Goal: Task Accomplishment & Management: Use online tool/utility

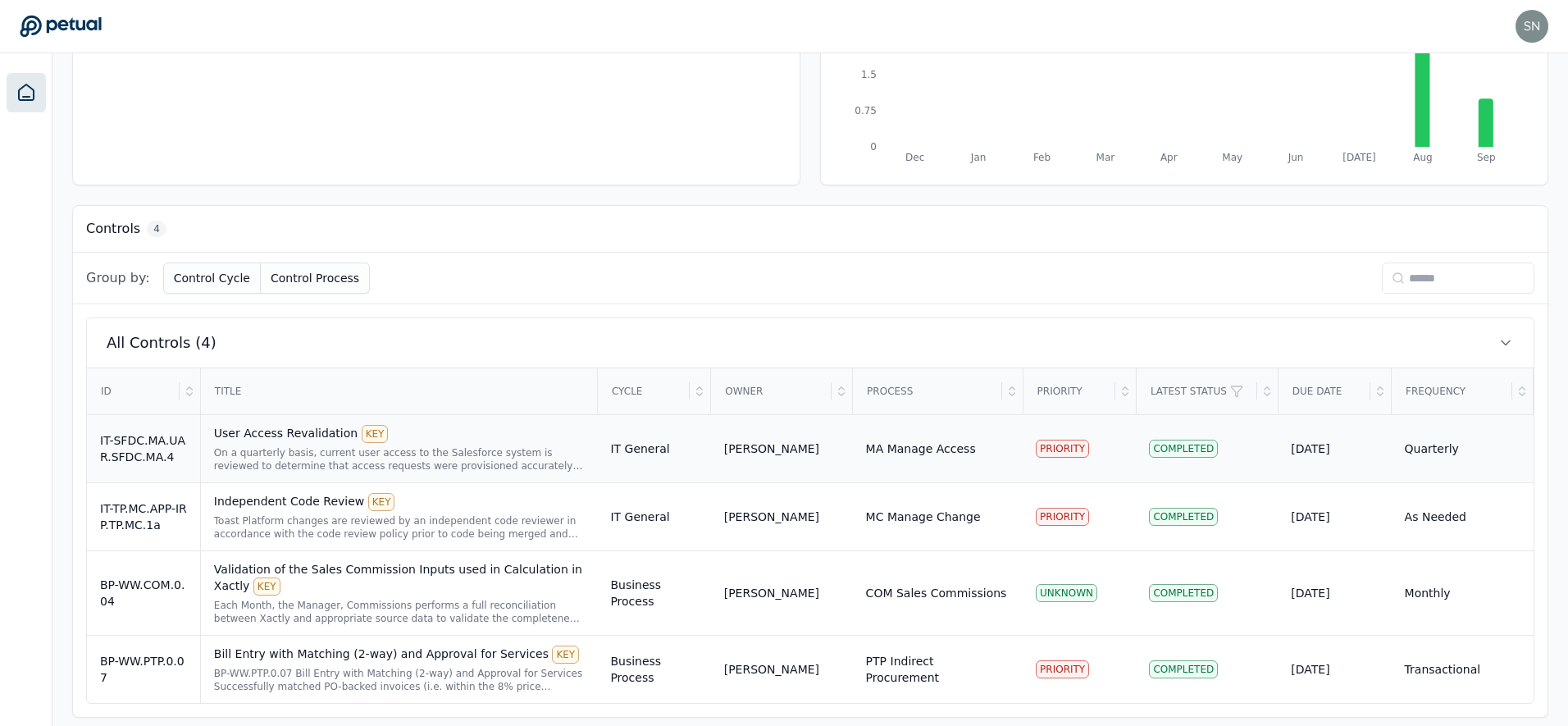
scroll to position [307, 0]
click at [443, 455] on div "On a quarterly basis, current user access to the Salesforce system is reviewed …" at bounding box center [399, 458] width 371 height 26
click at [467, 446] on div "On a quarterly basis, current user access to the Salesforce system is reviewed …" at bounding box center [399, 458] width 371 height 26
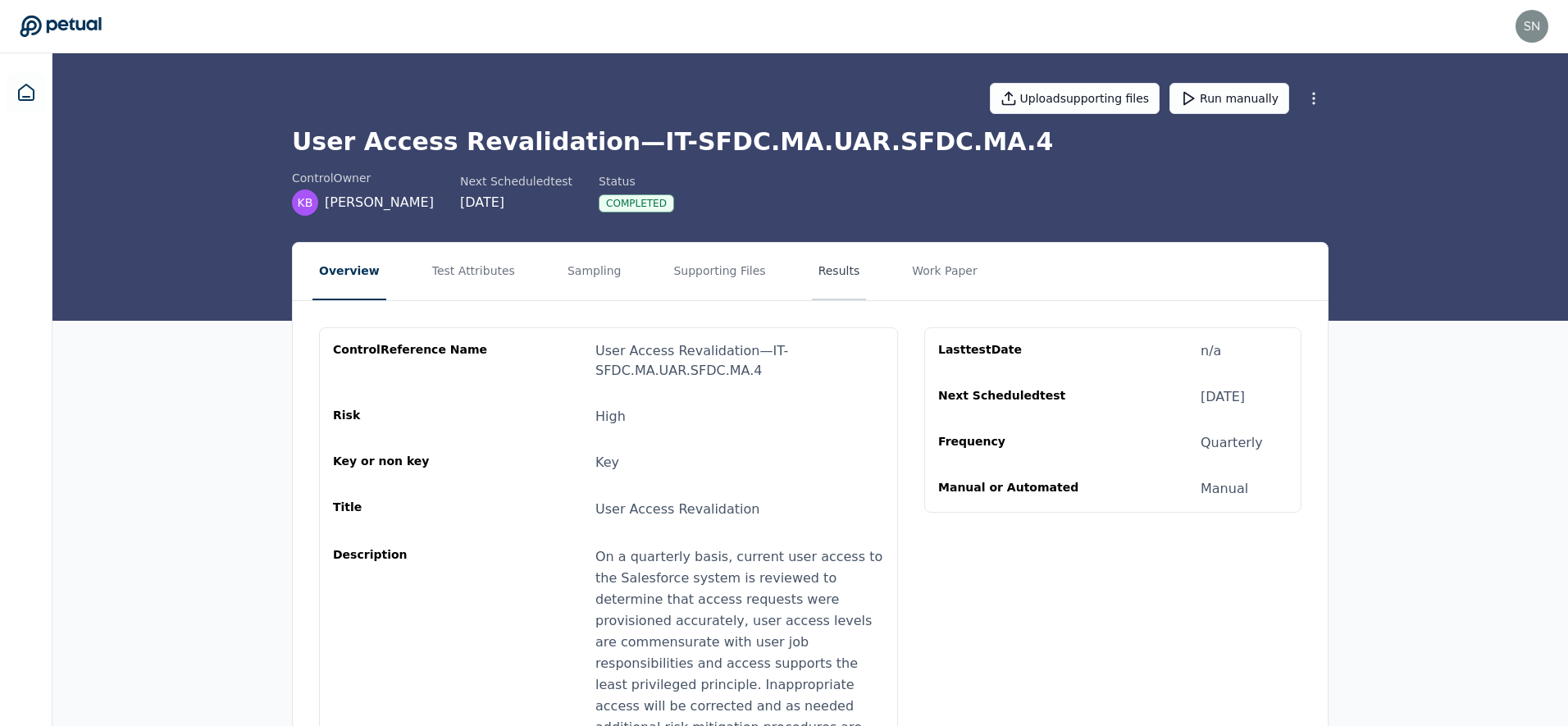
click at [821, 271] on button "Results" at bounding box center [839, 271] width 55 height 58
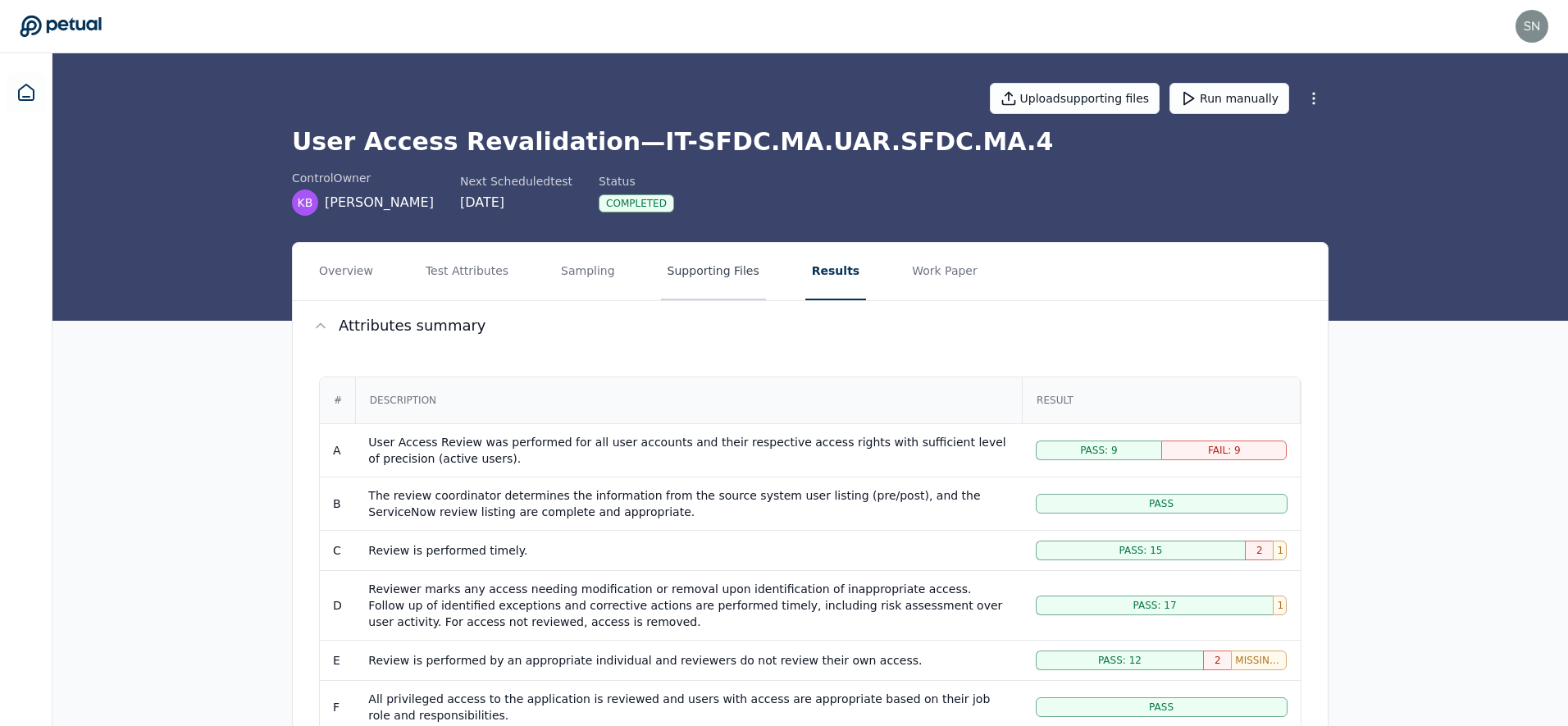
click at [684, 277] on button "Supporting Files" at bounding box center [713, 271] width 105 height 58
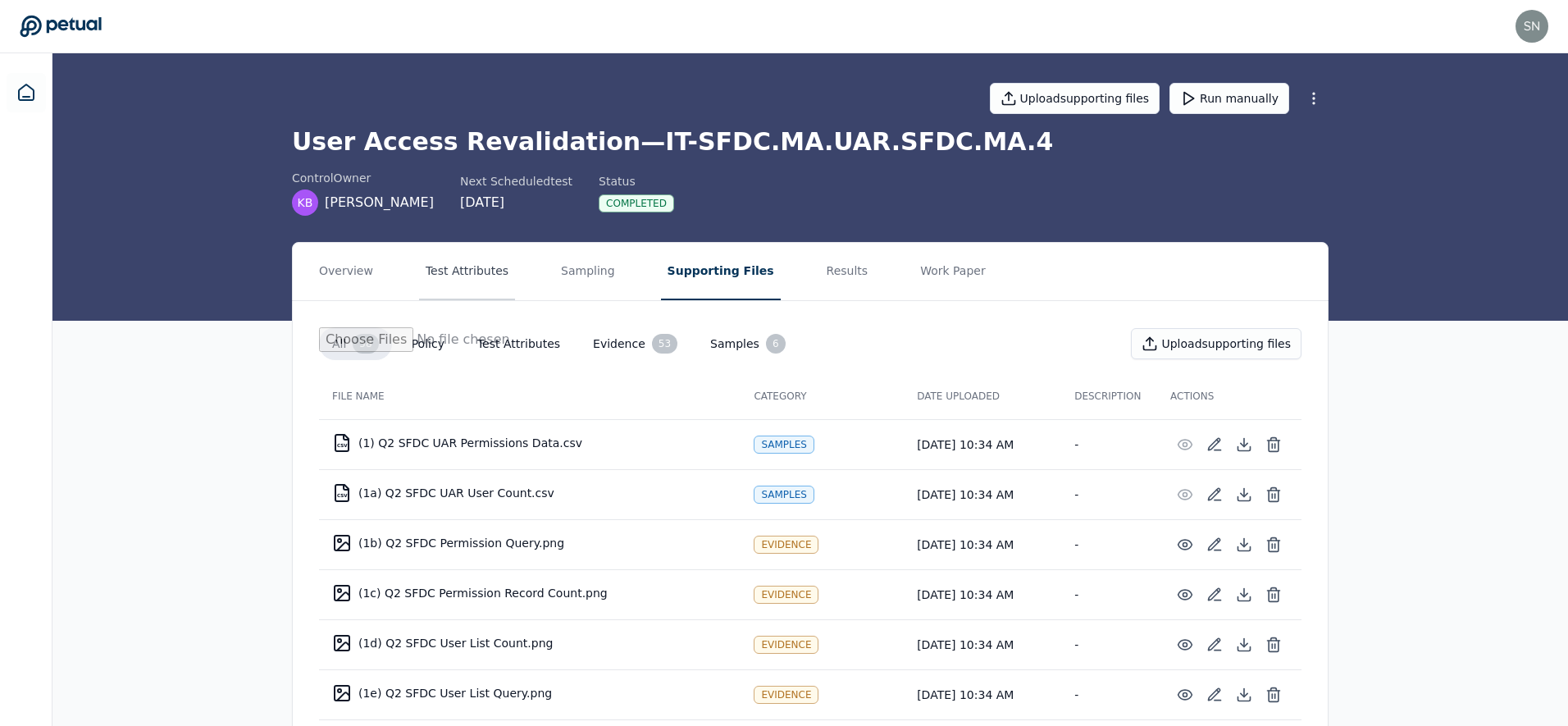
click at [495, 271] on button "Test Attributes" at bounding box center [467, 271] width 96 height 58
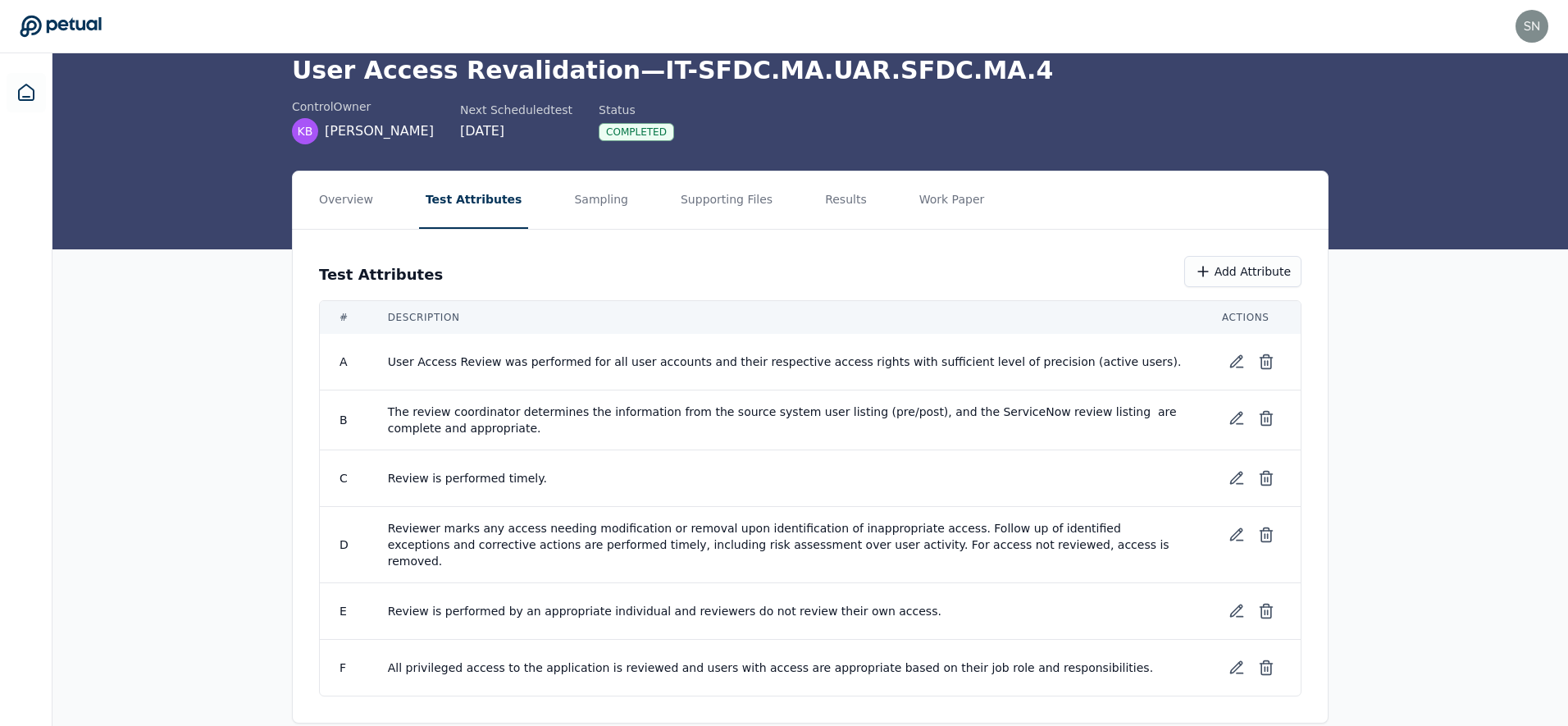
scroll to position [78, 0]
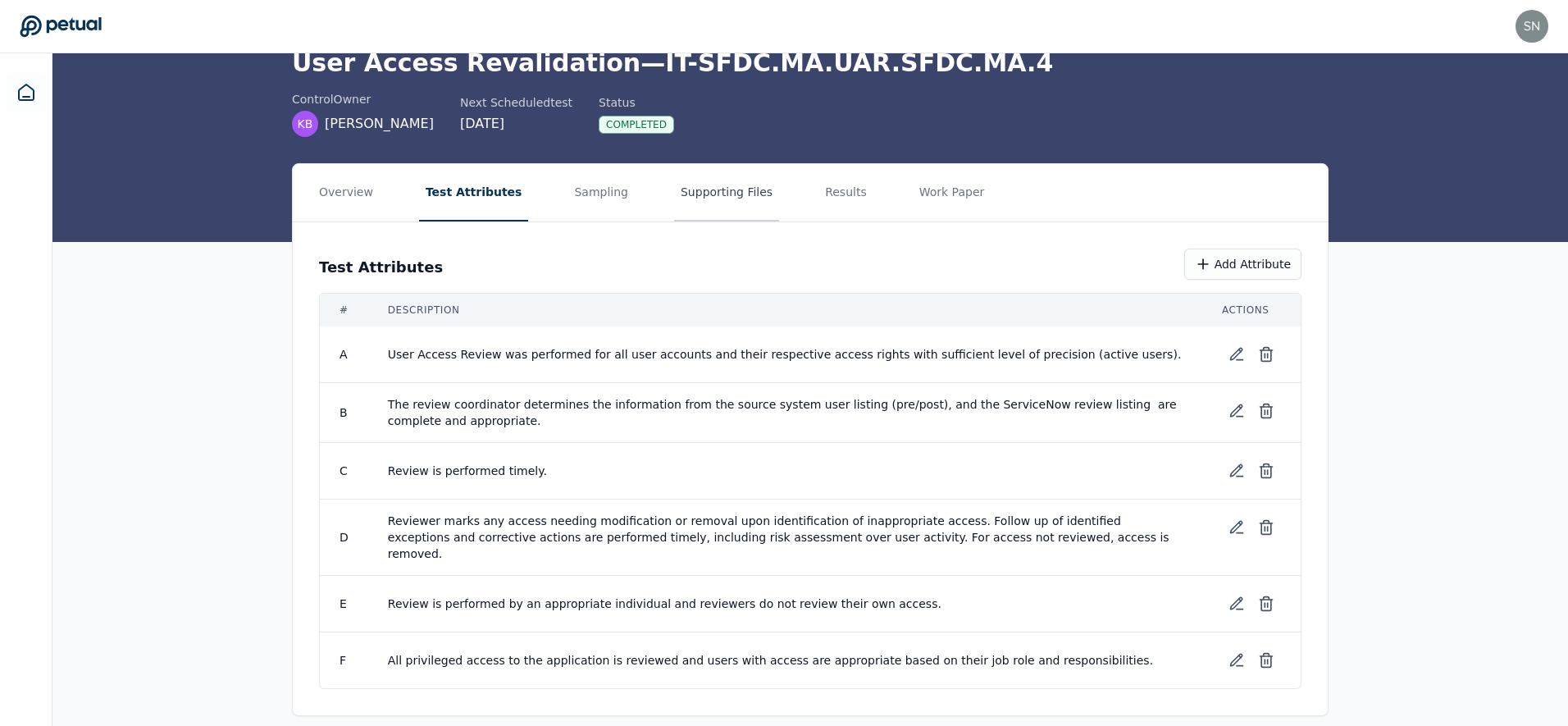
click at [682, 208] on button "Supporting Files" at bounding box center [727, 193] width 105 height 58
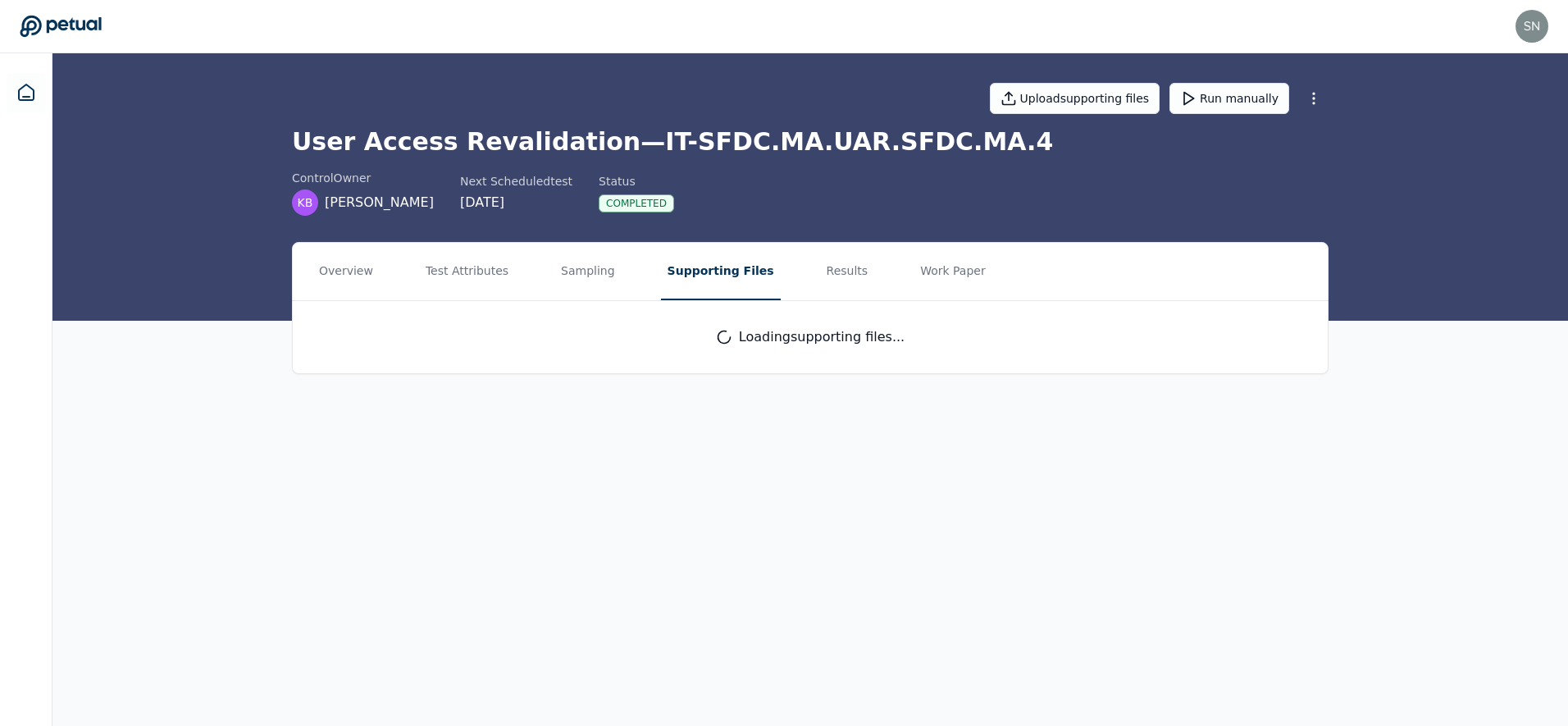
scroll to position [0, 0]
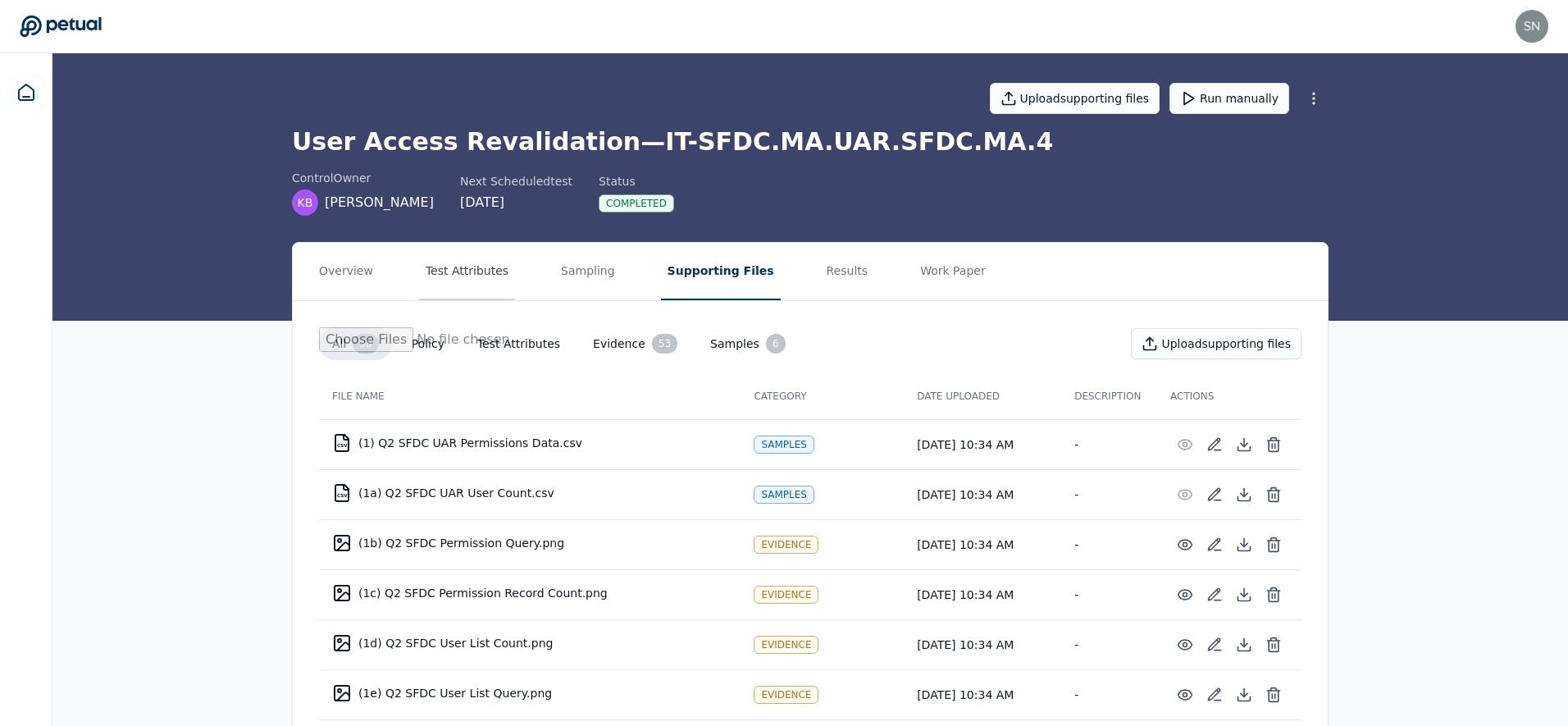
click at [478, 284] on button "Test Attributes" at bounding box center [467, 271] width 96 height 58
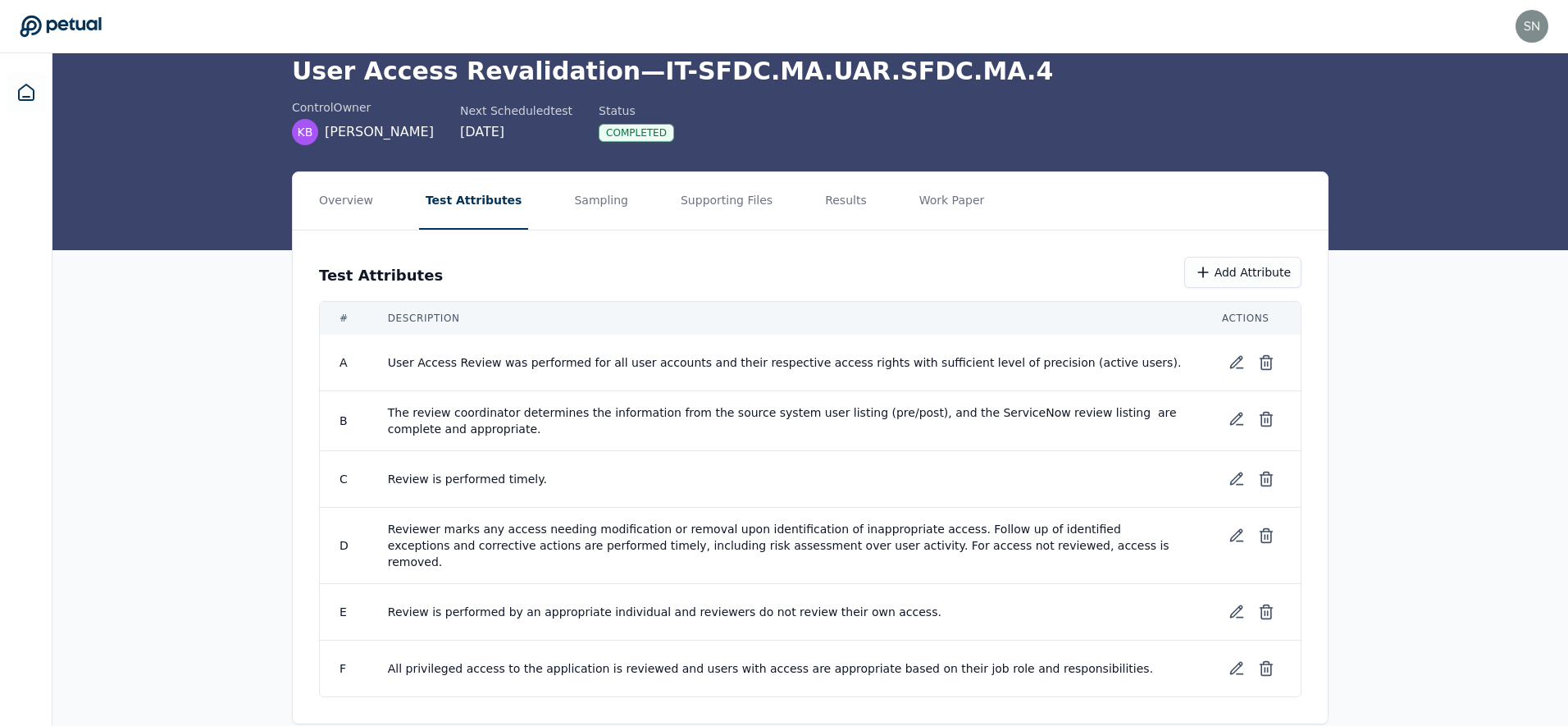
scroll to position [78, 0]
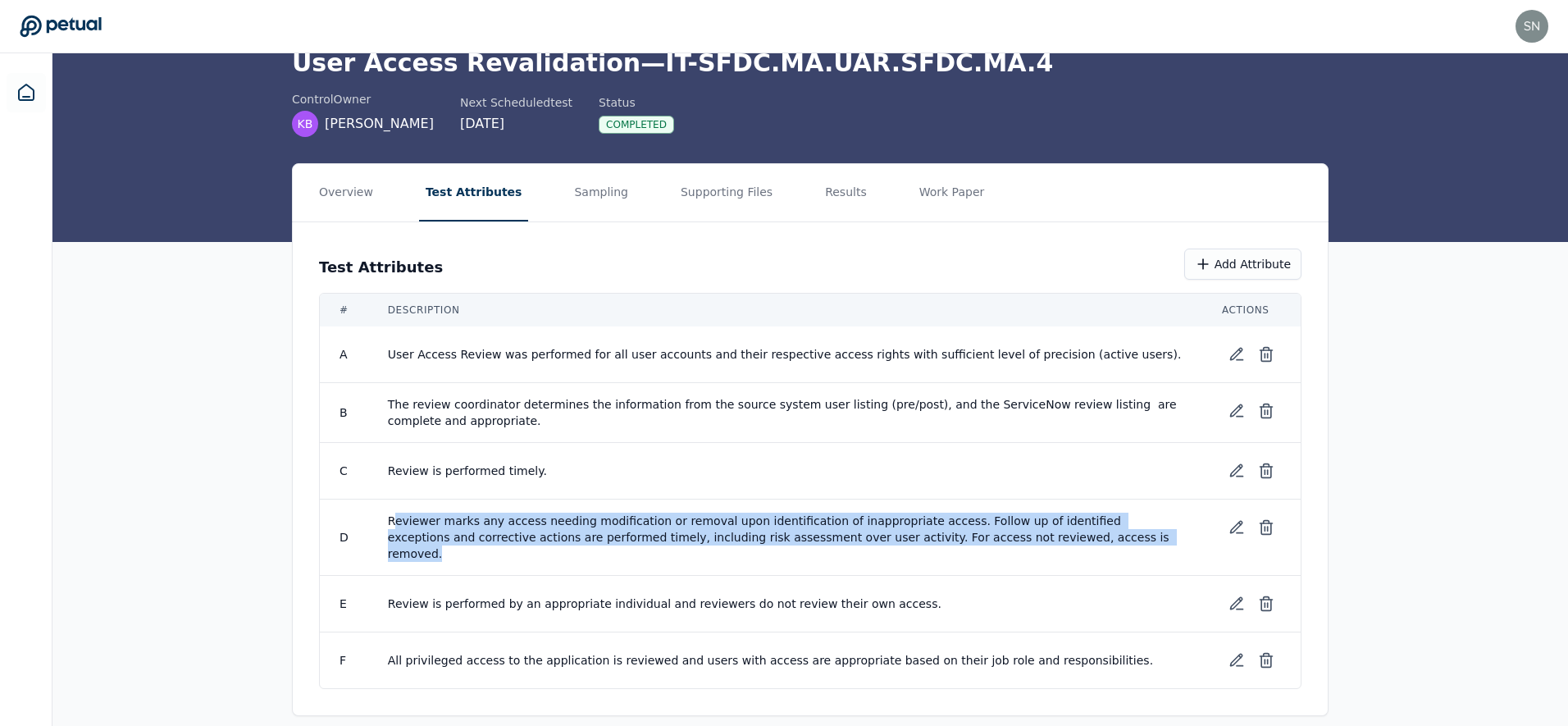
drag, startPoint x: 392, startPoint y: 521, endPoint x: 1102, endPoint y: 539, distance: 710.2
click at [1102, 539] on span "Reviewer marks any access needing modification or removal upon identification o…" at bounding box center [784, 537] width 794 height 50
click at [819, 199] on button "Results" at bounding box center [846, 193] width 55 height 58
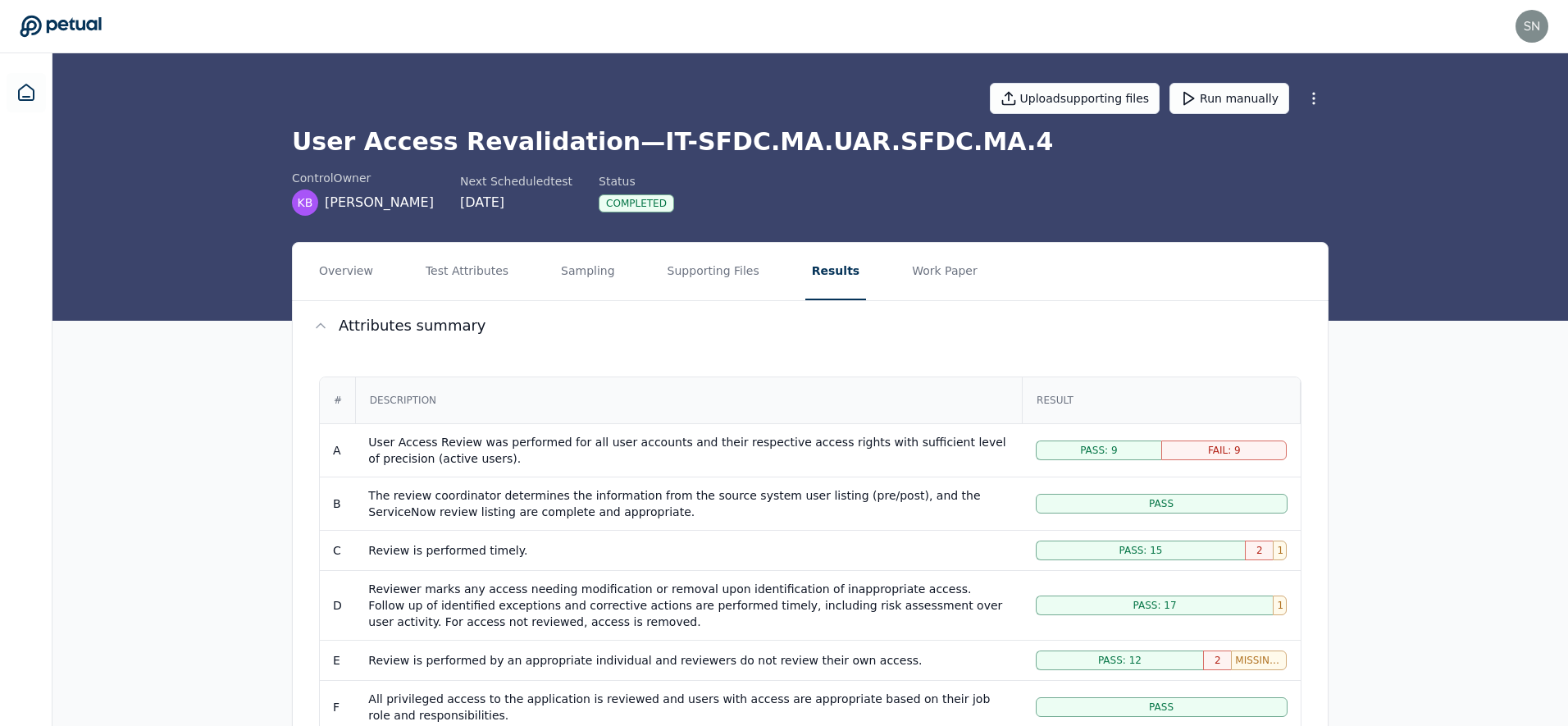
click at [580, 446] on div "User Access Review was performed for all user accounts and their respective acc…" at bounding box center [688, 450] width 640 height 32
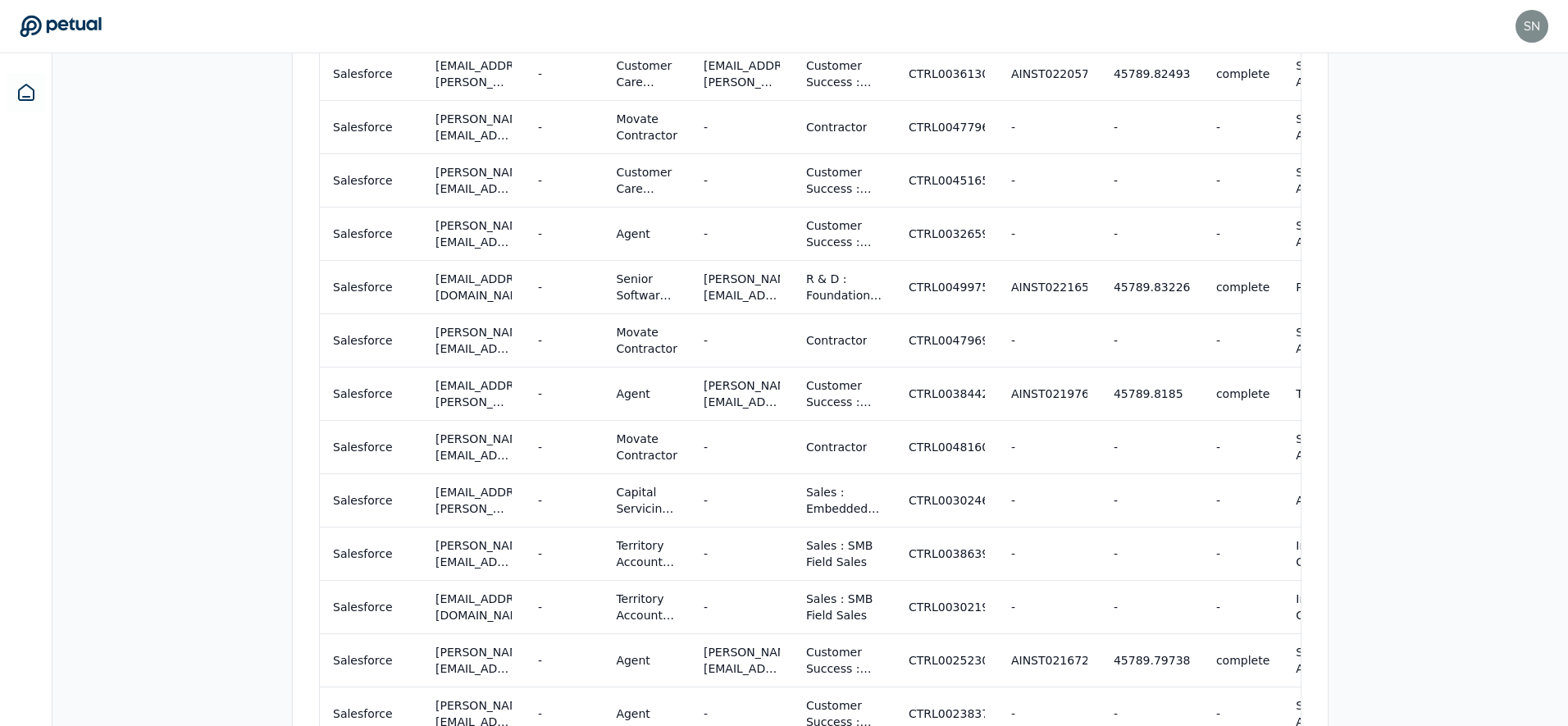
scroll to position [1107, 0]
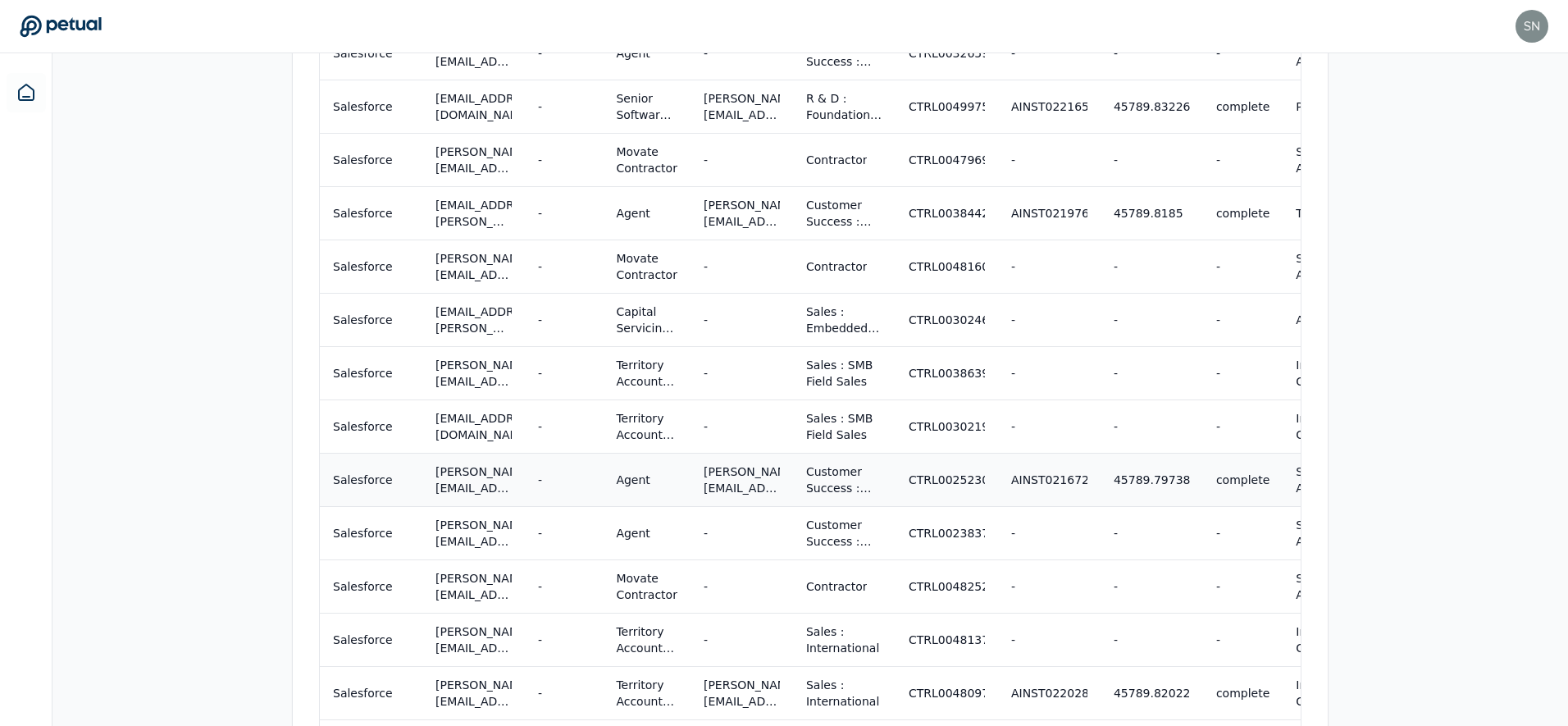
click at [886, 494] on td "Customer Success : Customer Support Agents" at bounding box center [845, 479] width 103 height 53
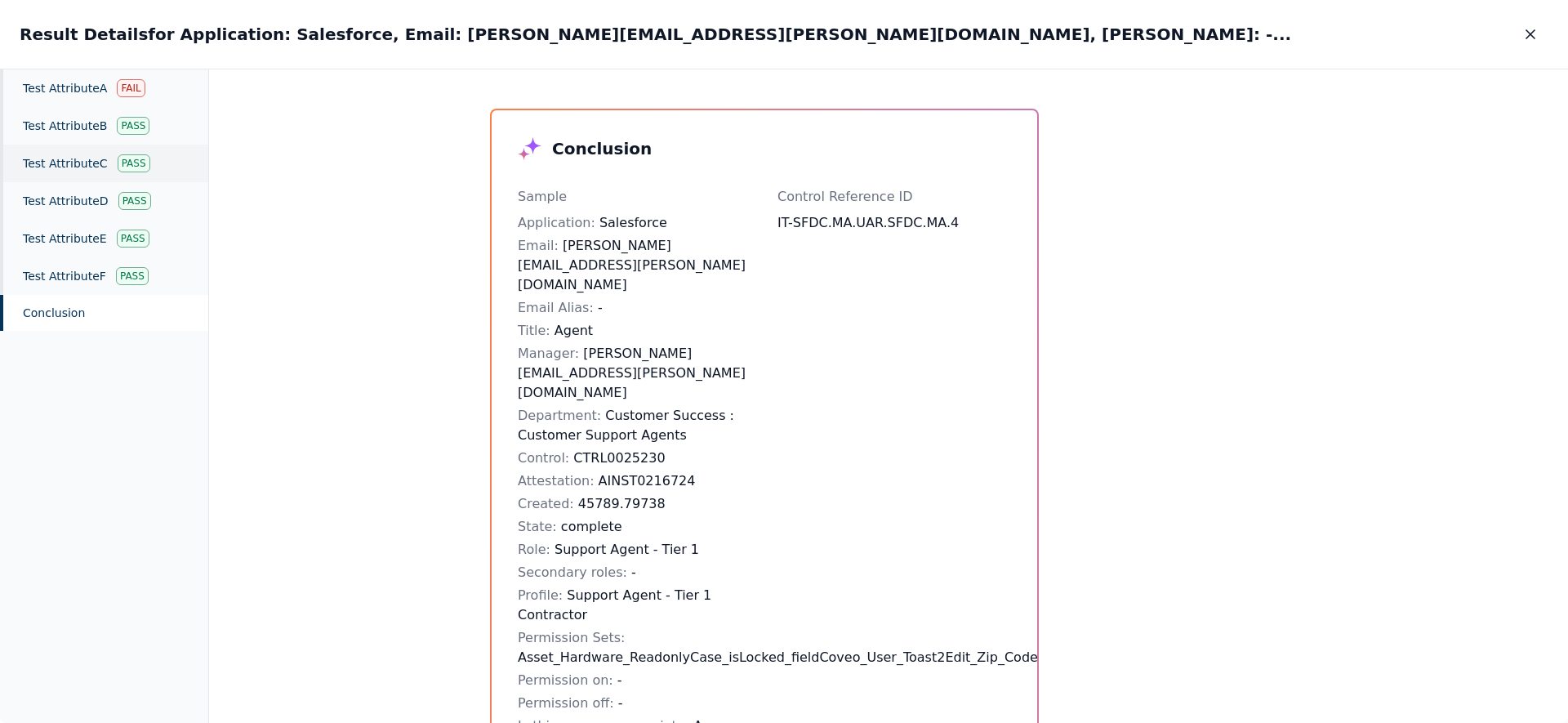
click at [67, 163] on div "Test Attribute C Pass" at bounding box center [104, 163] width 208 height 38
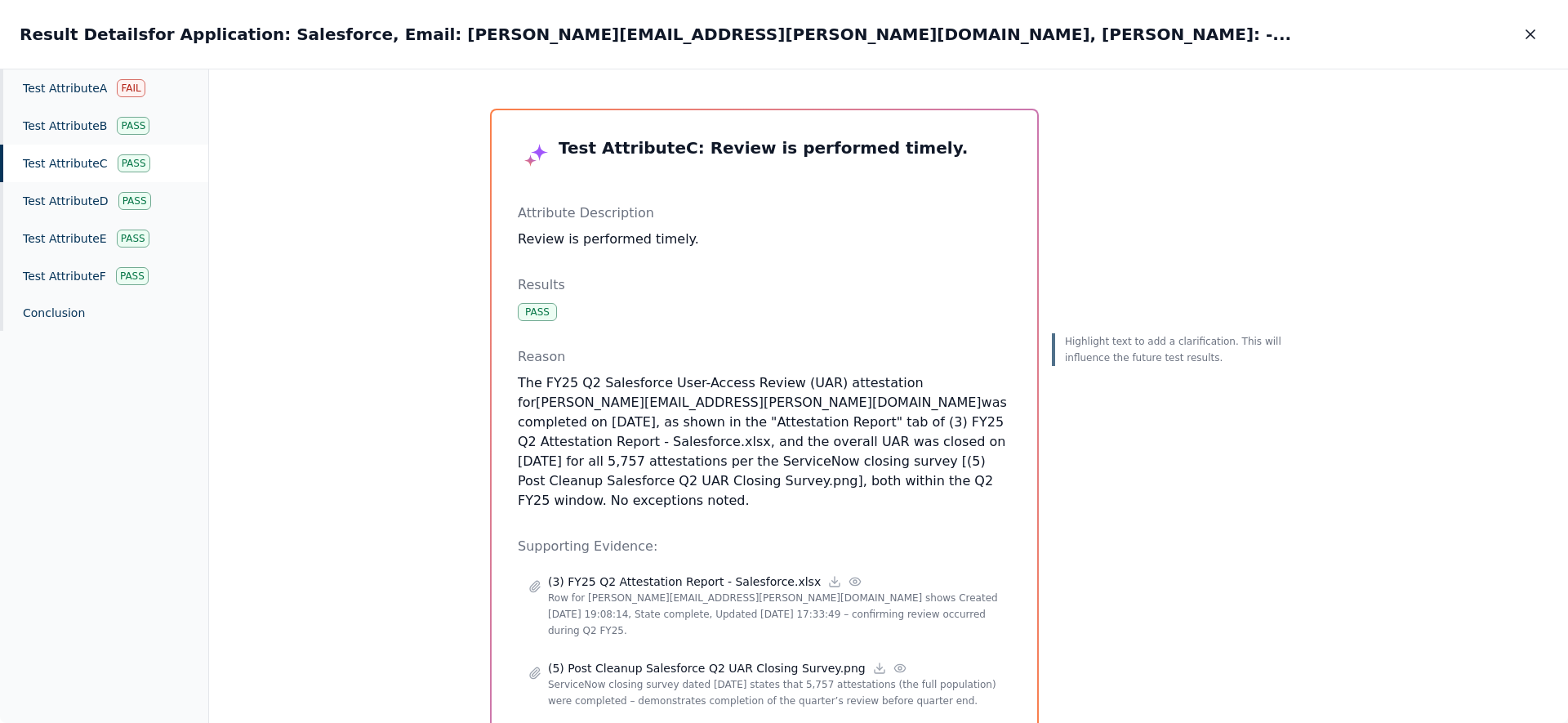
drag, startPoint x: 718, startPoint y: 357, endPoint x: 991, endPoint y: 505, distance: 310.5
click at [989, 505] on div "Test Attribute C : Review is performed timely. Attribute Description Review is …" at bounding box center [764, 428] width 493 height 583
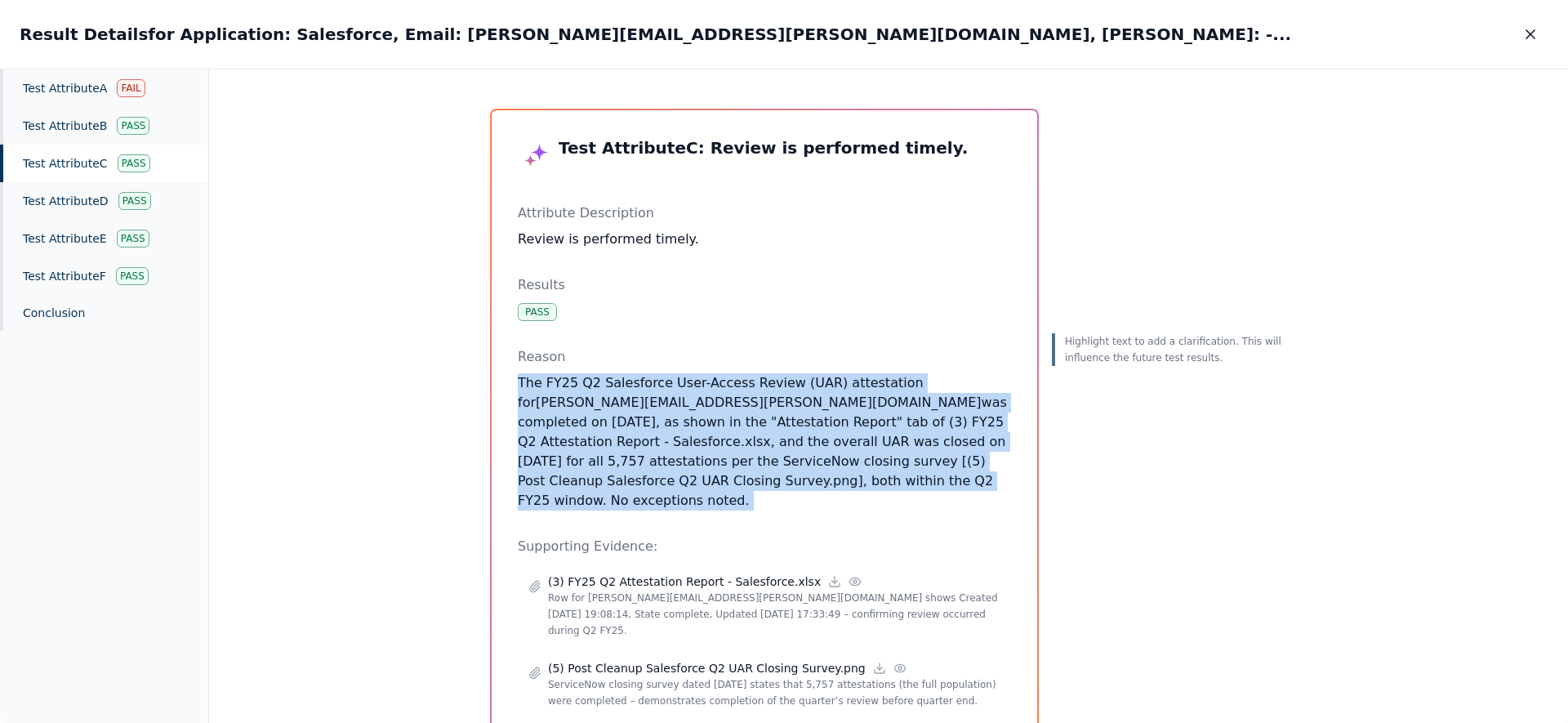
click at [990, 505] on div "Test Attribute C : Review is performed timely. Attribute Description Review is …" at bounding box center [764, 428] width 493 height 583
drag, startPoint x: 917, startPoint y: 418, endPoint x: 886, endPoint y: 360, distance: 65.8
click at [887, 363] on div "Test Attribute C : Review is performed timely. Attribute Description Review is …" at bounding box center [764, 428] width 493 height 583
click at [886, 360] on p "Reason" at bounding box center [764, 357] width 493 height 20
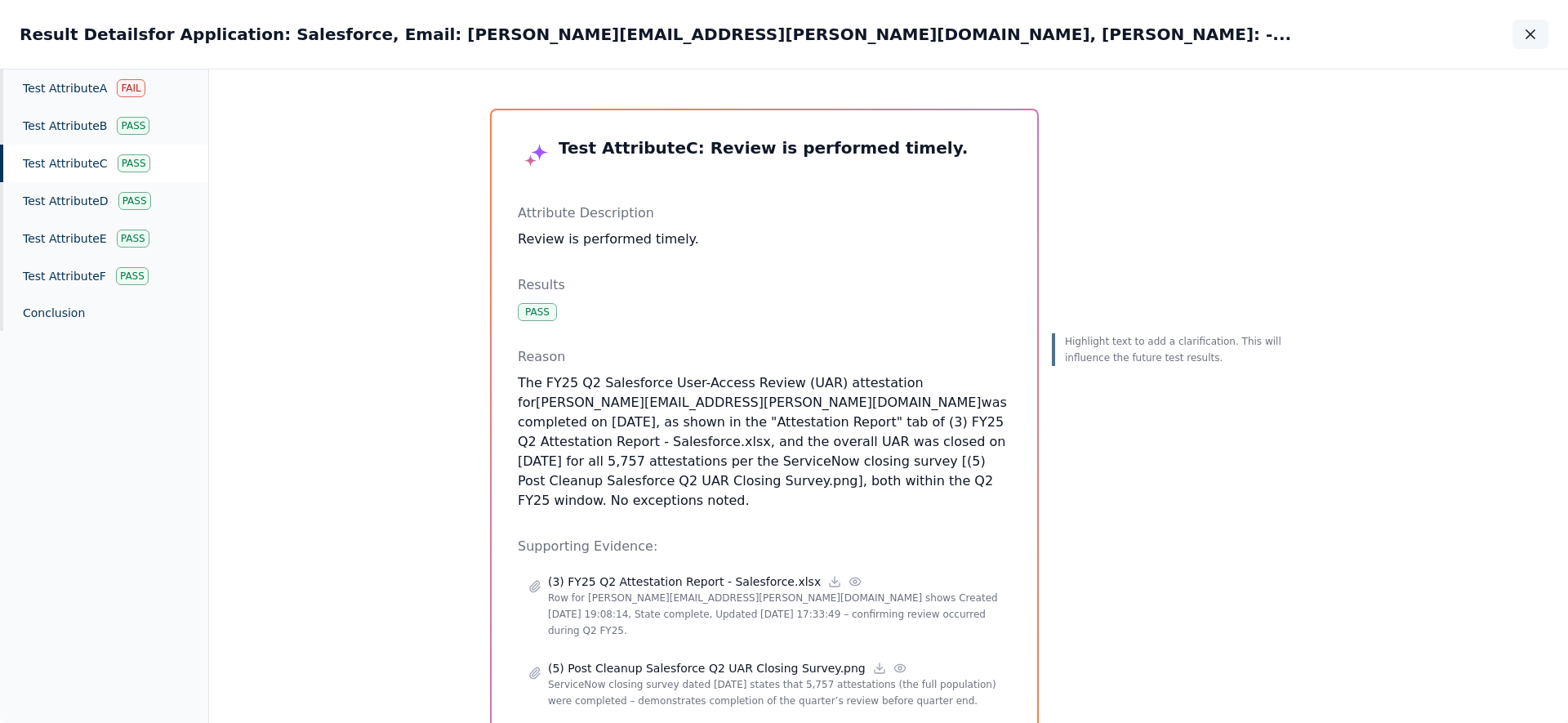
click at [1535, 33] on icon "button" at bounding box center [1530, 34] width 16 height 16
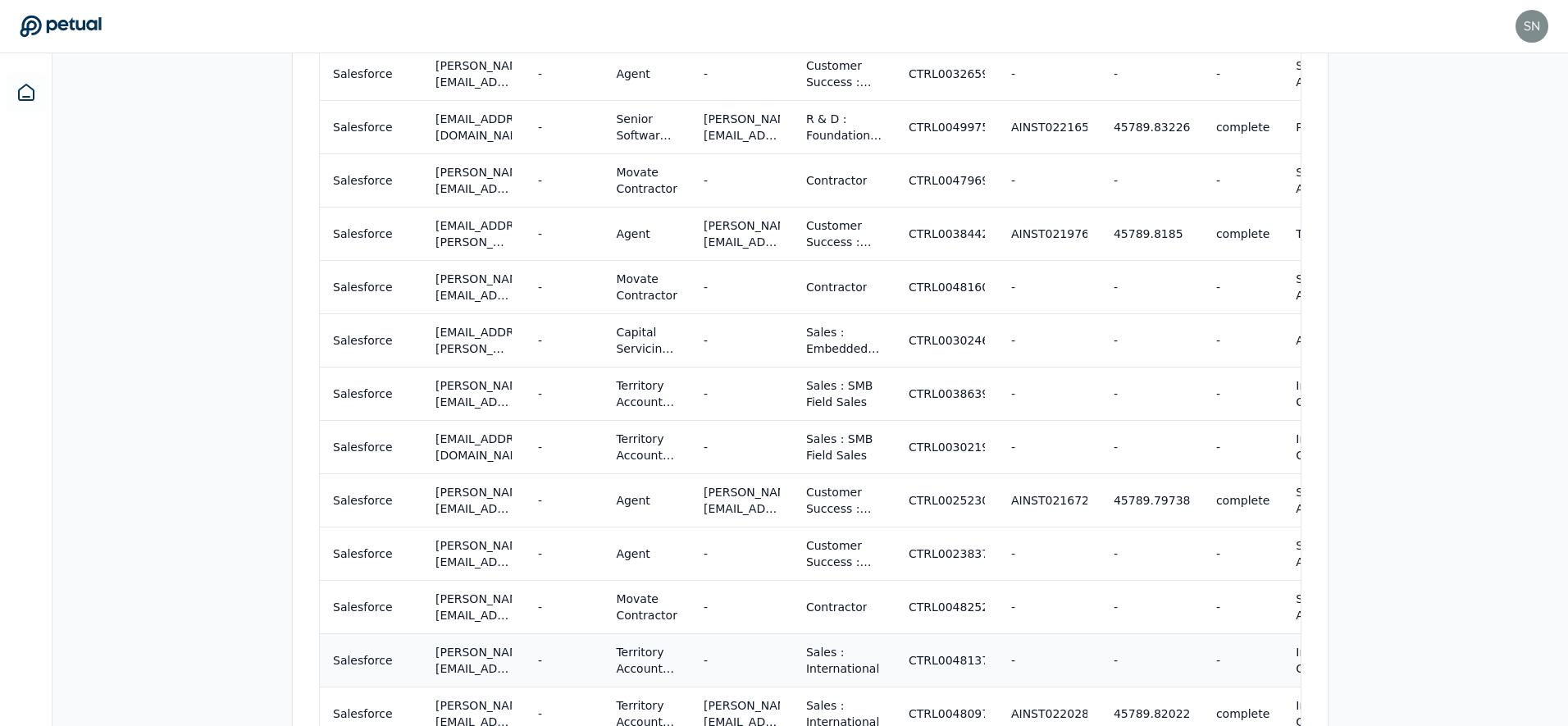
scroll to position [1227, 0]
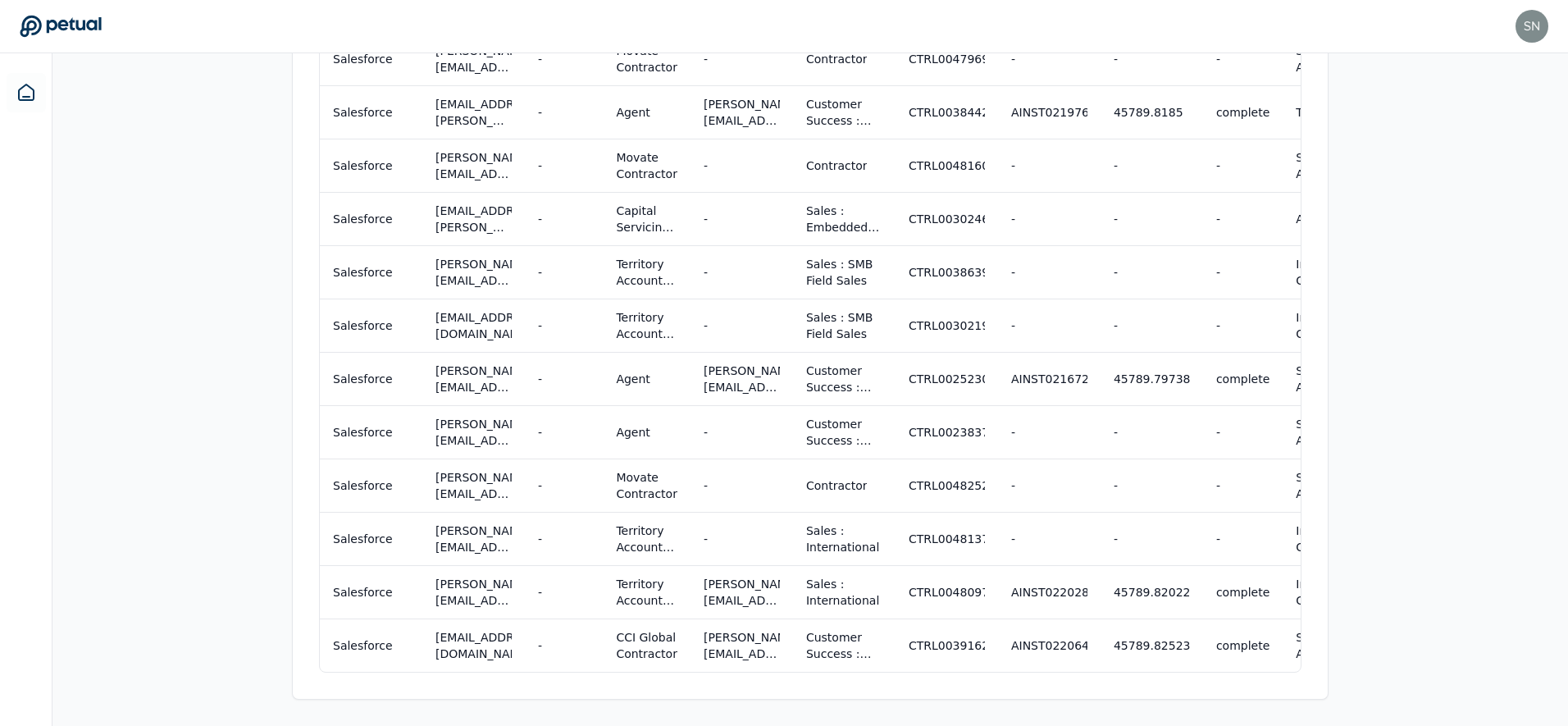
drag, startPoint x: 700, startPoint y: 671, endPoint x: 721, endPoint y: 670, distance: 21.0
click at [721, 670] on div "Application Email Email [PERSON_NAME] Title Manager Department Control Attestat…" at bounding box center [811, 148] width 983 height 1048
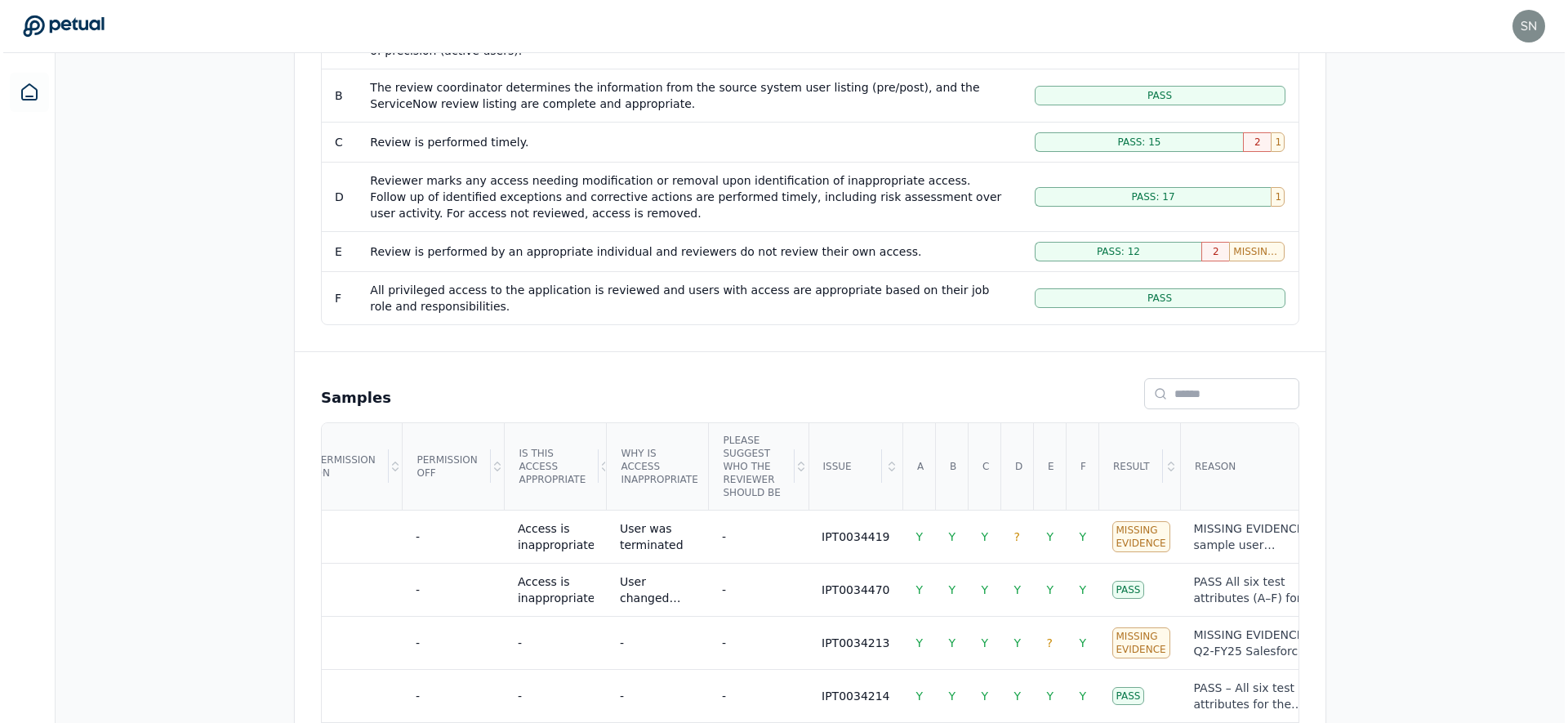
scroll to position [349, 0]
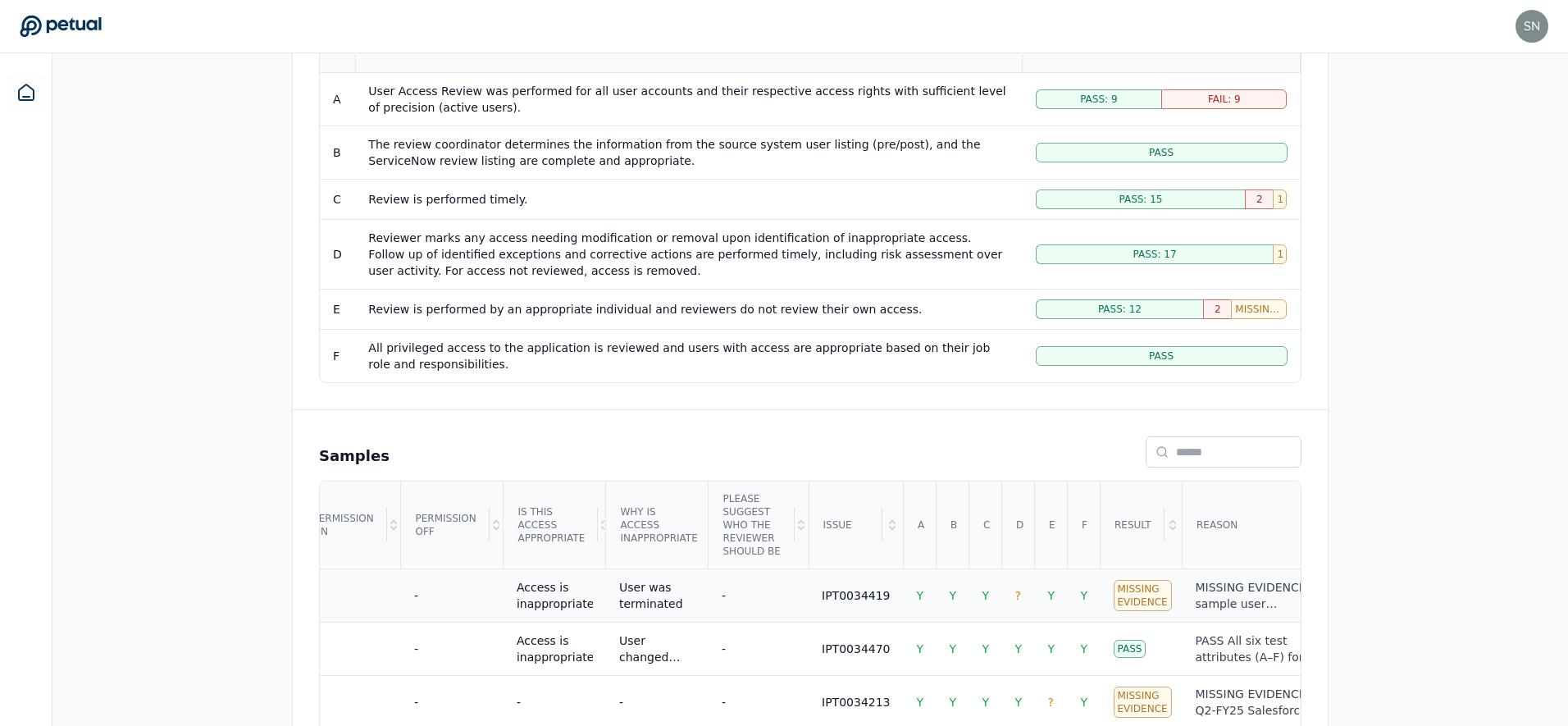
click at [1219, 611] on div "MISSING EVIDENCE The sample user ([PERSON_NAME][EMAIL_ADDRESS][PERSON_NAME][DOM…" at bounding box center [1264, 595] width 137 height 32
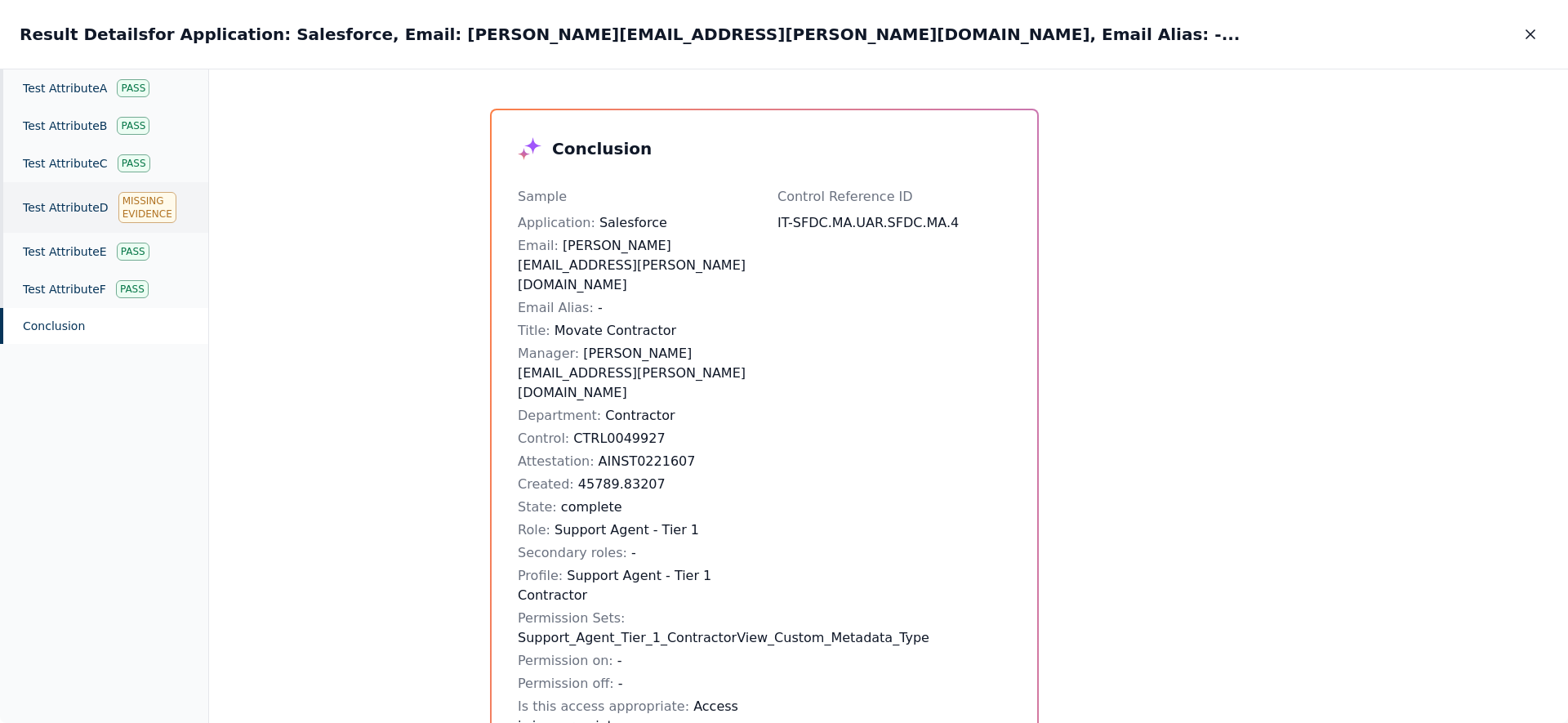
click at [53, 212] on div "Test Attribute D Missing Evidence" at bounding box center [104, 207] width 208 height 50
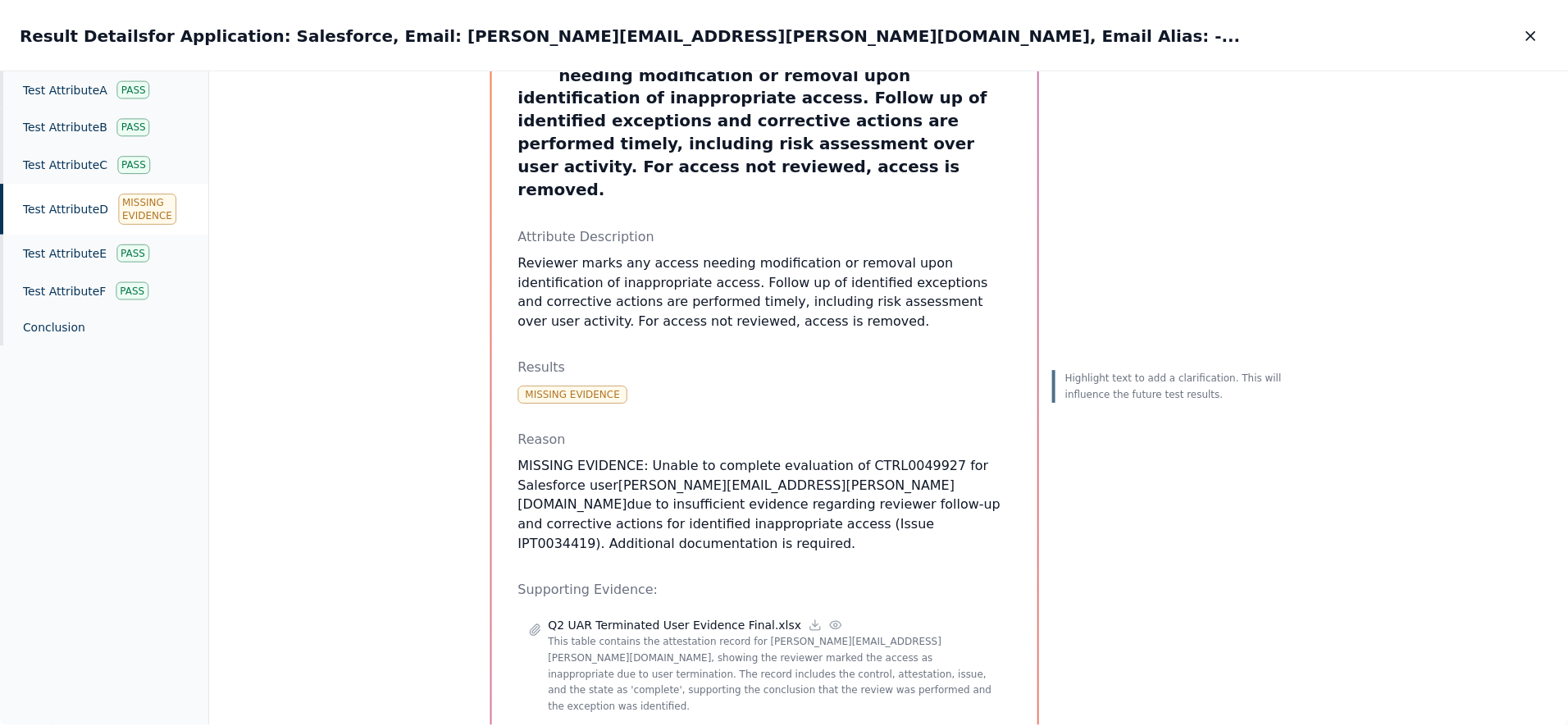
scroll to position [102, 0]
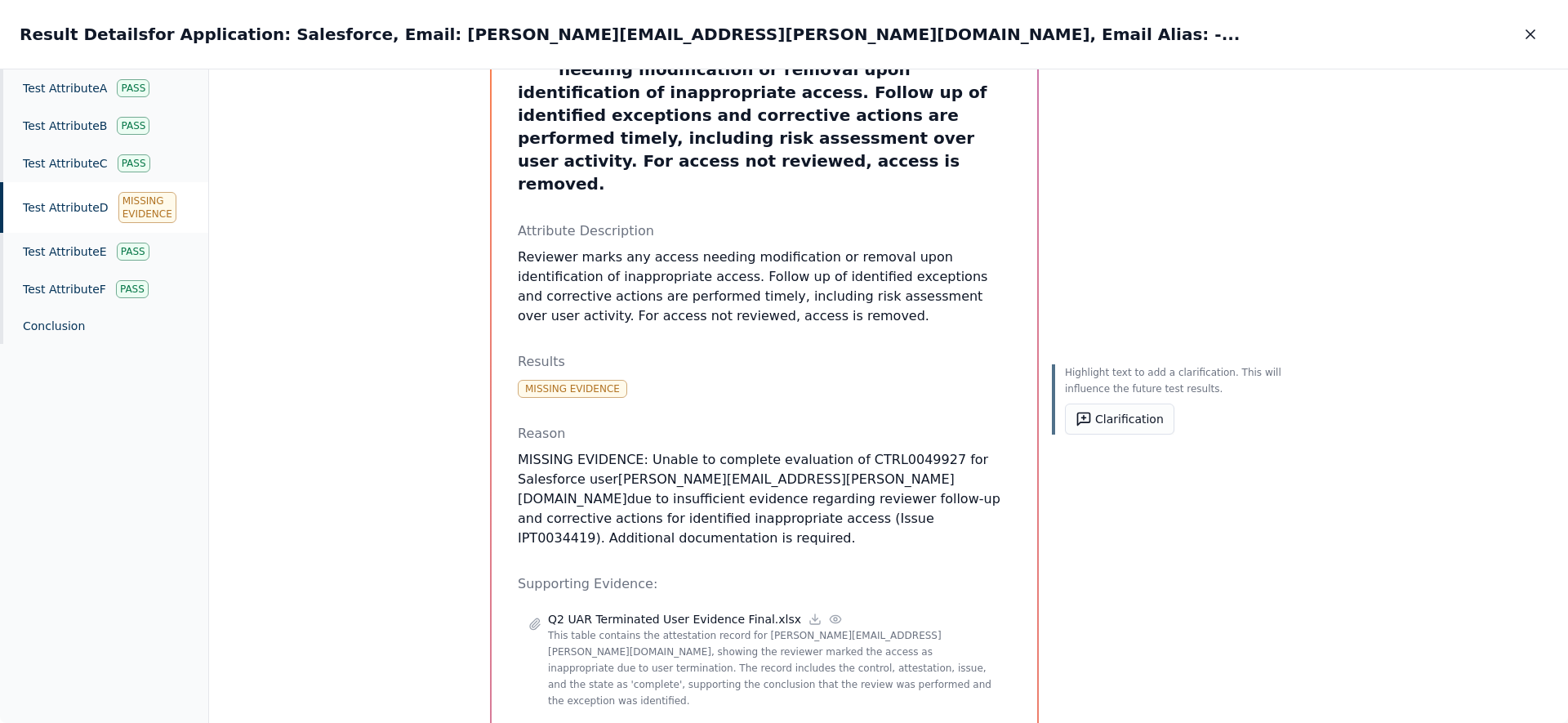
drag, startPoint x: 889, startPoint y: 479, endPoint x: 743, endPoint y: 401, distance: 165.5
click at [743, 424] on div "Reason MISSING EVIDENCE: Unable to complete evaluation of CTRL0049927 for Sales…" at bounding box center [764, 486] width 493 height 124
click at [1541, 29] on button "button" at bounding box center [1530, 34] width 36 height 30
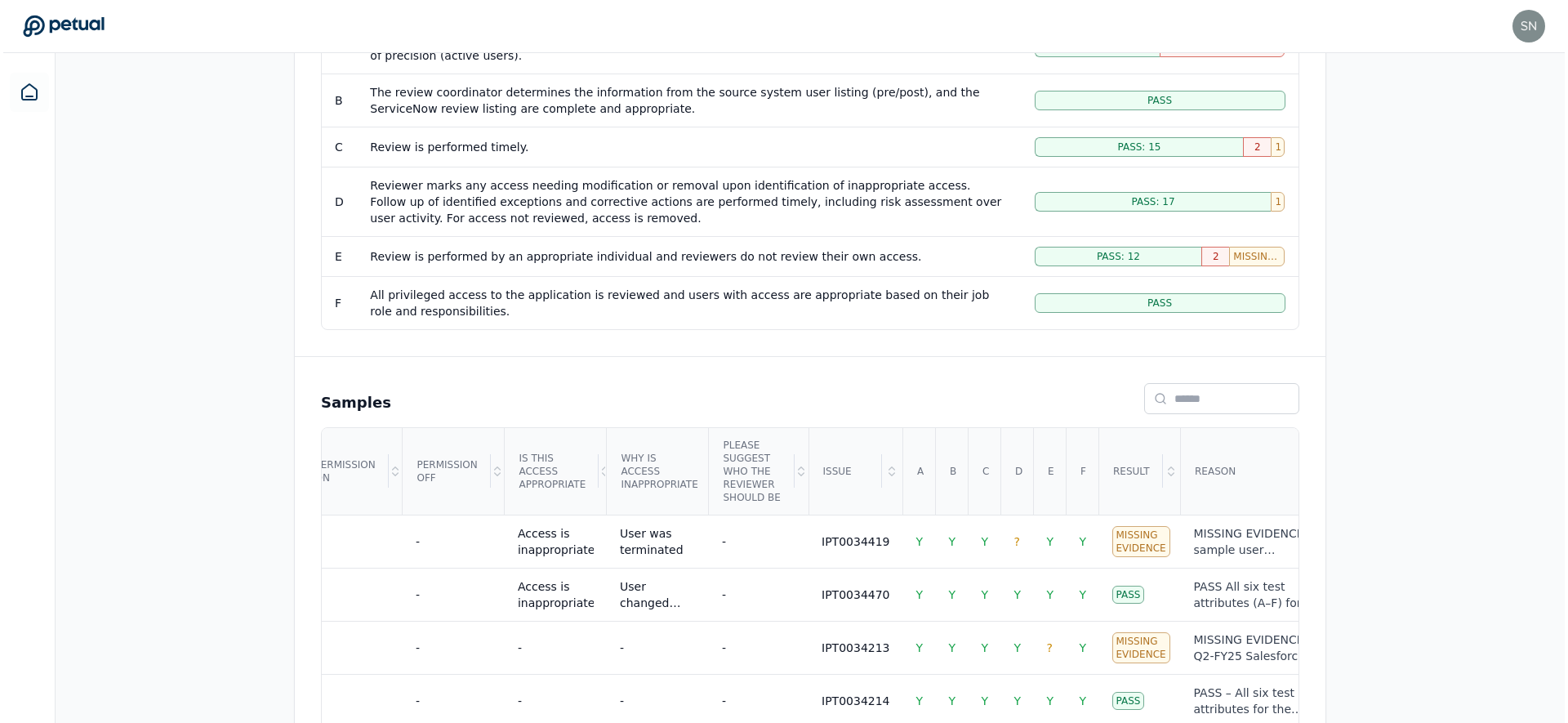
scroll to position [478, 0]
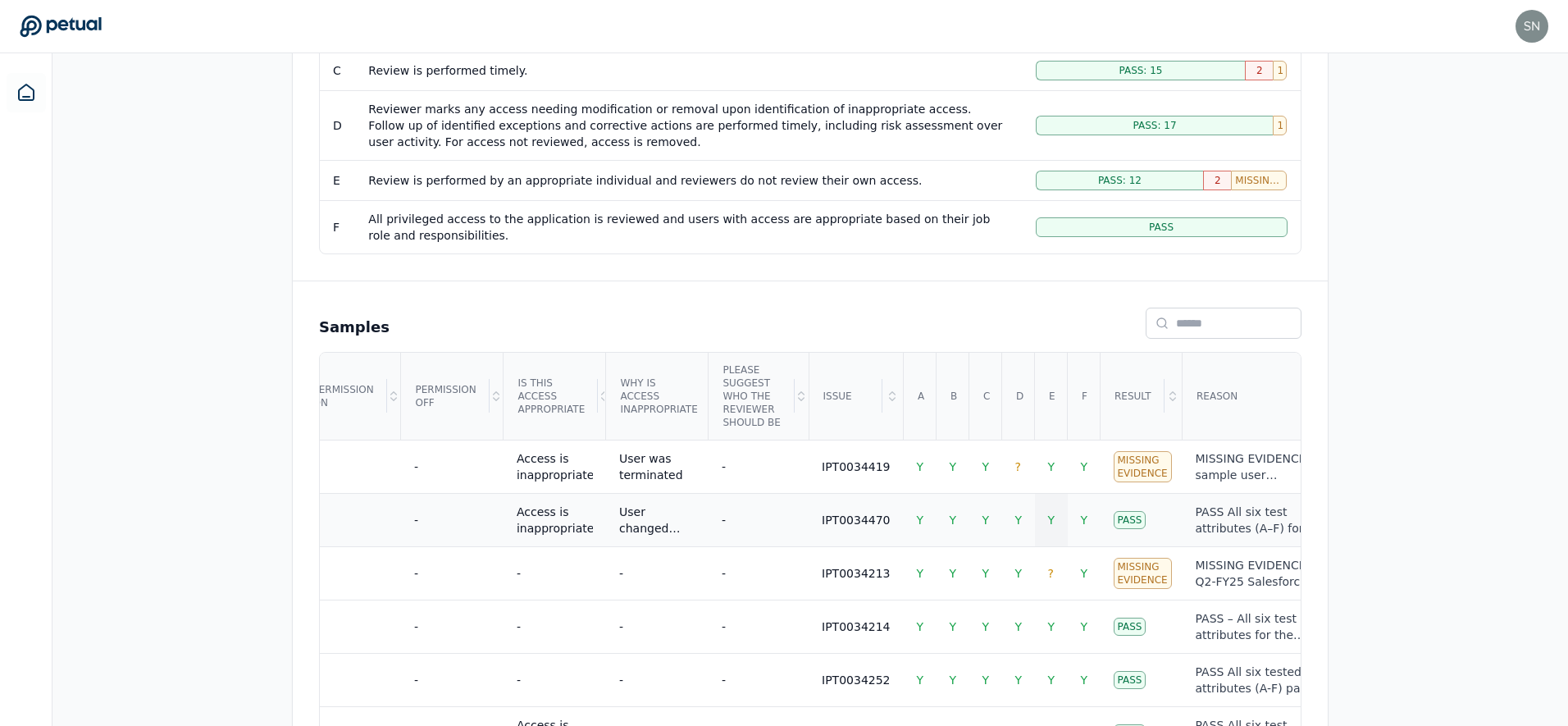
click at [1035, 544] on td "Y" at bounding box center [1051, 519] width 32 height 53
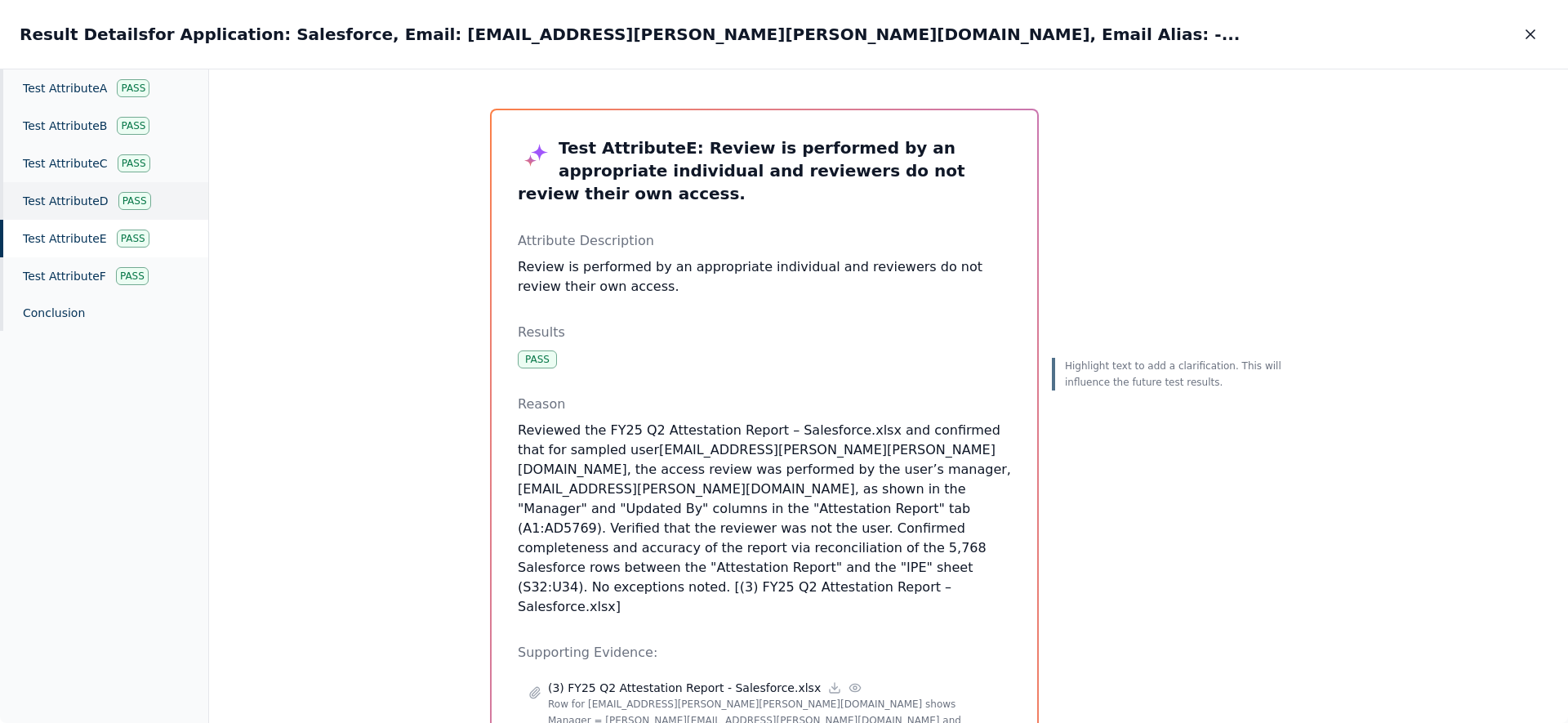
click at [71, 187] on div "Test Attribute D Pass" at bounding box center [104, 201] width 208 height 38
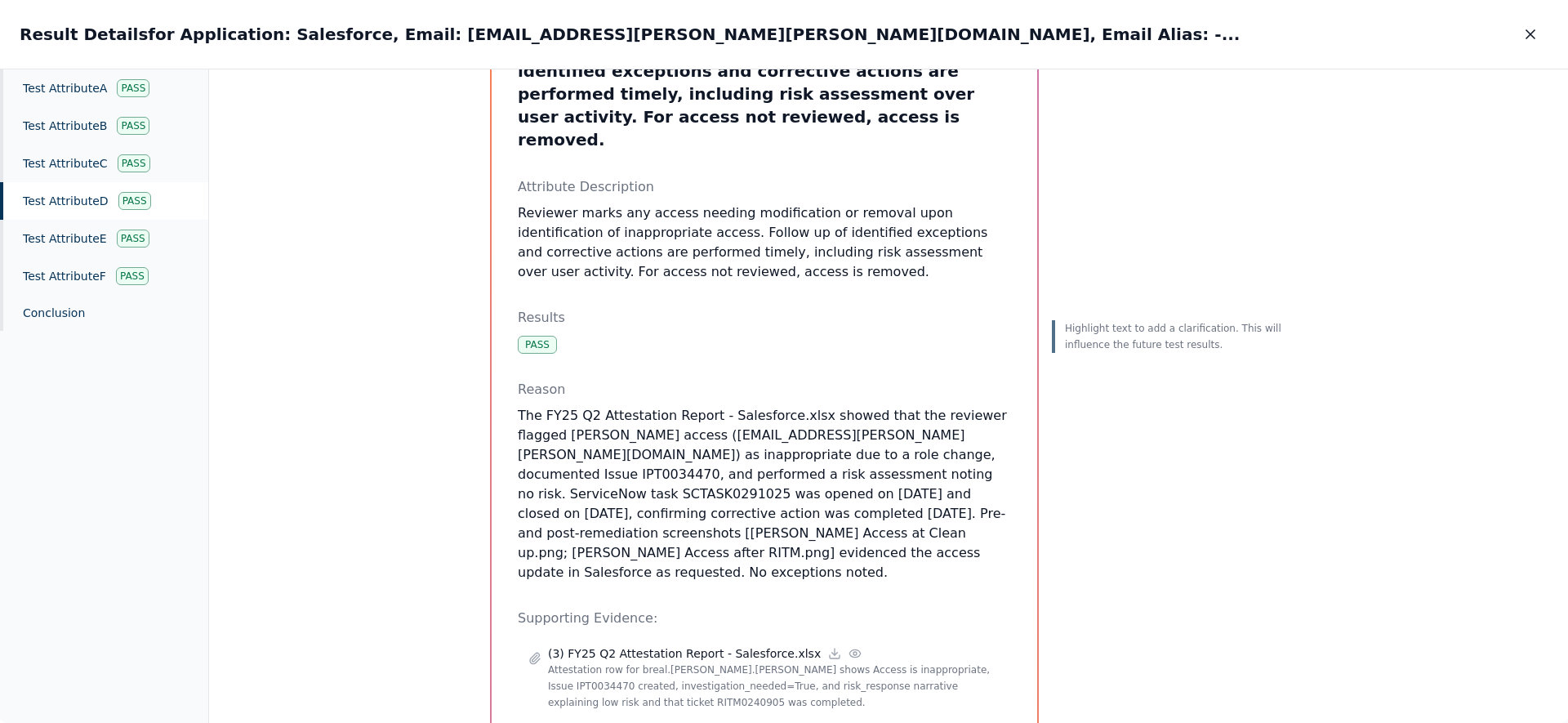
scroll to position [363, 0]
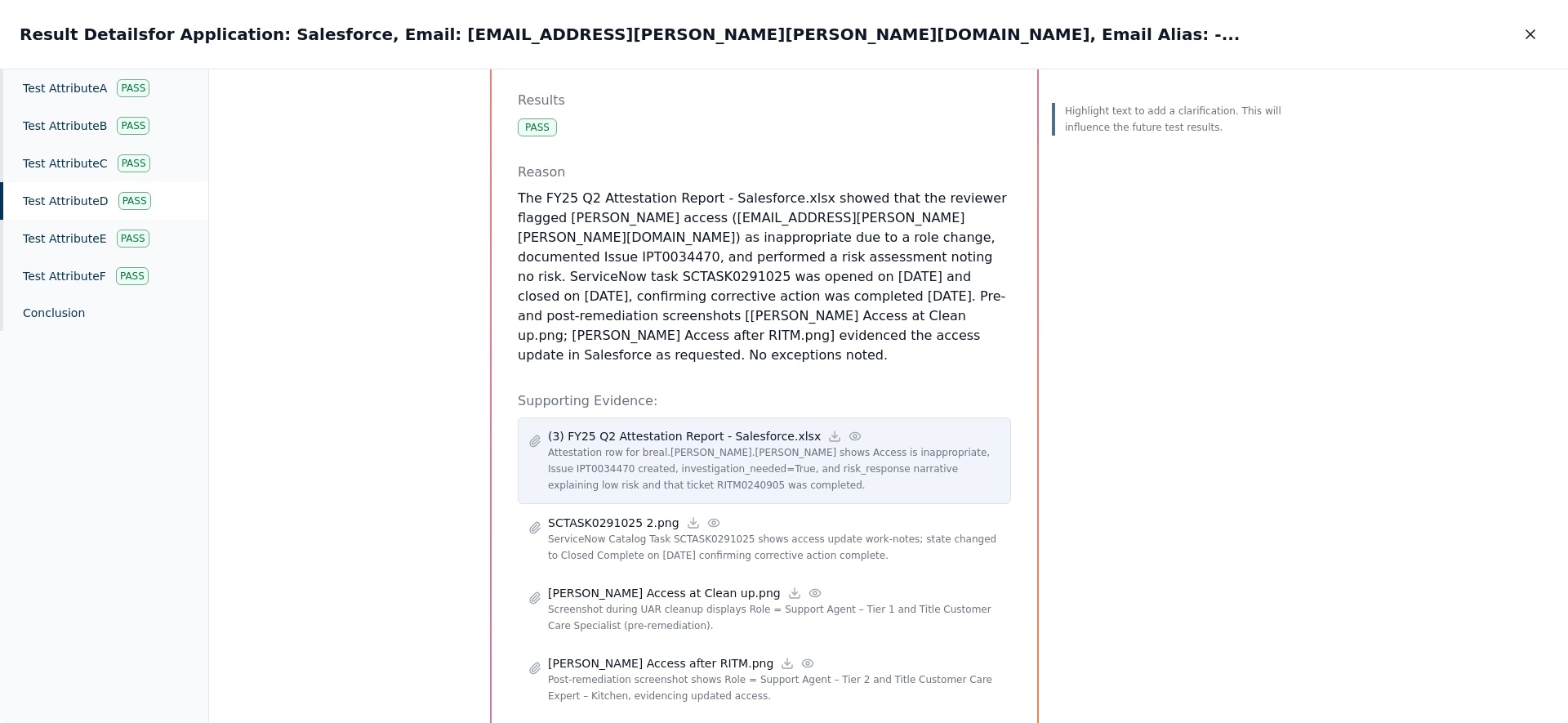
click at [849, 429] on icon at bounding box center [855, 436] width 13 height 13
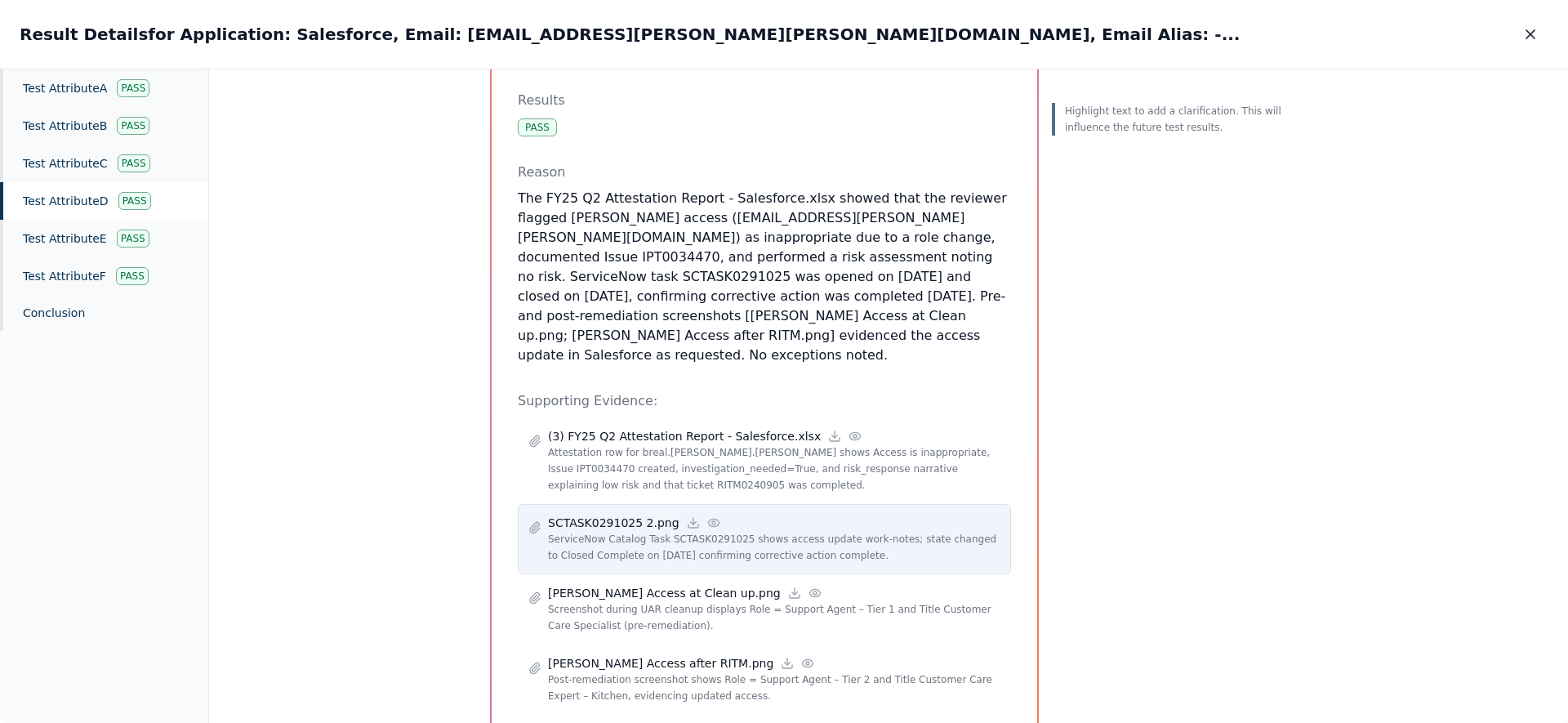
click at [708, 516] on icon at bounding box center [714, 523] width 13 height 13
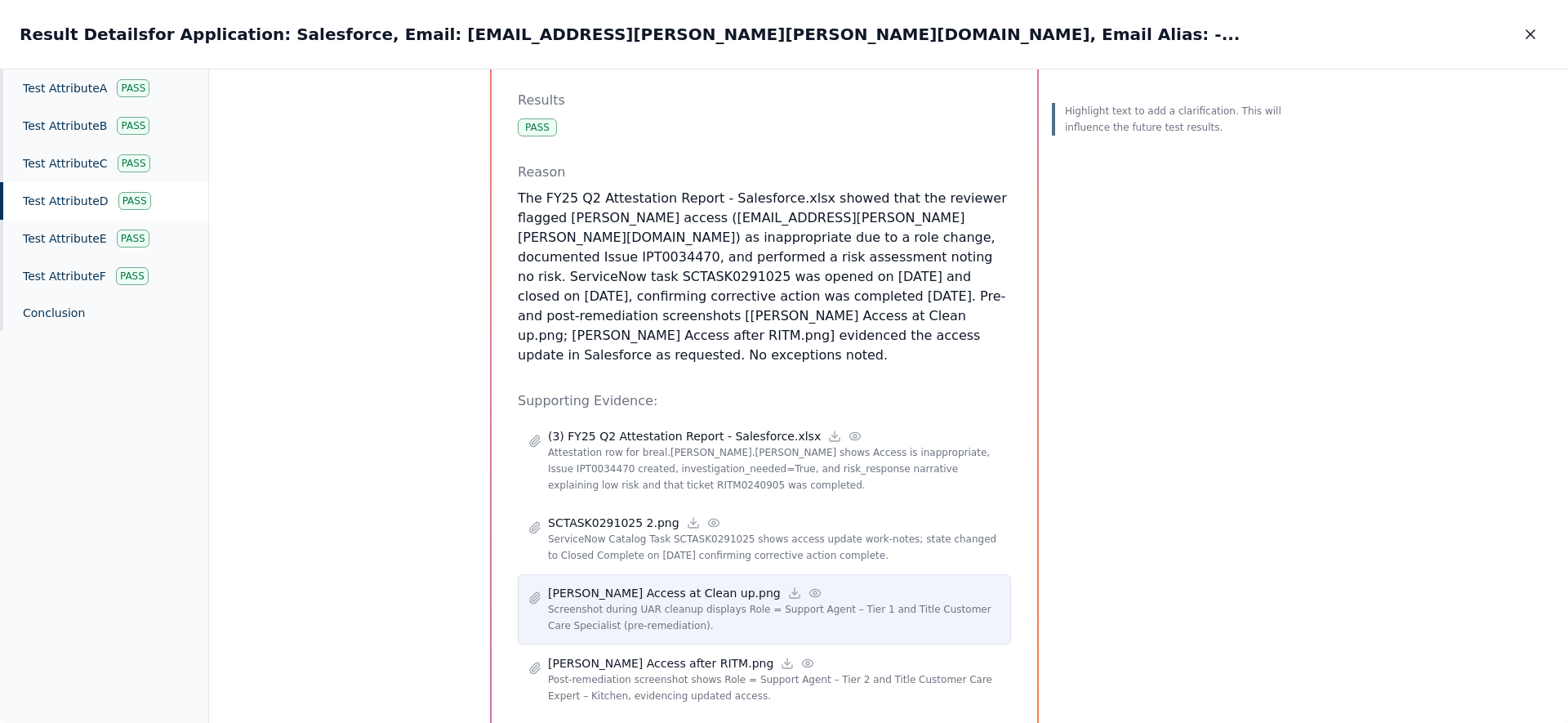
click at [808, 586] on icon at bounding box center [815, 593] width 13 height 13
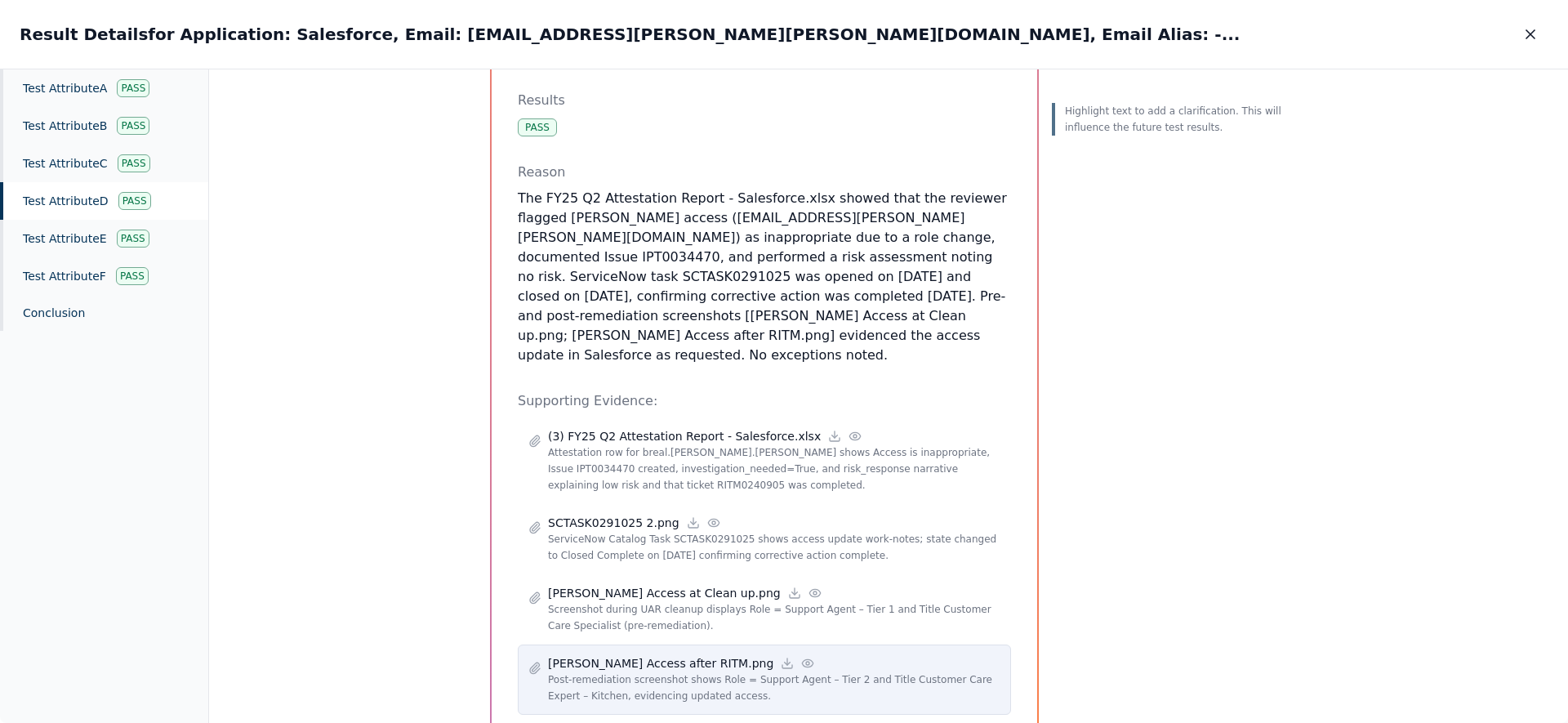
click at [801, 657] on icon at bounding box center [807, 663] width 13 height 13
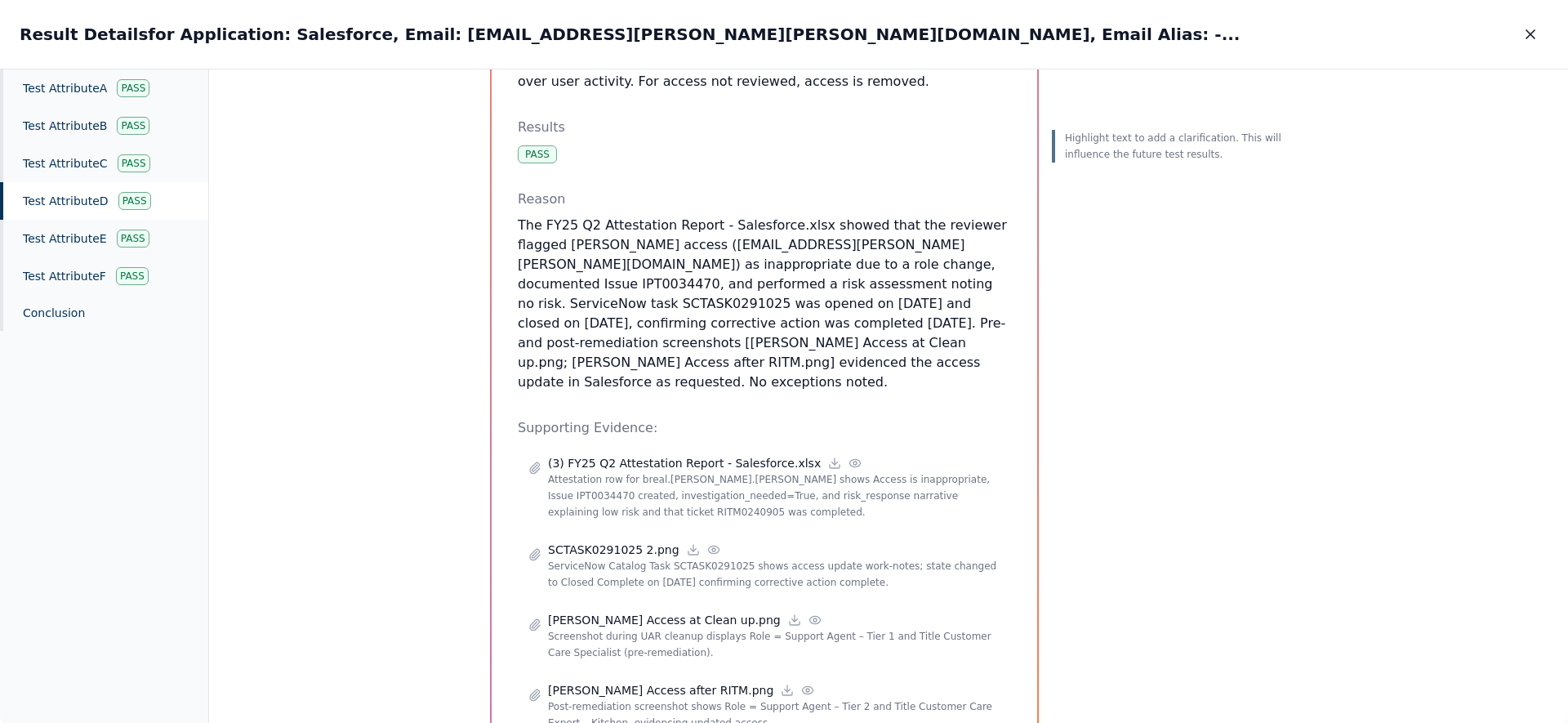
scroll to position [145, 0]
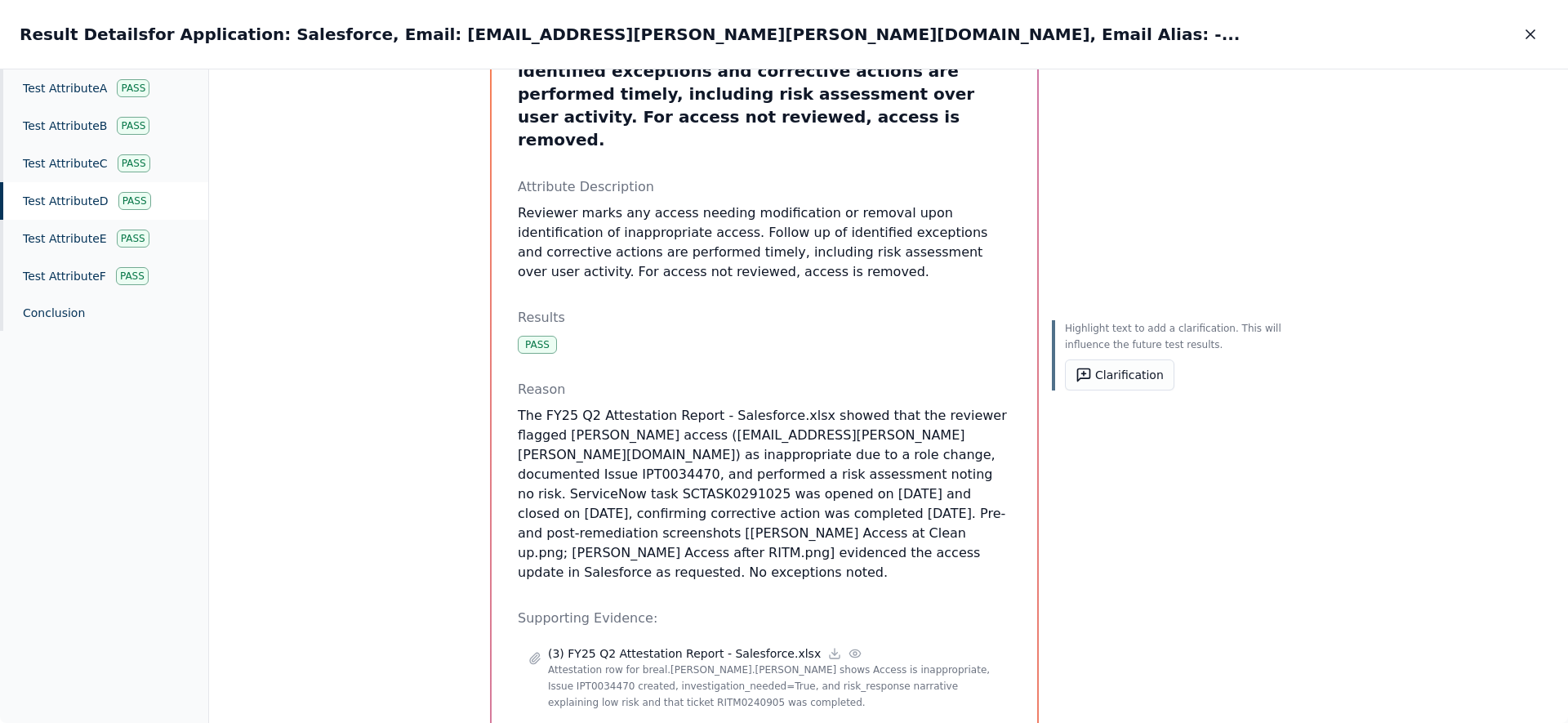
drag, startPoint x: 902, startPoint y: 513, endPoint x: 772, endPoint y: 380, distance: 186.0
click at [772, 406] on p "The FY25 Q2 Attestation Report - Salesforce.xlsx showed that the reviewer flagg…" at bounding box center [764, 494] width 493 height 176
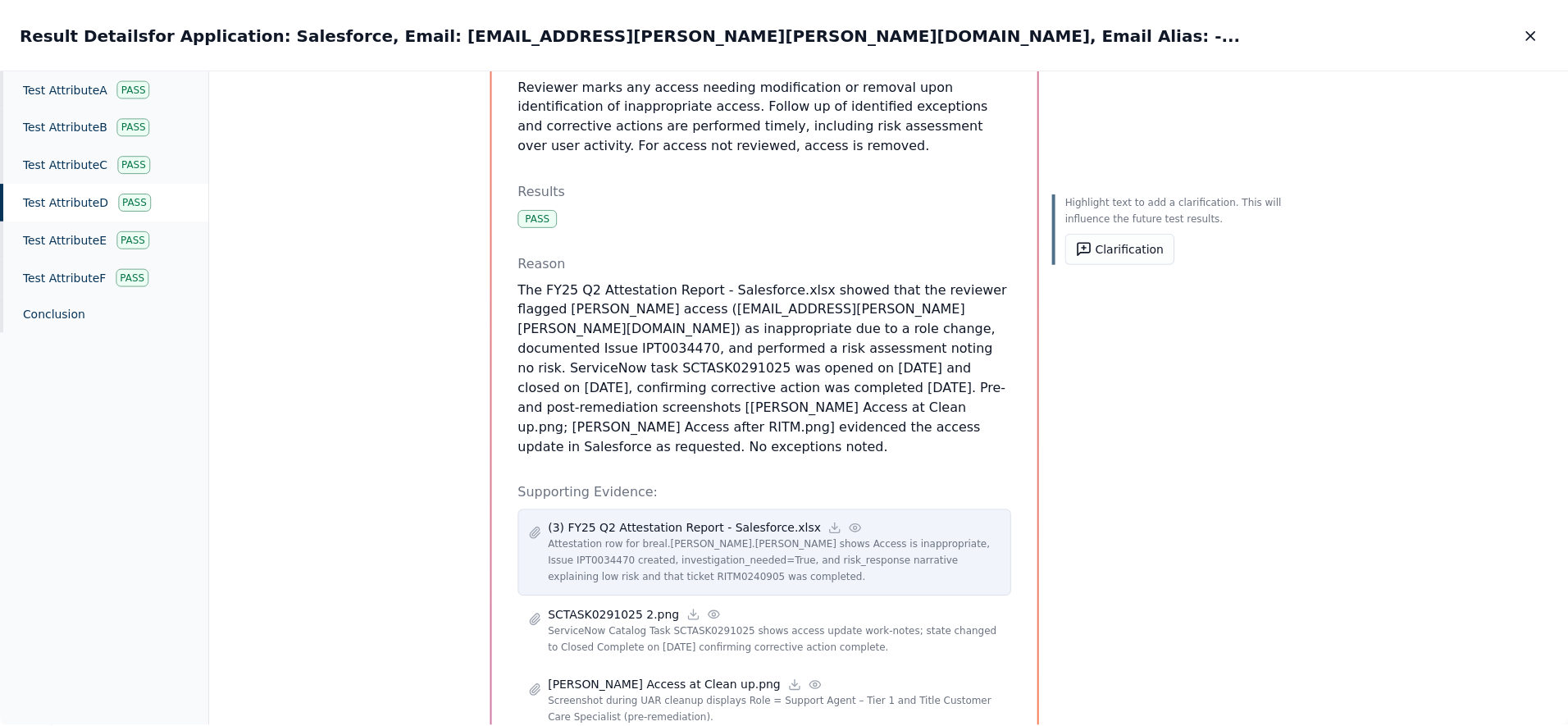
scroll to position [275, 0]
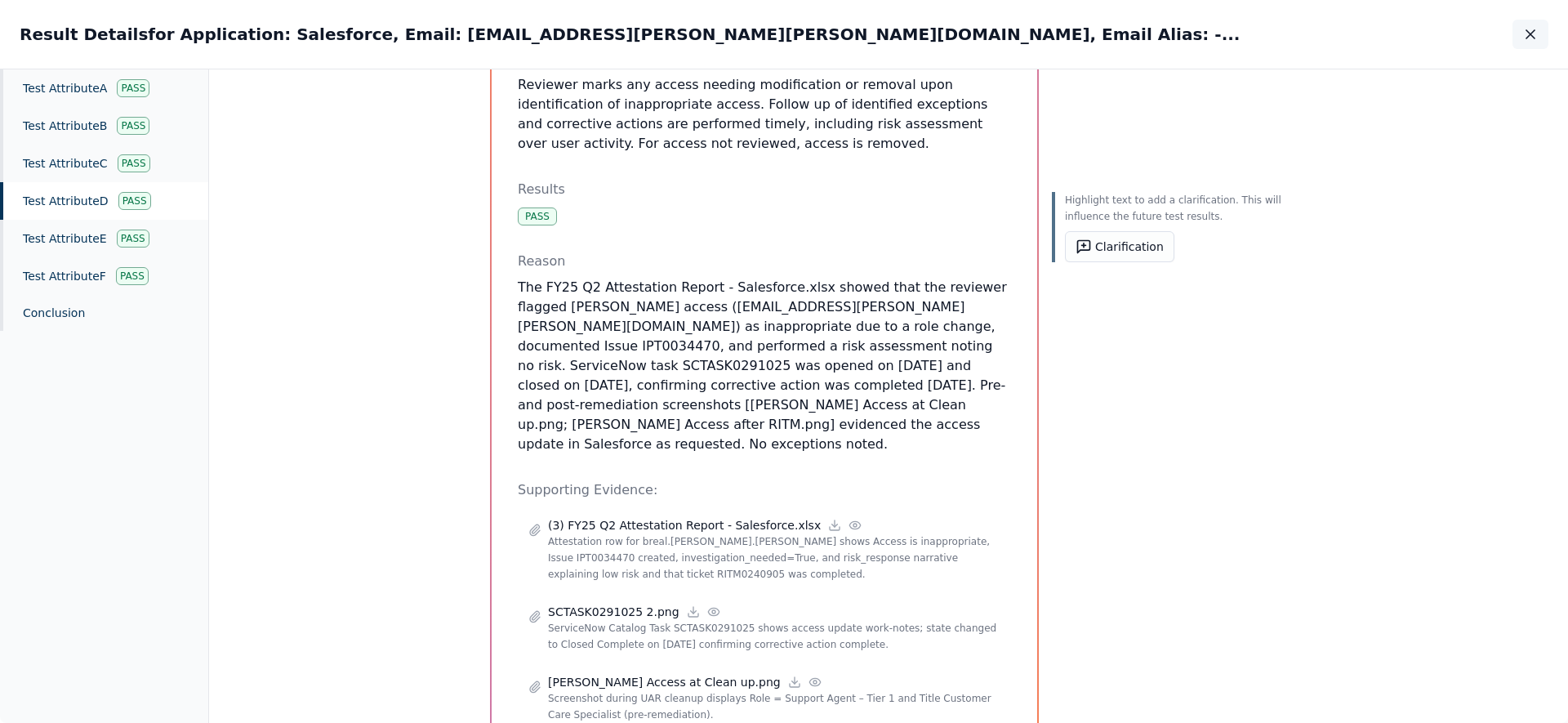
click at [1530, 36] on icon "button" at bounding box center [1530, 34] width 16 height 16
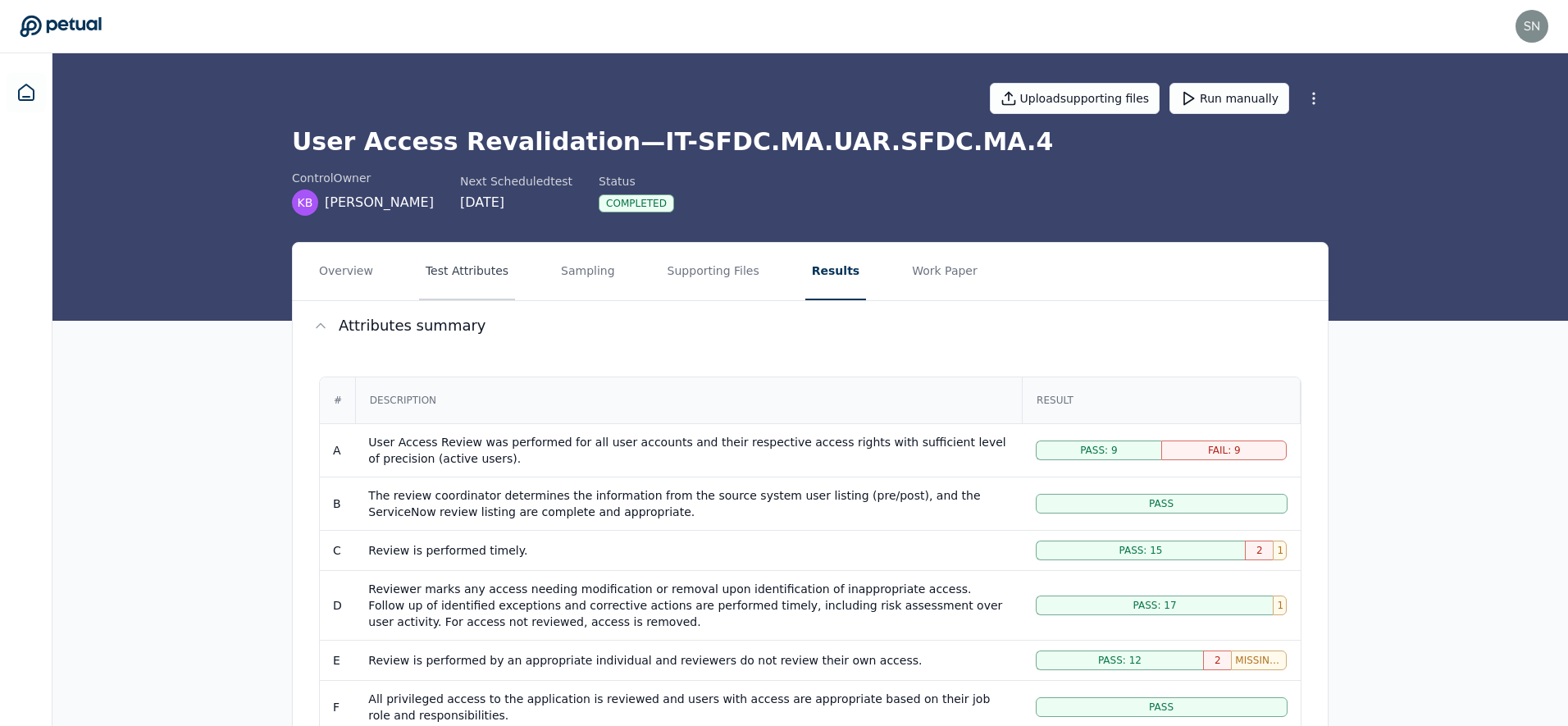
click at [463, 269] on button "Test Attributes" at bounding box center [467, 271] width 96 height 58
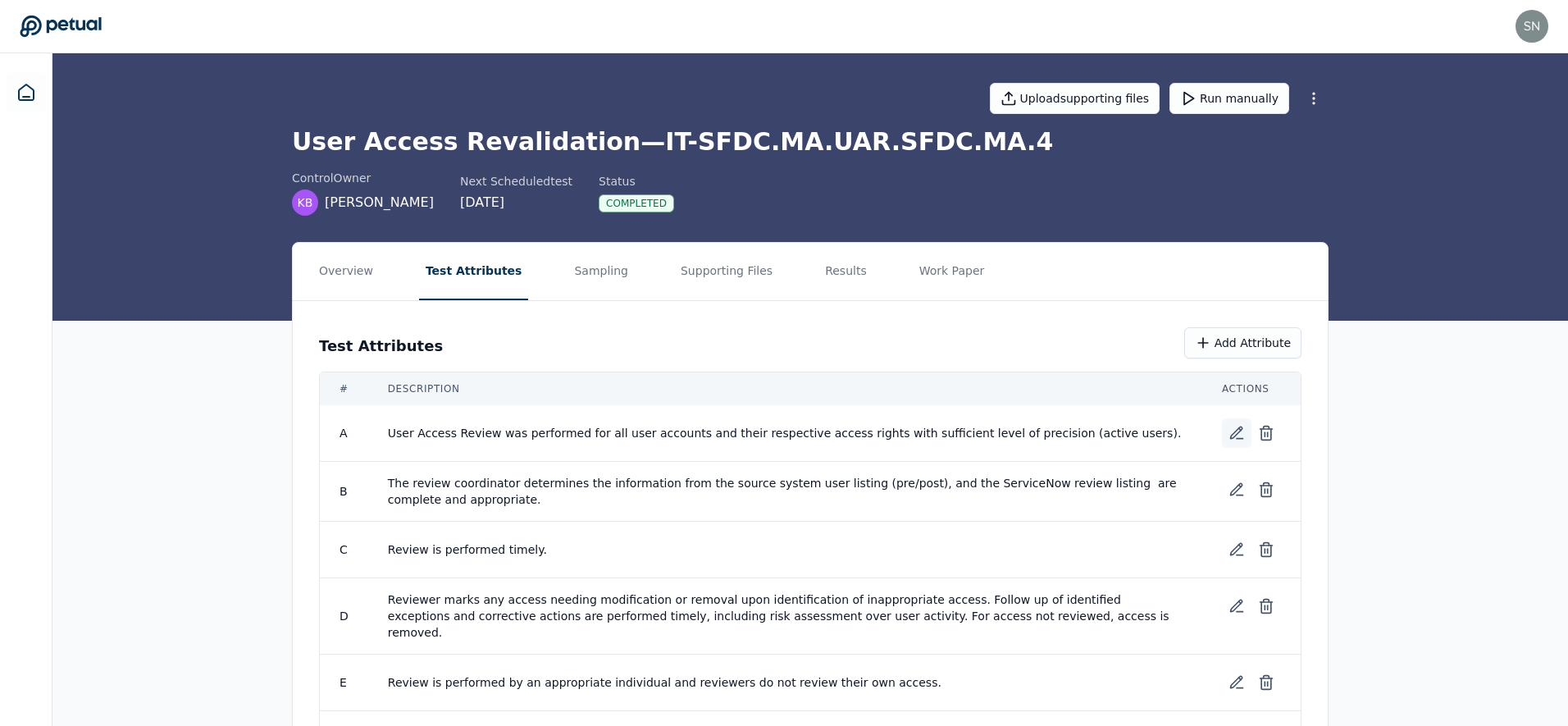
click at [1236, 425] on icon at bounding box center [1236, 433] width 16 height 16
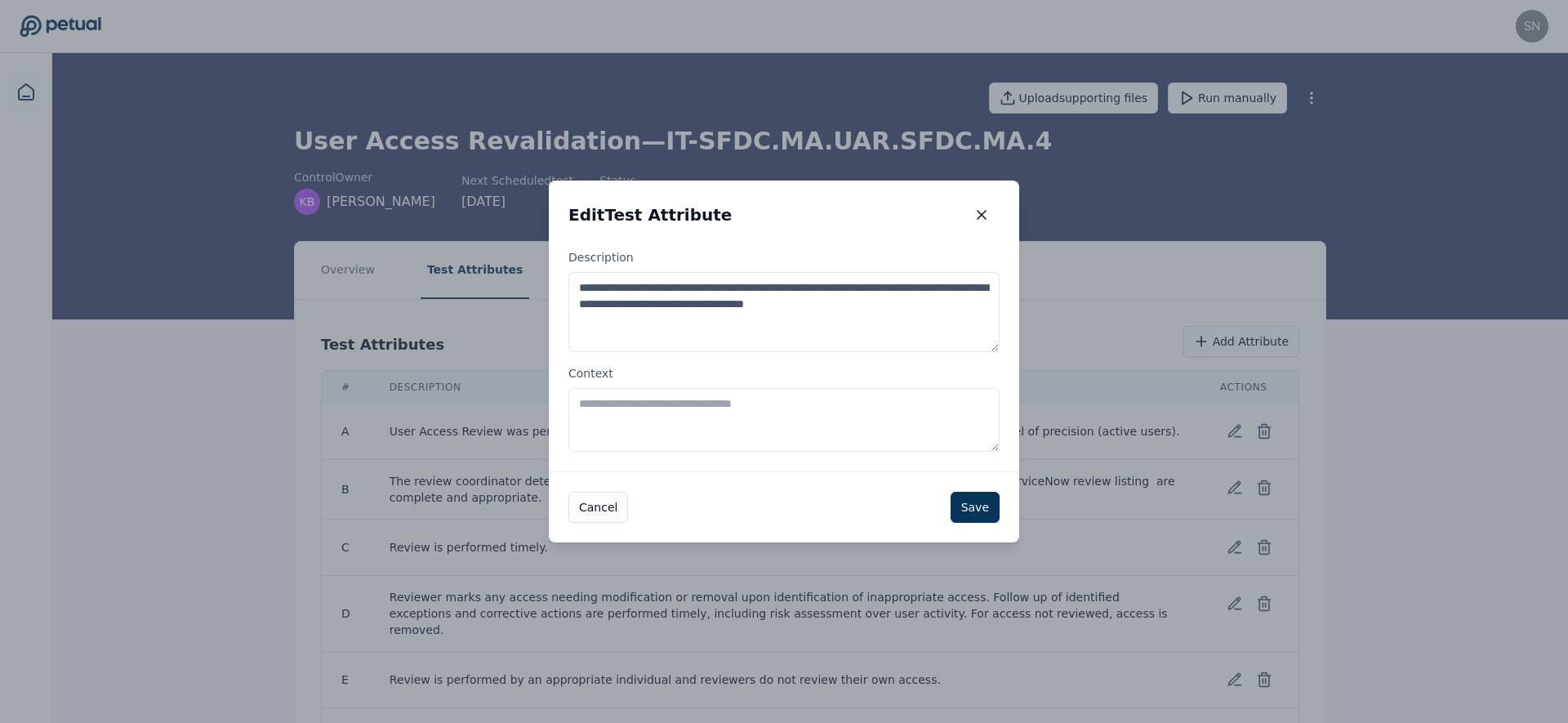
click at [736, 417] on textarea "Context" at bounding box center [784, 419] width 431 height 64
click at [987, 221] on icon "button" at bounding box center [982, 215] width 16 height 16
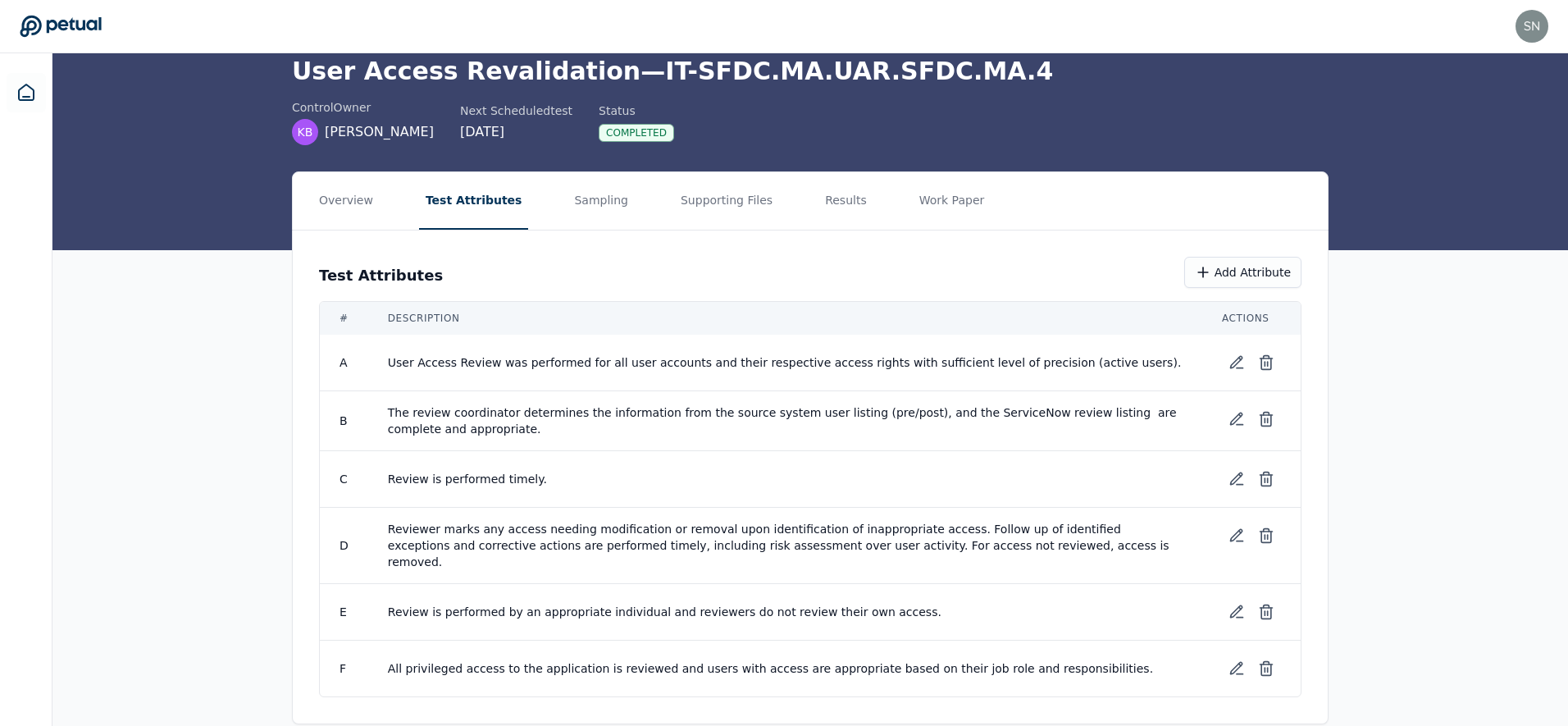
scroll to position [78, 0]
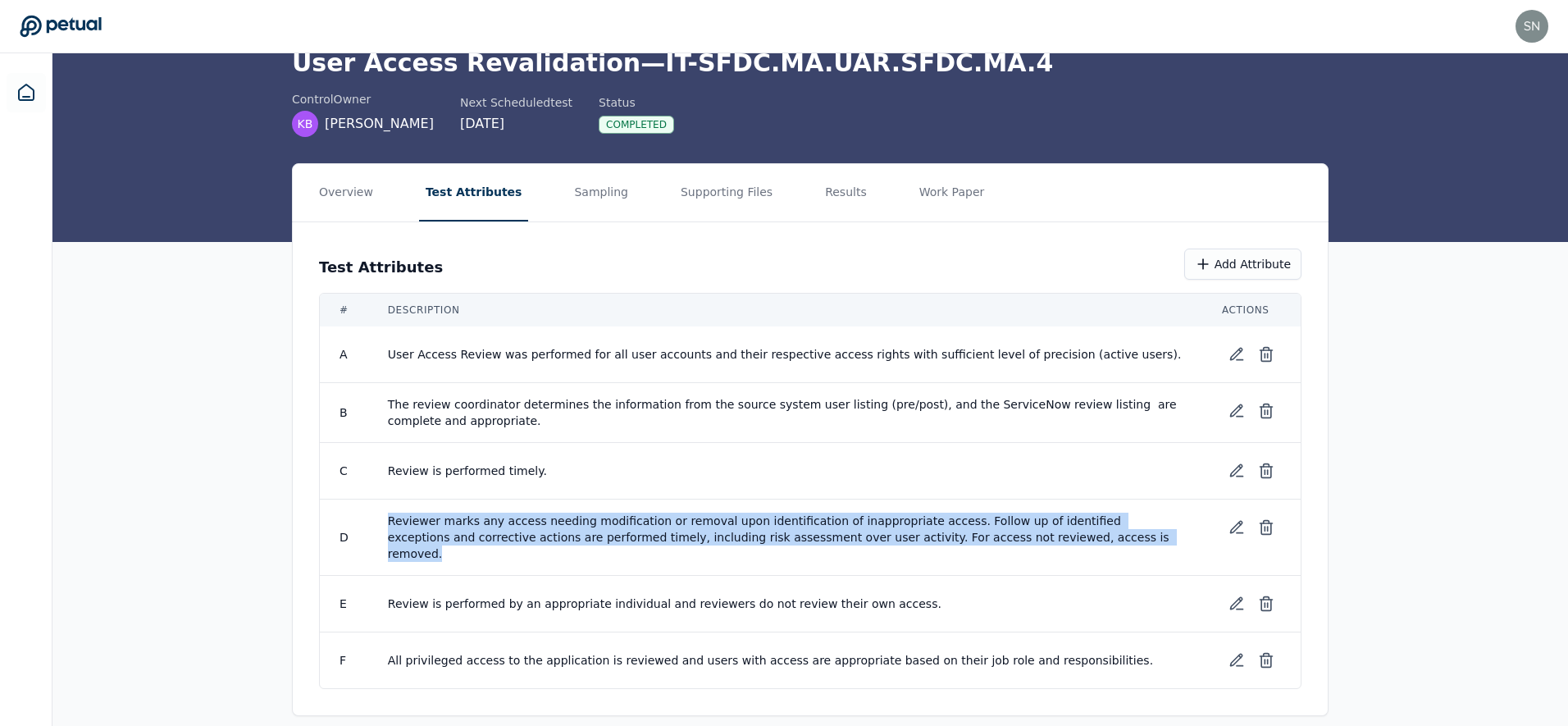
drag, startPoint x: 1093, startPoint y: 539, endPoint x: 381, endPoint y: 514, distance: 712.4
click at [381, 514] on td "Reviewer marks any access needing modification or removal upon identification o…" at bounding box center [784, 538] width 834 height 77
drag, startPoint x: 381, startPoint y: 514, endPoint x: 1059, endPoint y: 547, distance: 678.8
click at [1059, 547] on td "Reviewer marks any access needing modification or removal upon identification o…" at bounding box center [784, 538] width 834 height 77
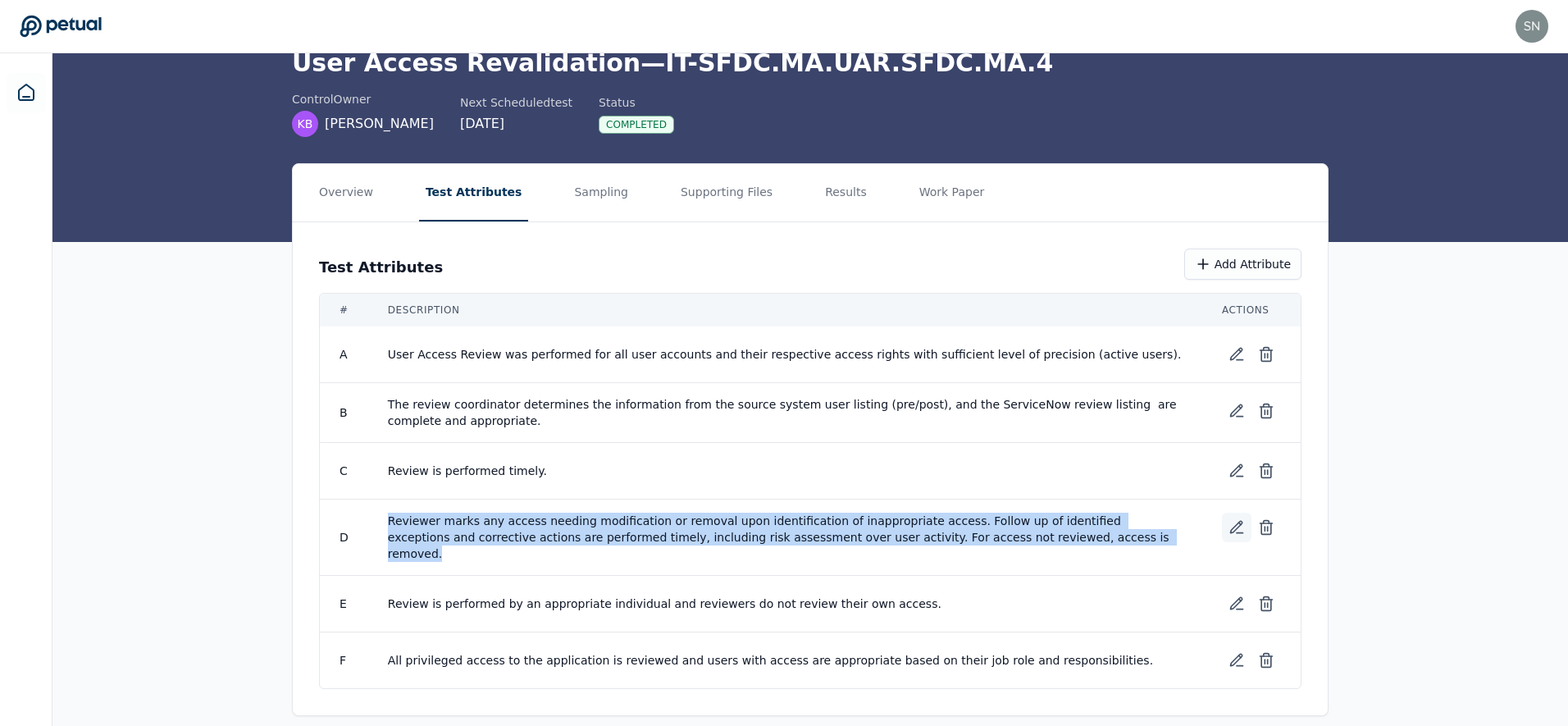
click at [1231, 528] on icon at bounding box center [1236, 528] width 16 height 16
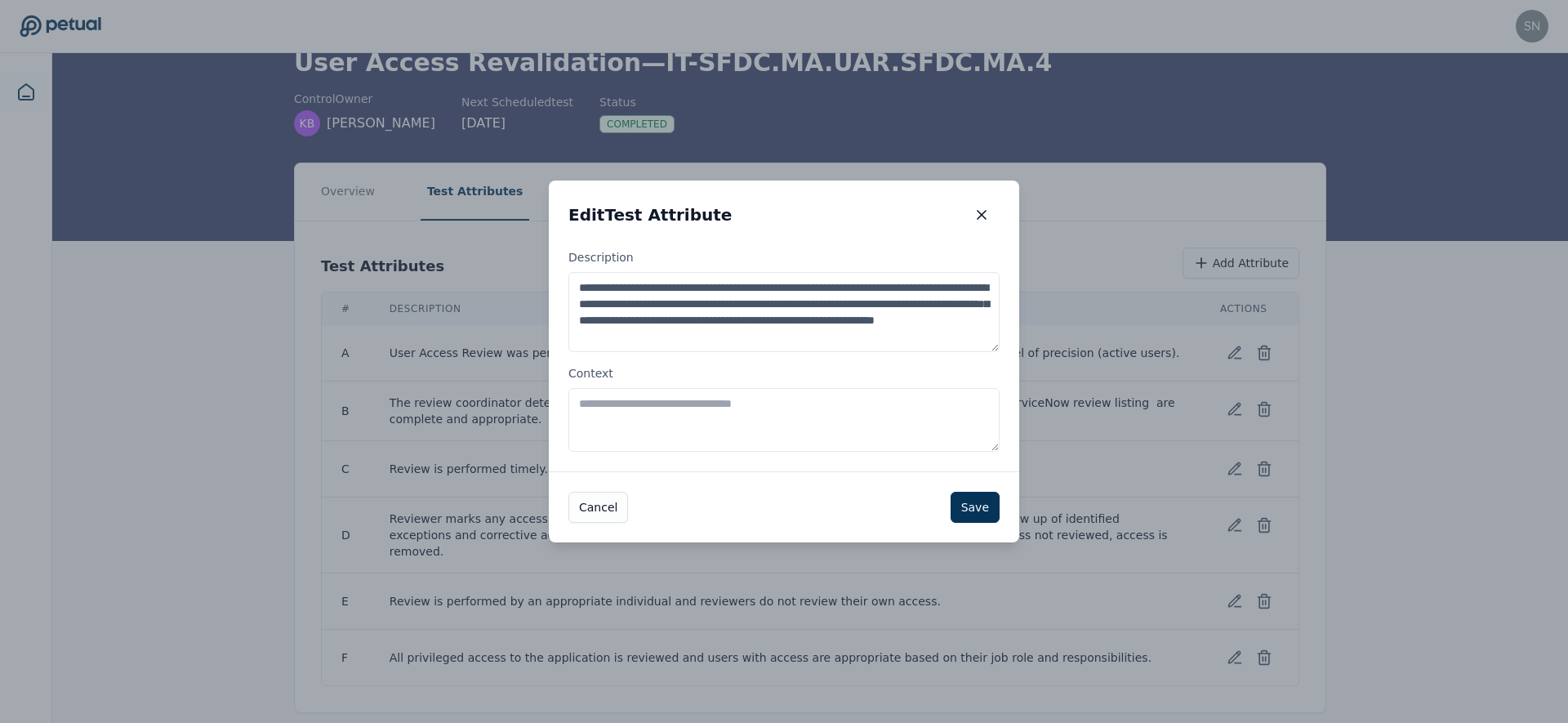
click at [748, 418] on textarea "Context" at bounding box center [784, 419] width 431 height 64
click at [988, 210] on icon "button" at bounding box center [982, 215] width 16 height 16
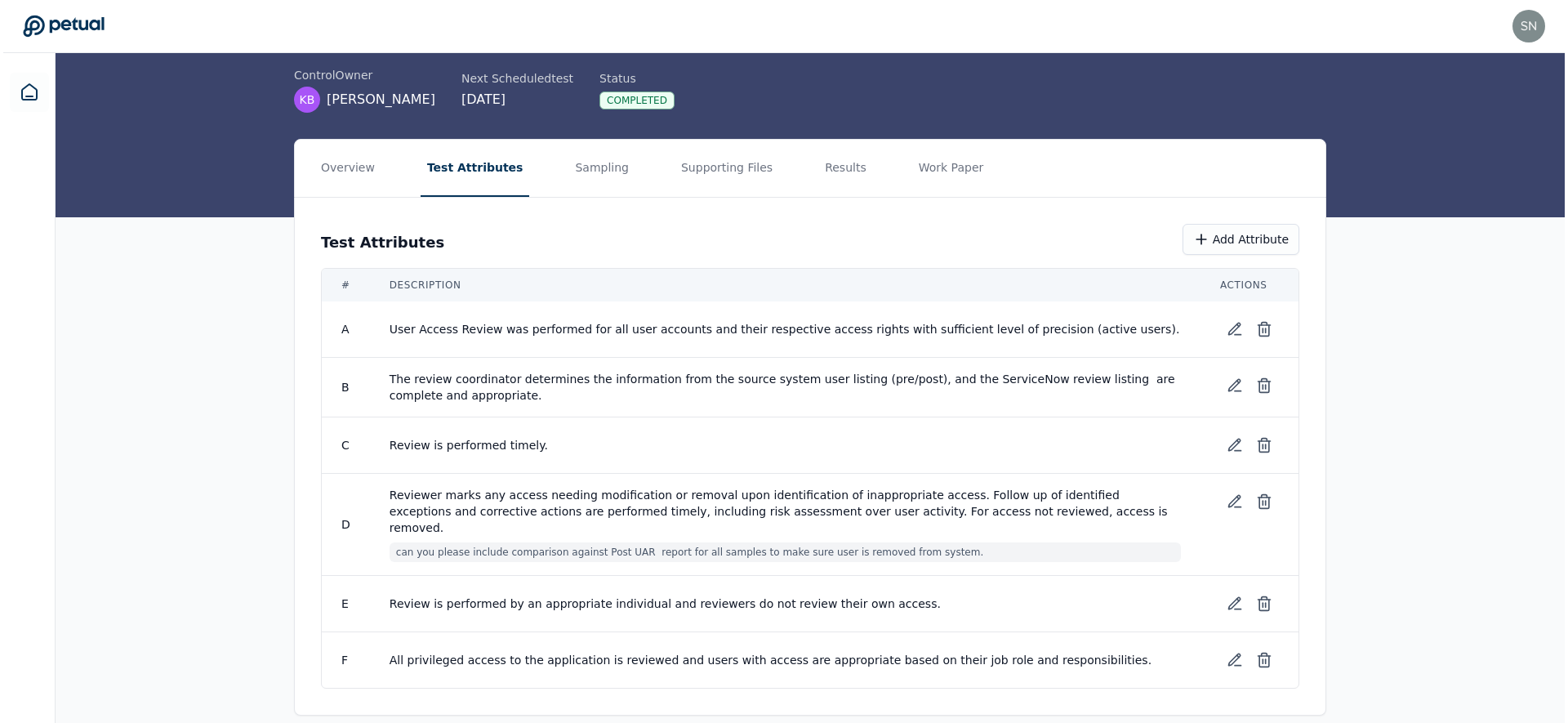
scroll to position [104, 0]
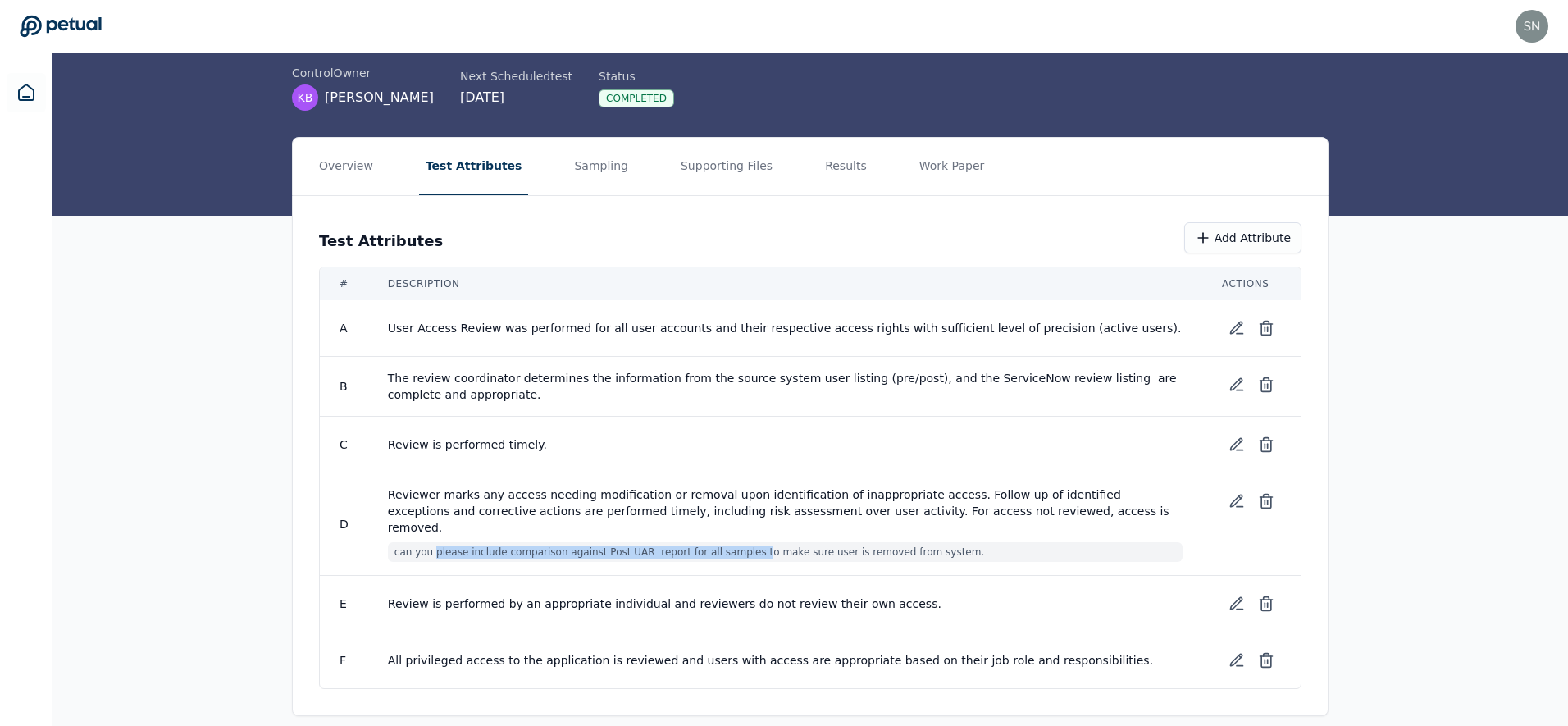
drag, startPoint x: 749, startPoint y: 535, endPoint x: 432, endPoint y: 535, distance: 317.0
click at [432, 542] on span "can you please include comparison against Post UAR report for all samples to ma…" at bounding box center [784, 552] width 794 height 20
drag, startPoint x: 432, startPoint y: 535, endPoint x: 900, endPoint y: 536, distance: 468.0
click at [900, 542] on span "can you please include comparison against Post UAR report for all samples to ma…" at bounding box center [784, 552] width 794 height 20
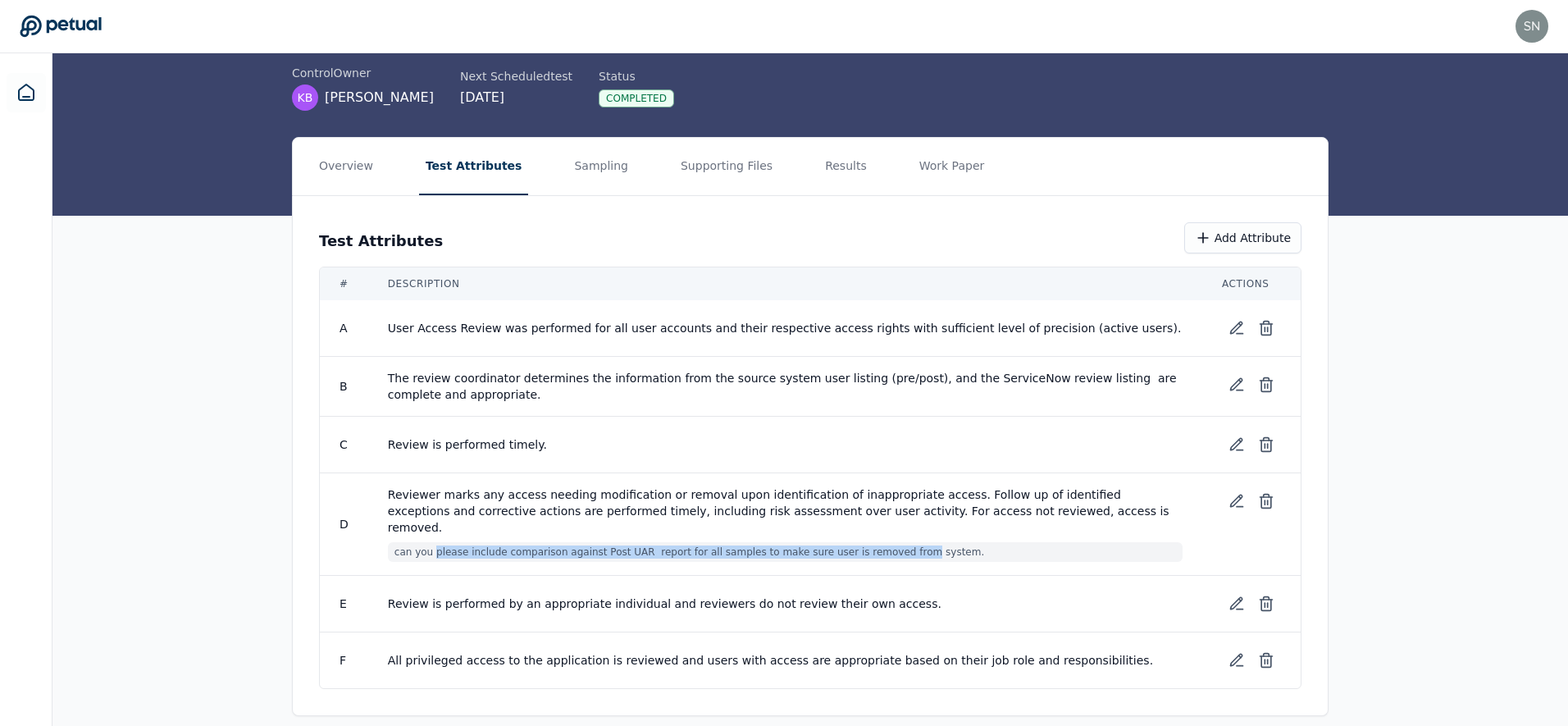
click at [900, 542] on span "can you please include comparison against Post UAR report for all samples to ma…" at bounding box center [784, 552] width 794 height 20
drag, startPoint x: 900, startPoint y: 536, endPoint x: 419, endPoint y: 538, distance: 481.0
click at [419, 542] on span "can you please include comparison against Post UAR report for all samples to ma…" at bounding box center [784, 552] width 794 height 20
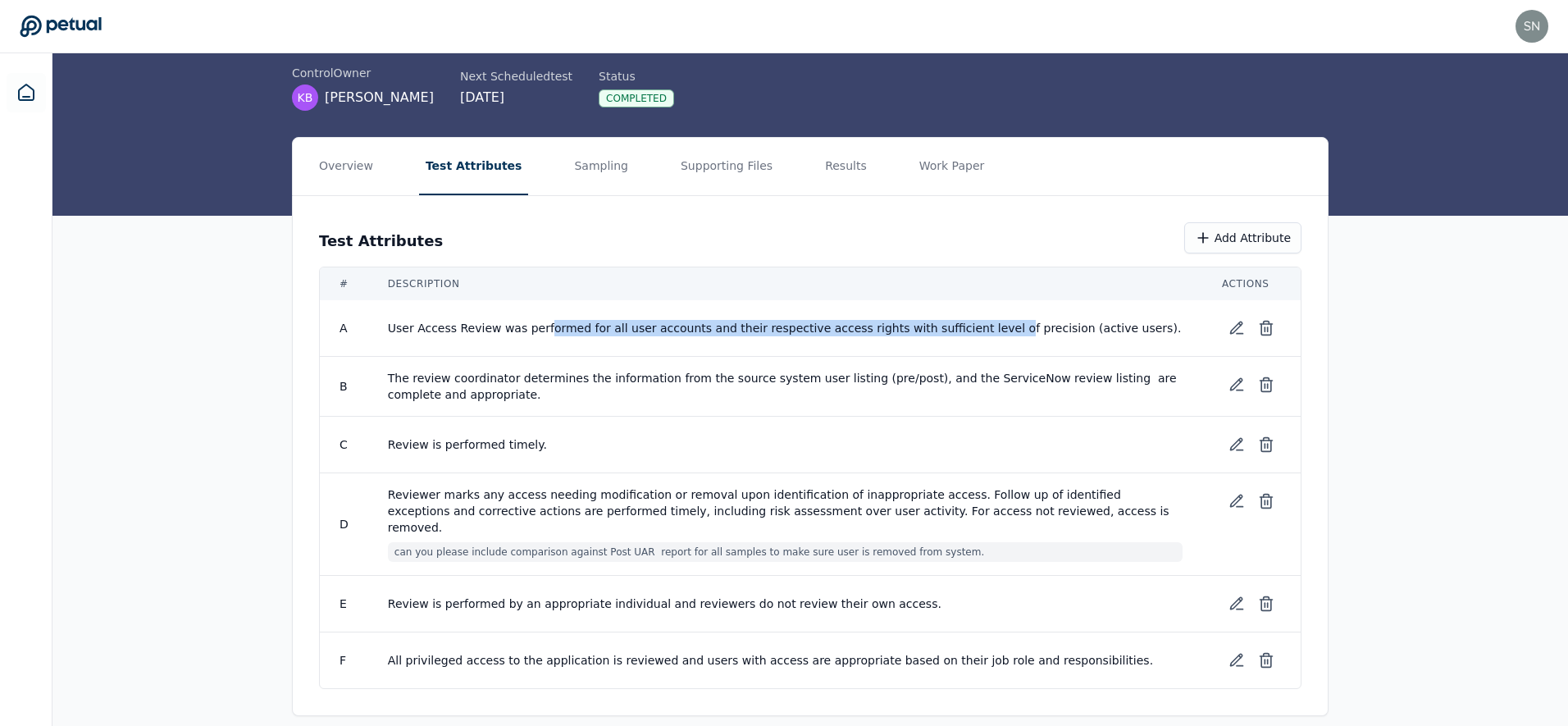
drag, startPoint x: 553, startPoint y: 327, endPoint x: 982, endPoint y: 322, distance: 429.0
click at [982, 321] on span "User Access Review was performed for all user accounts and their respective acc…" at bounding box center [784, 328] width 794 height 16
click at [977, 325] on span "User Access Review was performed for all user accounts and their respective acc…" at bounding box center [784, 328] width 794 height 16
drag, startPoint x: 974, startPoint y: 326, endPoint x: 503, endPoint y: 324, distance: 471.0
click at [503, 324] on span "User Access Review was performed for all user accounts and their respective acc…" at bounding box center [784, 328] width 794 height 16
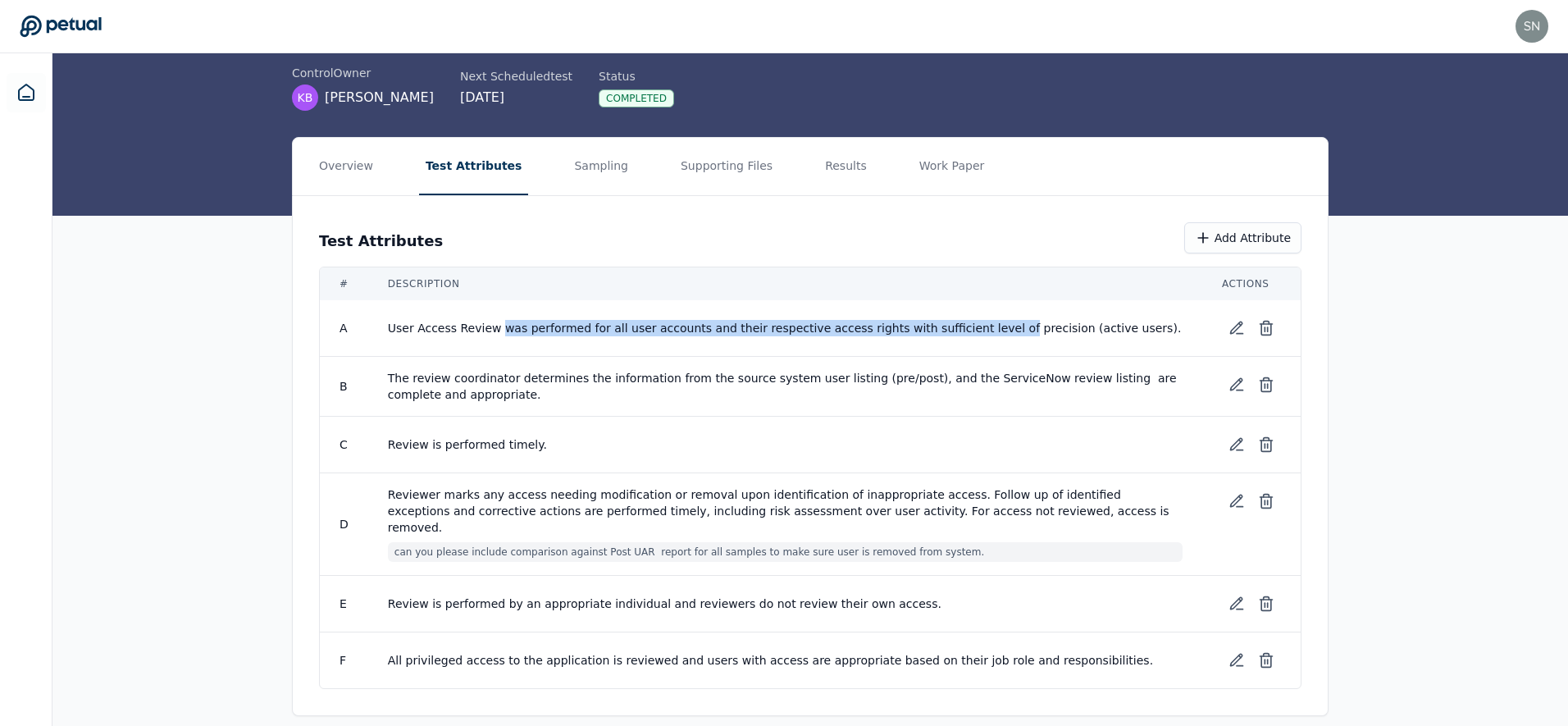
click at [503, 324] on span "User Access Review was performed for all user accounts and their respective acc…" at bounding box center [784, 328] width 794 height 16
drag, startPoint x: 503, startPoint y: 324, endPoint x: 850, endPoint y: 328, distance: 347.0
click at [850, 328] on span "User Access Review was performed for all user accounts and their respective acc…" at bounding box center [784, 328] width 794 height 16
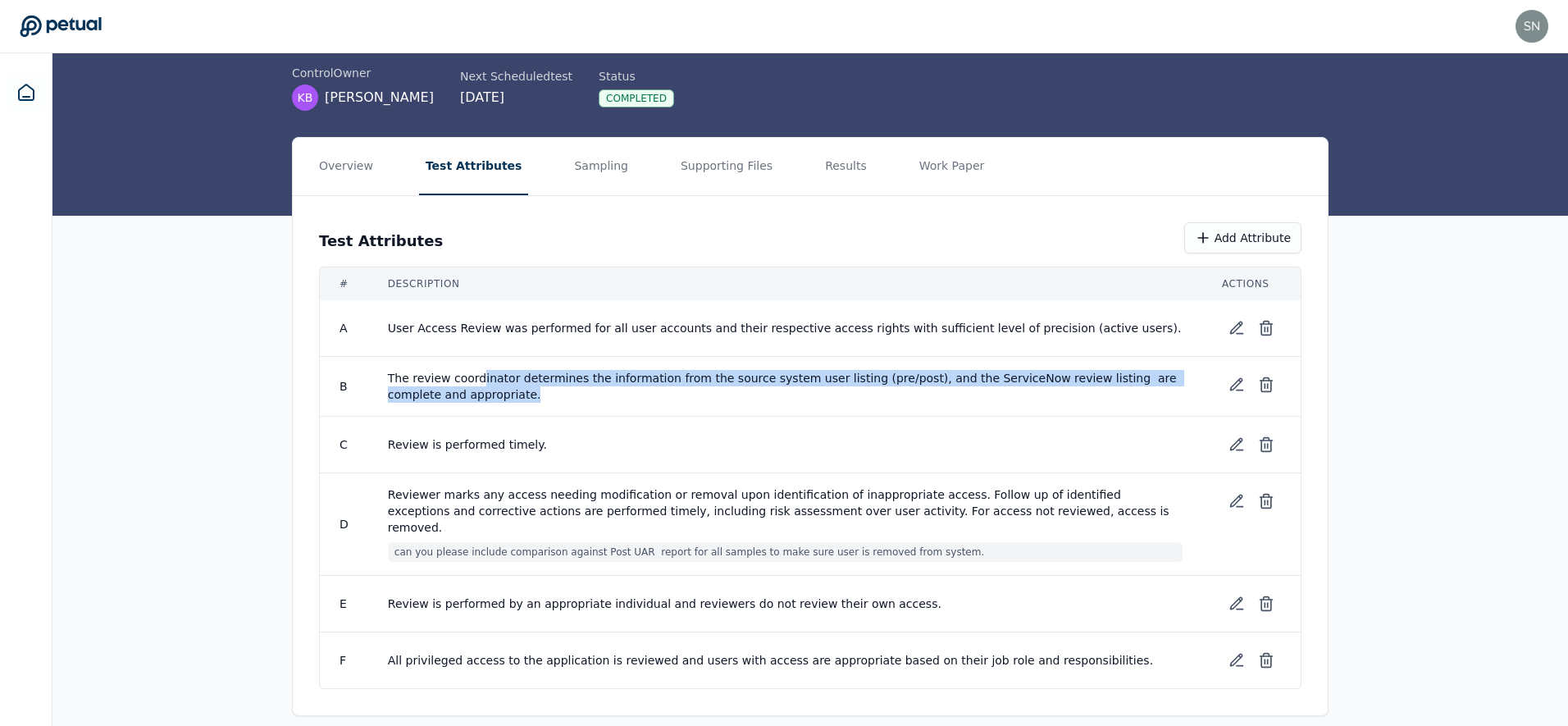
drag, startPoint x: 543, startPoint y: 394, endPoint x: 476, endPoint y: 383, distance: 67.9
click at [476, 383] on span "The review coordinator determines the information from the source system user l…" at bounding box center [784, 386] width 794 height 32
drag, startPoint x: 476, startPoint y: 383, endPoint x: 519, endPoint y: 390, distance: 43.6
click at [519, 390] on span "The review coordinator determines the information from the source system user l…" at bounding box center [784, 386] width 794 height 32
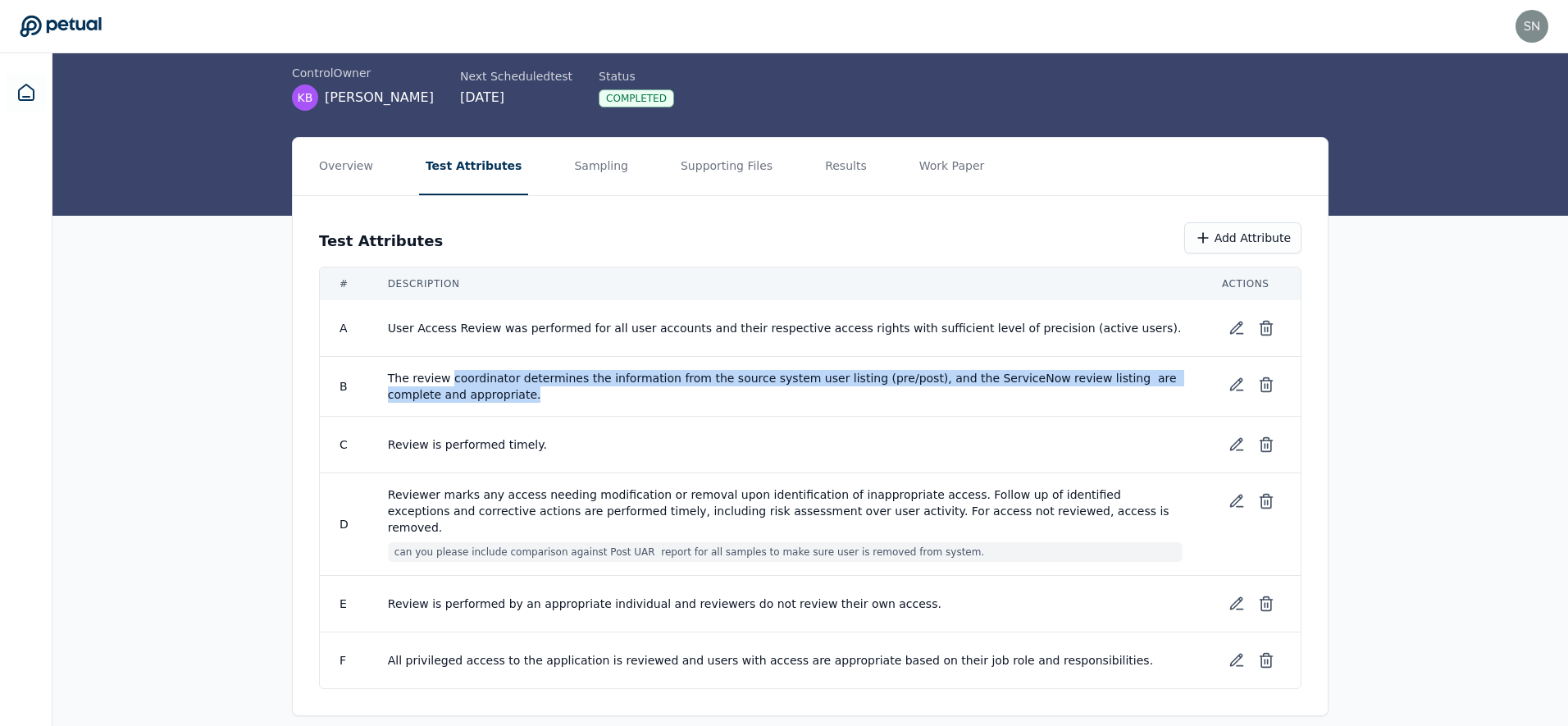
click at [519, 390] on span "The review coordinator determines the information from the source system user l…" at bounding box center [784, 386] width 794 height 32
drag, startPoint x: 519, startPoint y: 390, endPoint x: 479, endPoint y: 378, distance: 41.8
click at [479, 378] on span "The review coordinator determines the information from the source system user l…" at bounding box center [784, 386] width 794 height 32
click at [574, 399] on span "The review coordinator determines the information from the source system user l…" at bounding box center [784, 386] width 794 height 32
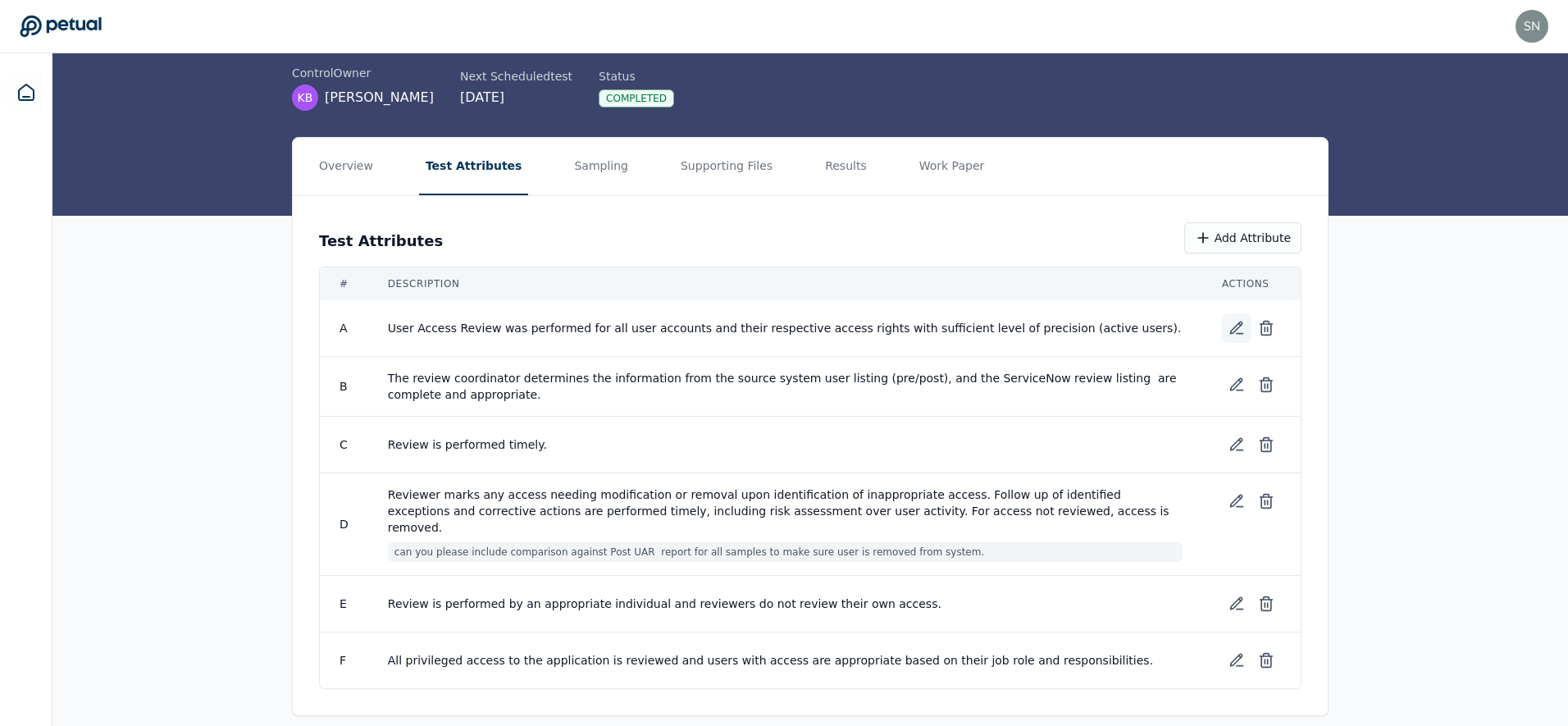
click at [1234, 328] on icon at bounding box center [1236, 328] width 16 height 16
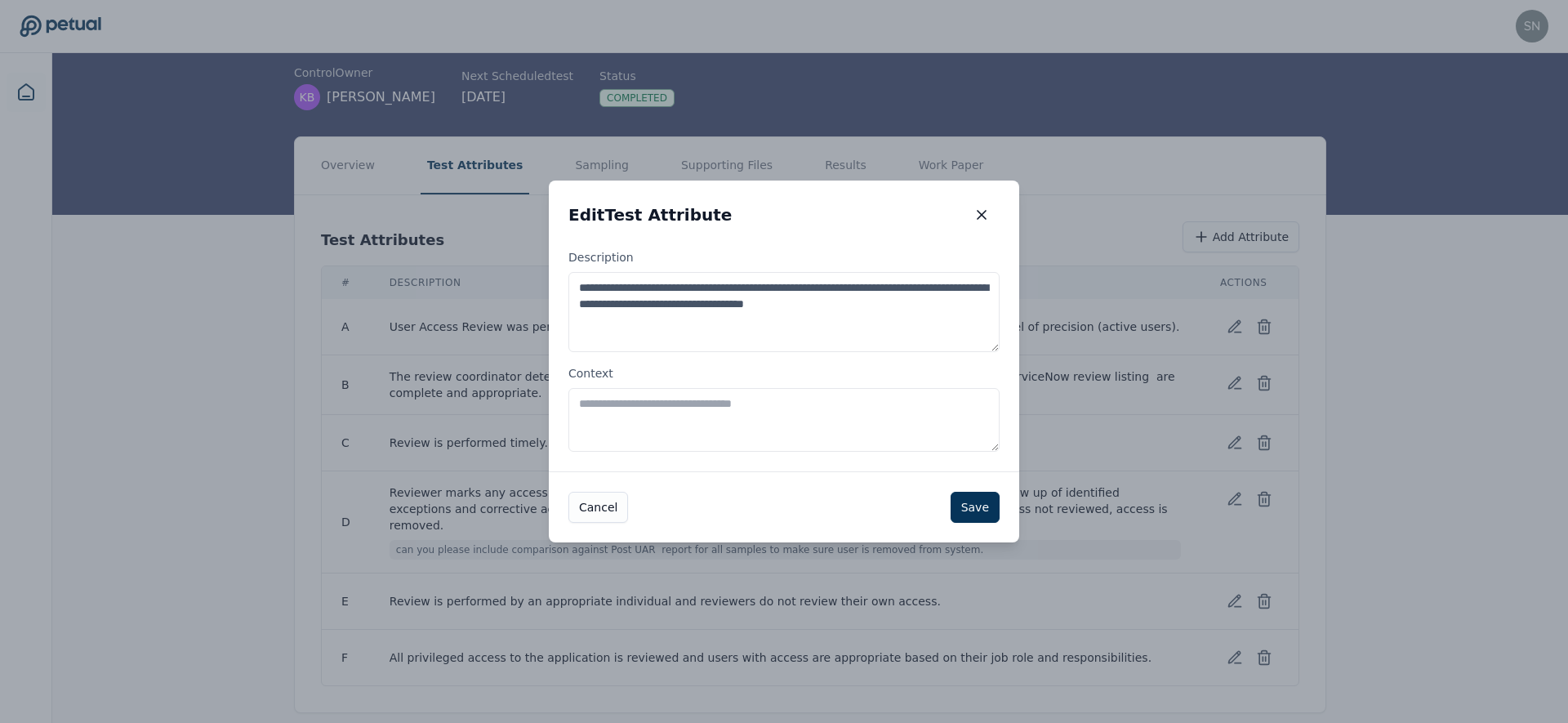
click at [733, 412] on textarea "Context" at bounding box center [784, 419] width 431 height 64
type textarea "**********"
click at [981, 516] on button "Save" at bounding box center [975, 507] width 49 height 31
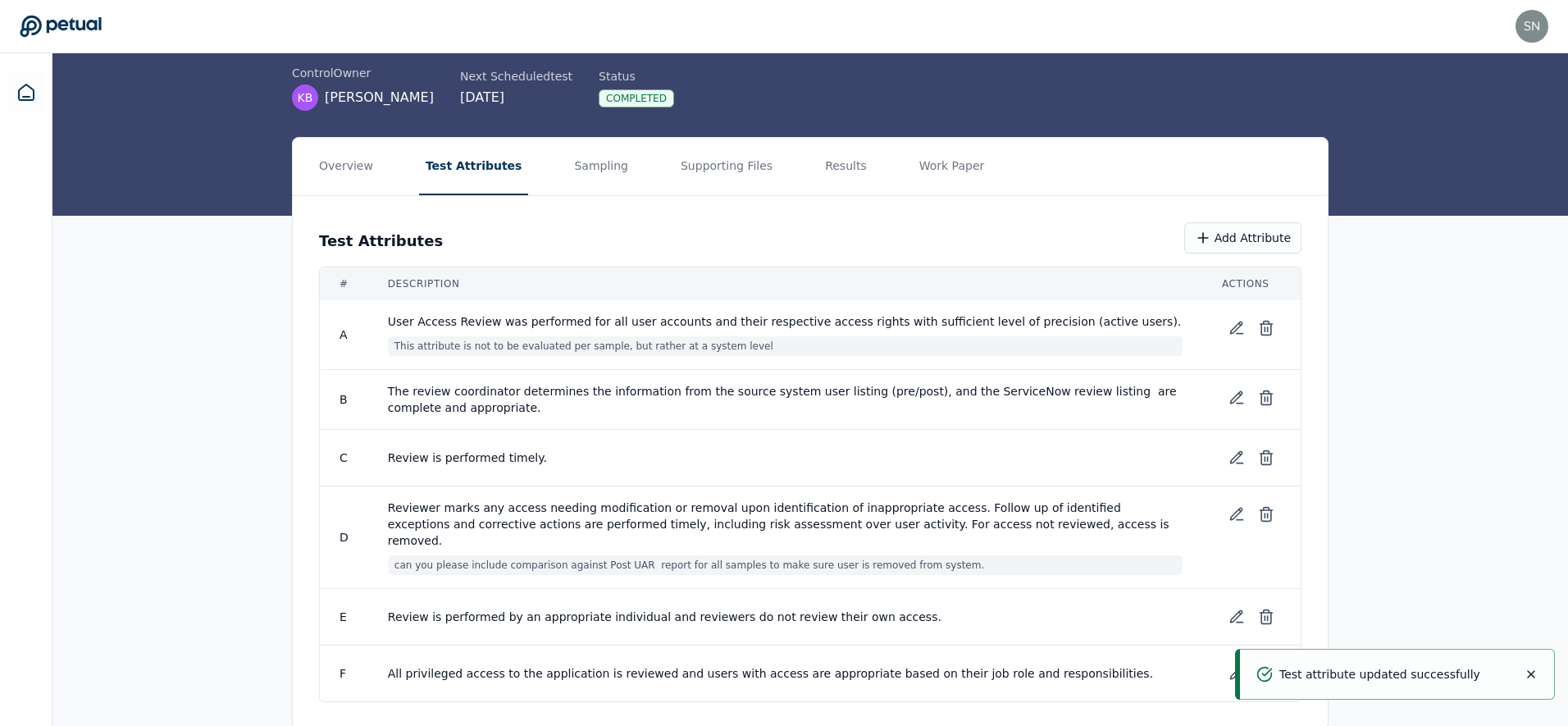
click at [637, 345] on span "This attribute is not to be evaluated per sample, but rather at a system level" at bounding box center [784, 346] width 794 height 20
copy tr "This attribute is not to be evaluated per sample, but rather at a system level"
click at [1234, 461] on icon at bounding box center [1236, 457] width 12 height 12
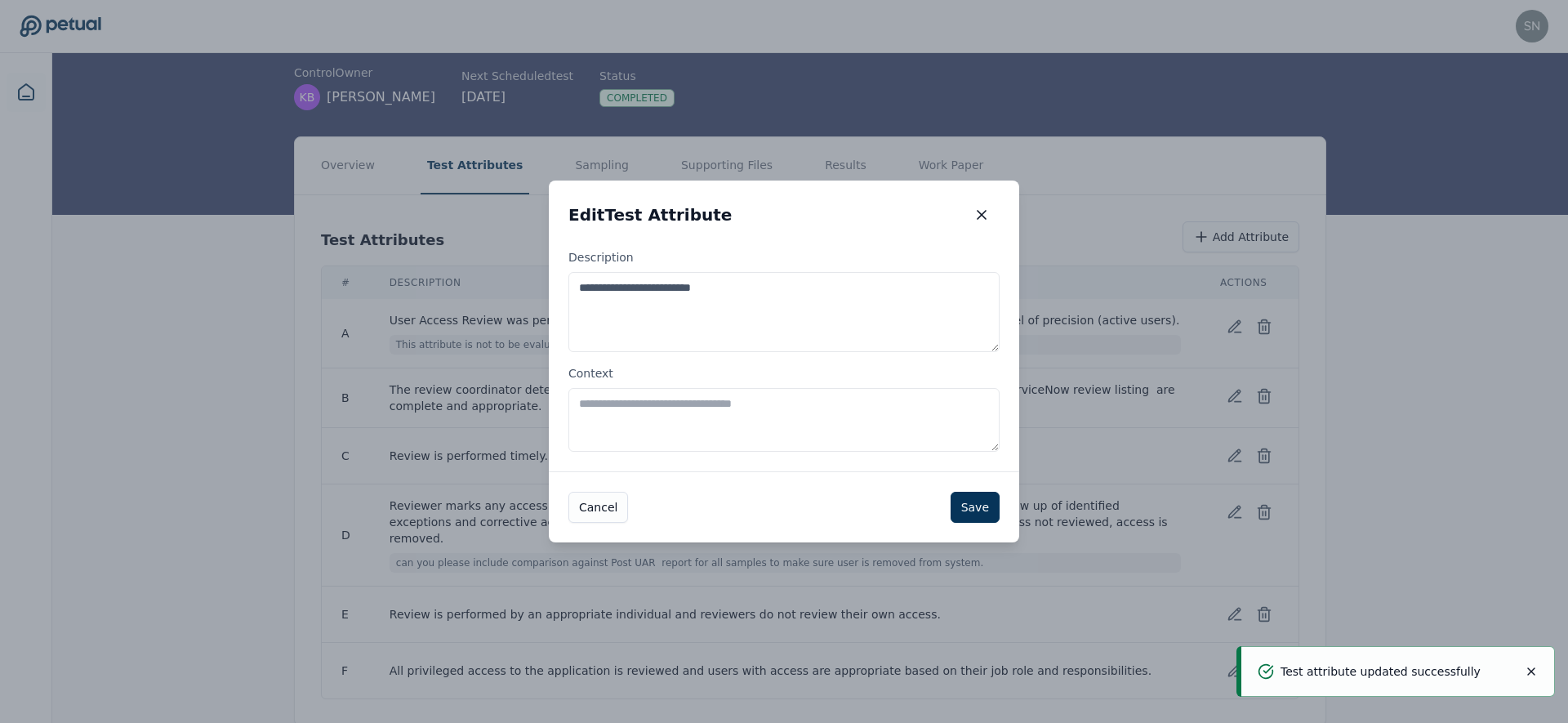
click at [775, 419] on textarea "Context" at bounding box center [784, 419] width 431 height 64
paste textarea "**********"
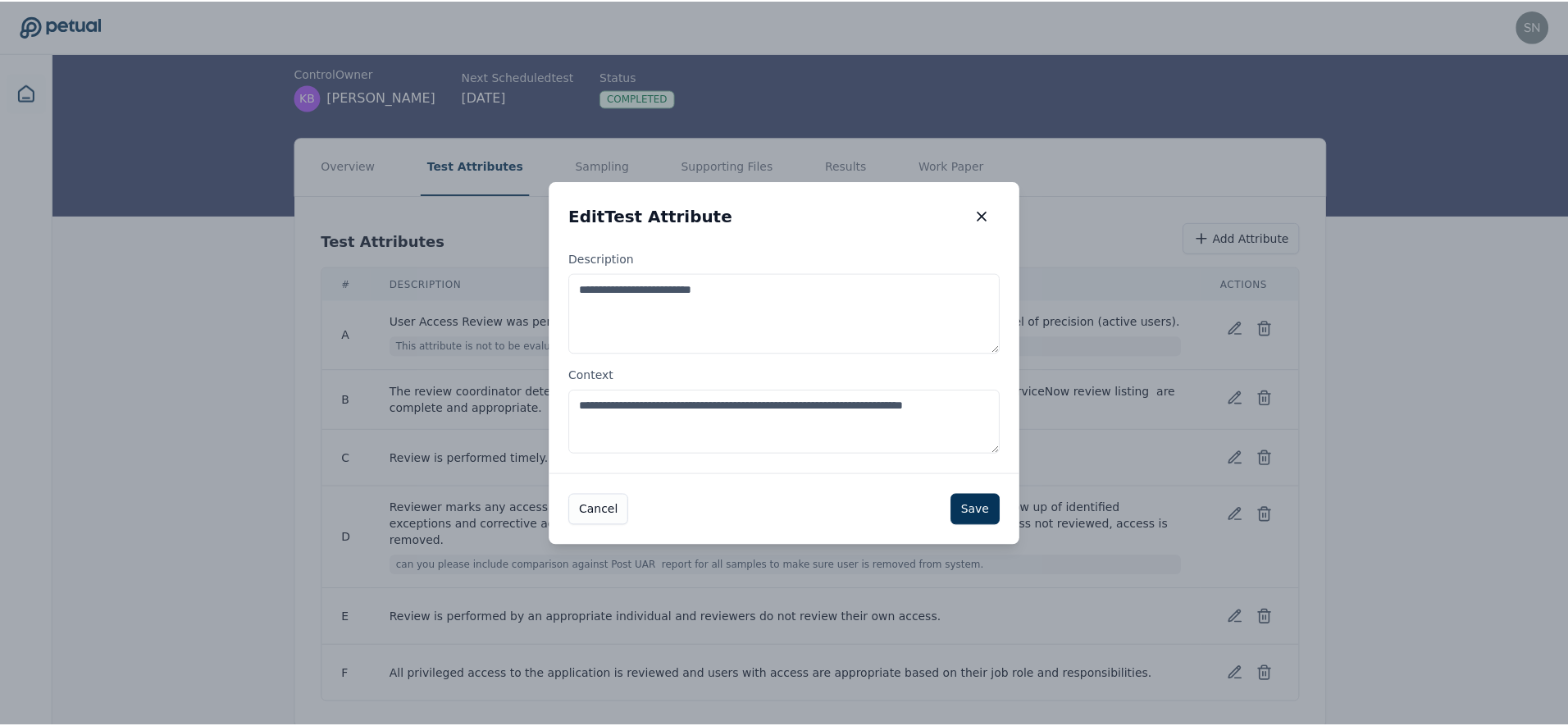
scroll to position [0, 0]
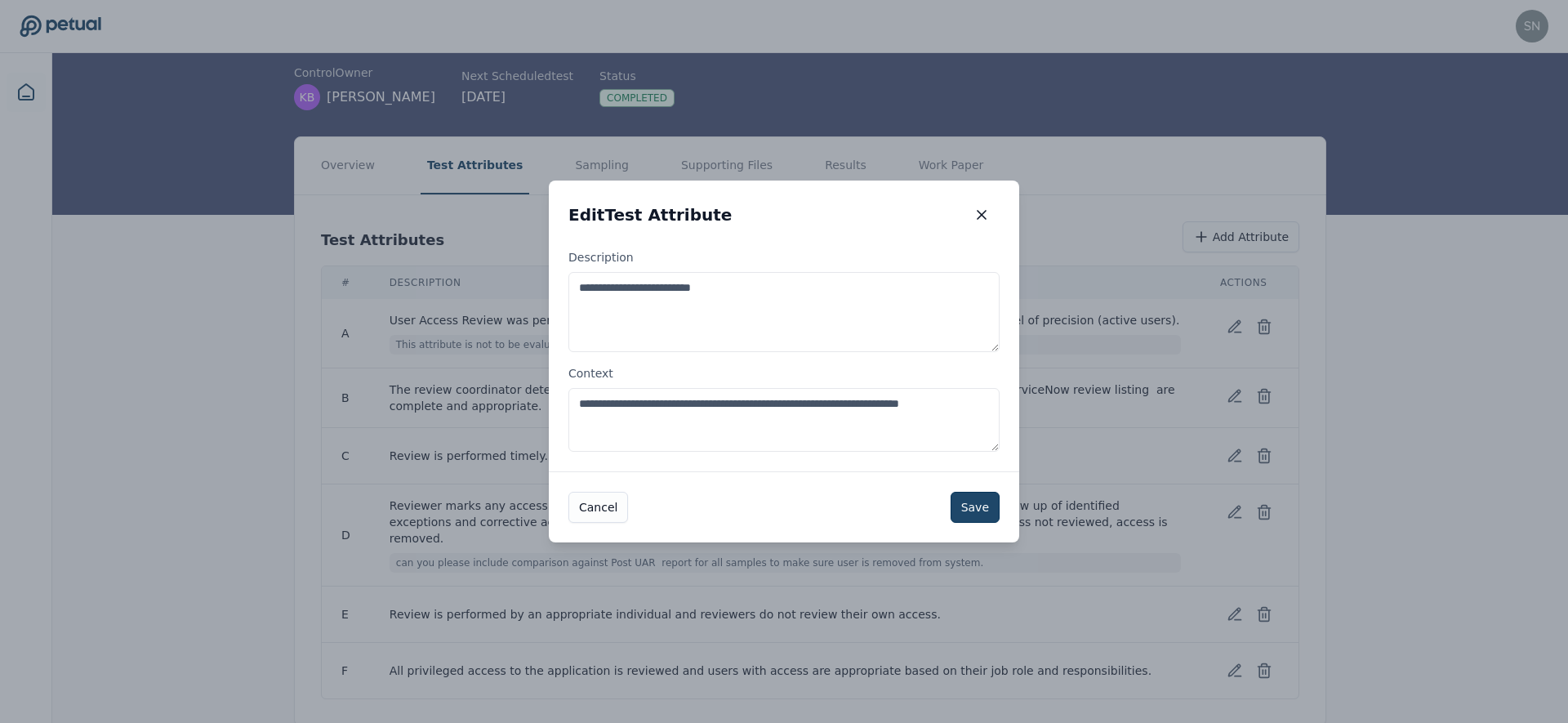
type textarea "**********"
click at [963, 506] on button "Save" at bounding box center [975, 507] width 49 height 31
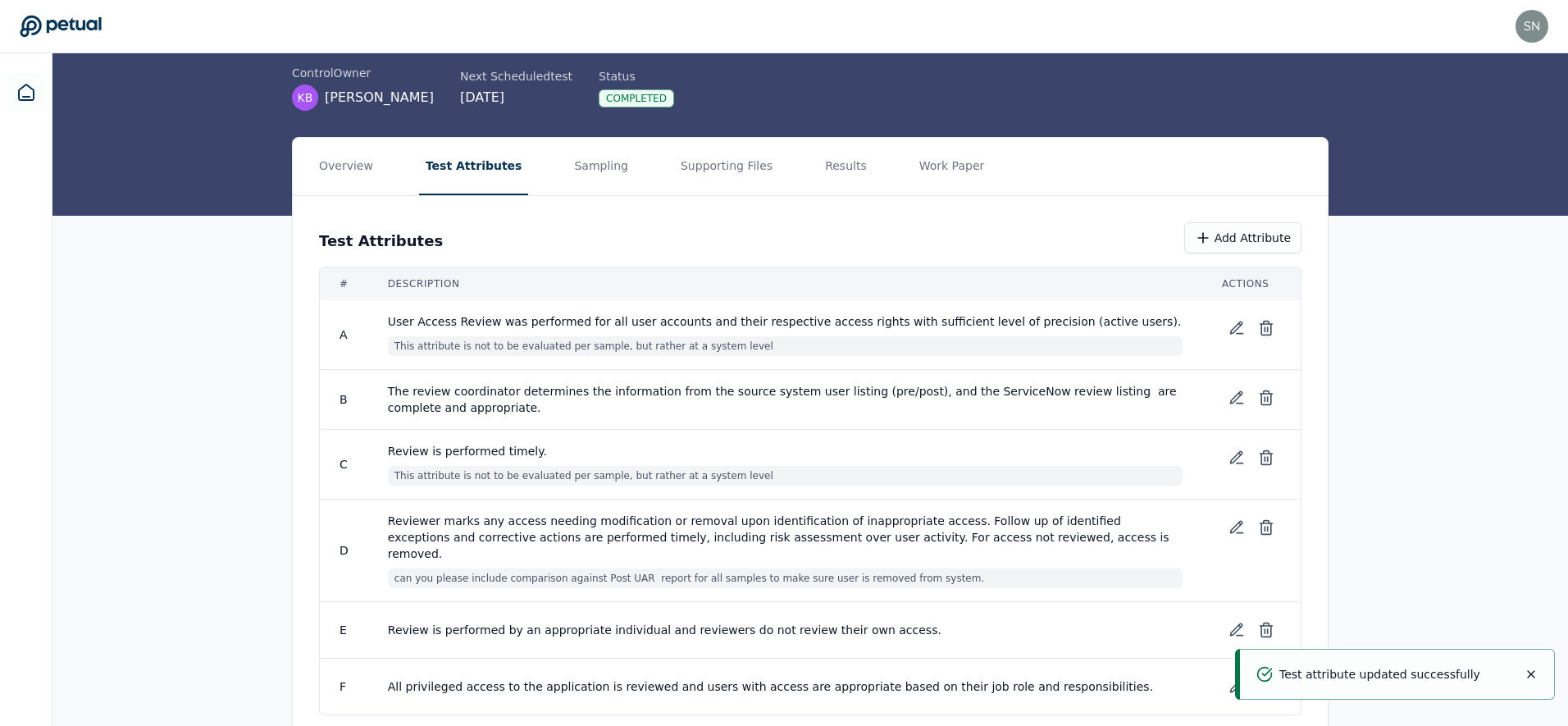
scroll to position [132, 0]
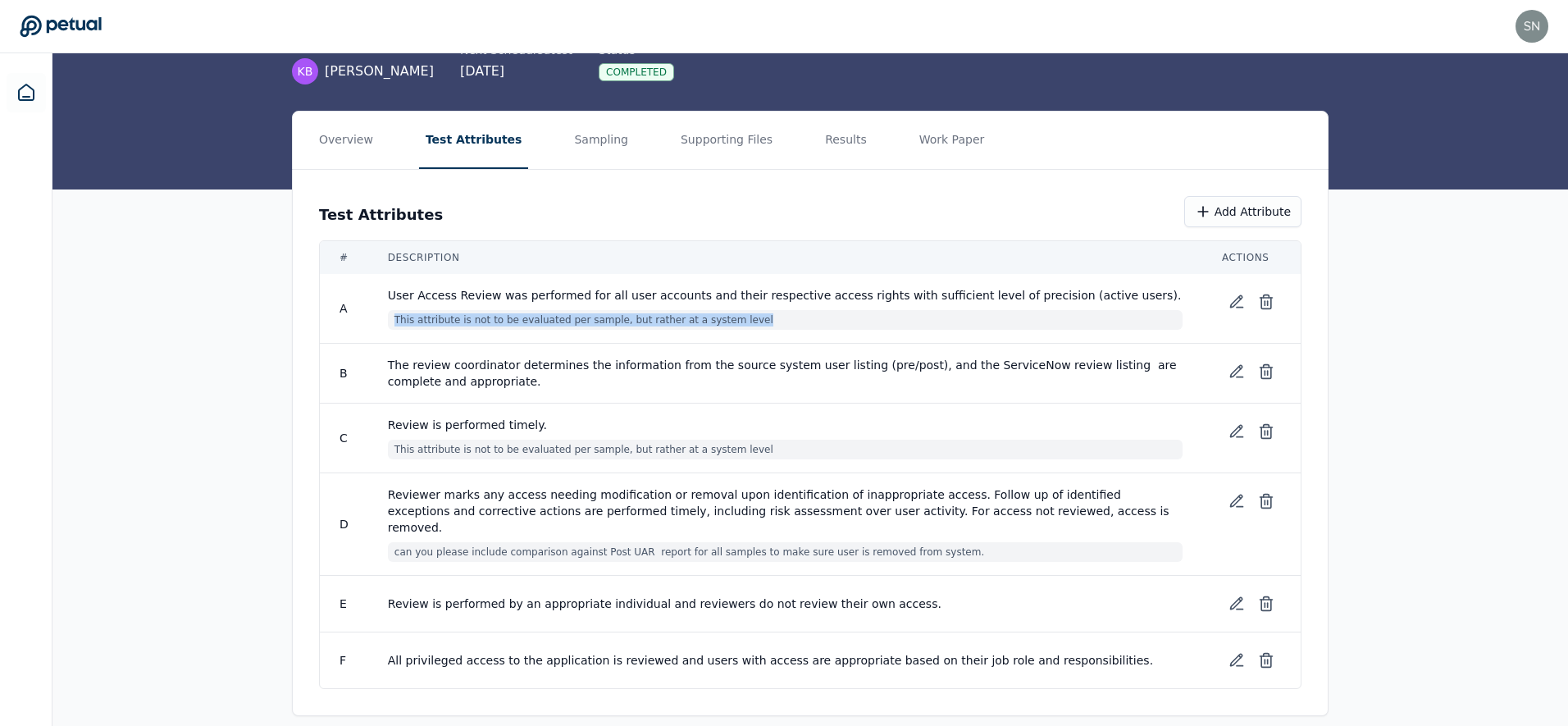
drag, startPoint x: 610, startPoint y: 321, endPoint x: 394, endPoint y: 317, distance: 216.0
click at [394, 317] on span "This attribute is not to be evaluated per sample, but rather at a system level" at bounding box center [784, 320] width 794 height 20
drag, startPoint x: 394, startPoint y: 317, endPoint x: 775, endPoint y: 318, distance: 381.0
click at [775, 317] on span "This attribute is not to be evaluated per sample, but rather at a system level" at bounding box center [784, 320] width 794 height 20
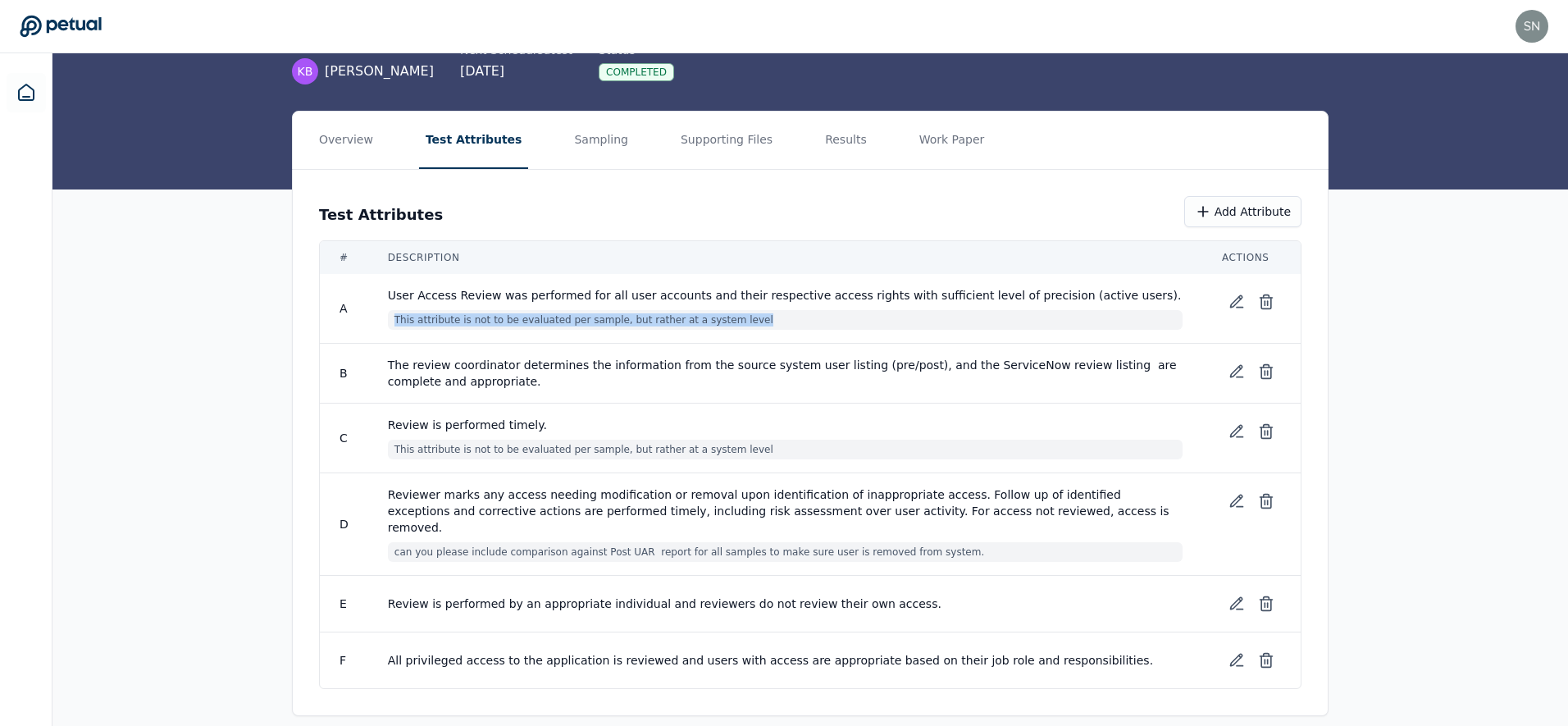
click at [787, 295] on span "User Access Review was performed for all user accounts and their respective acc…" at bounding box center [784, 295] width 794 height 16
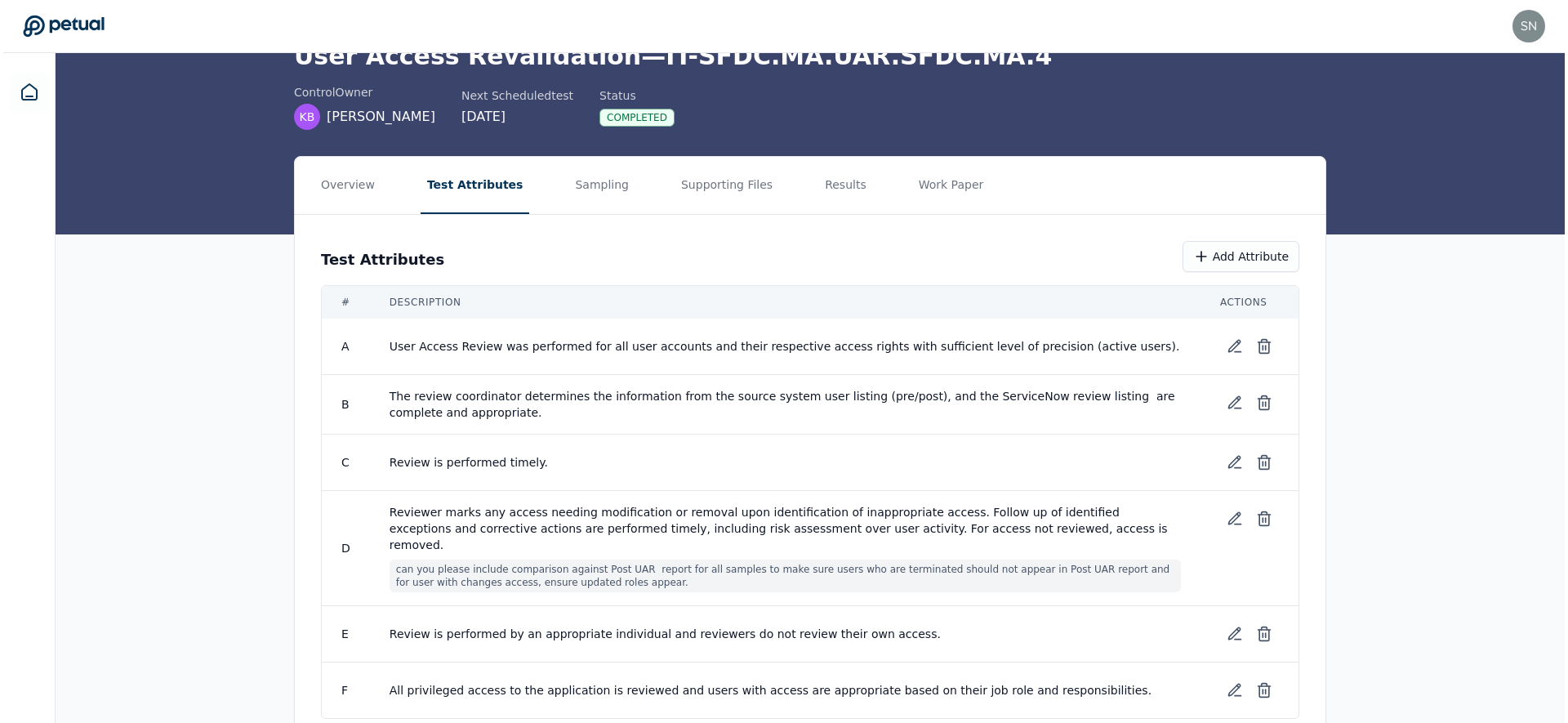
scroll to position [118, 0]
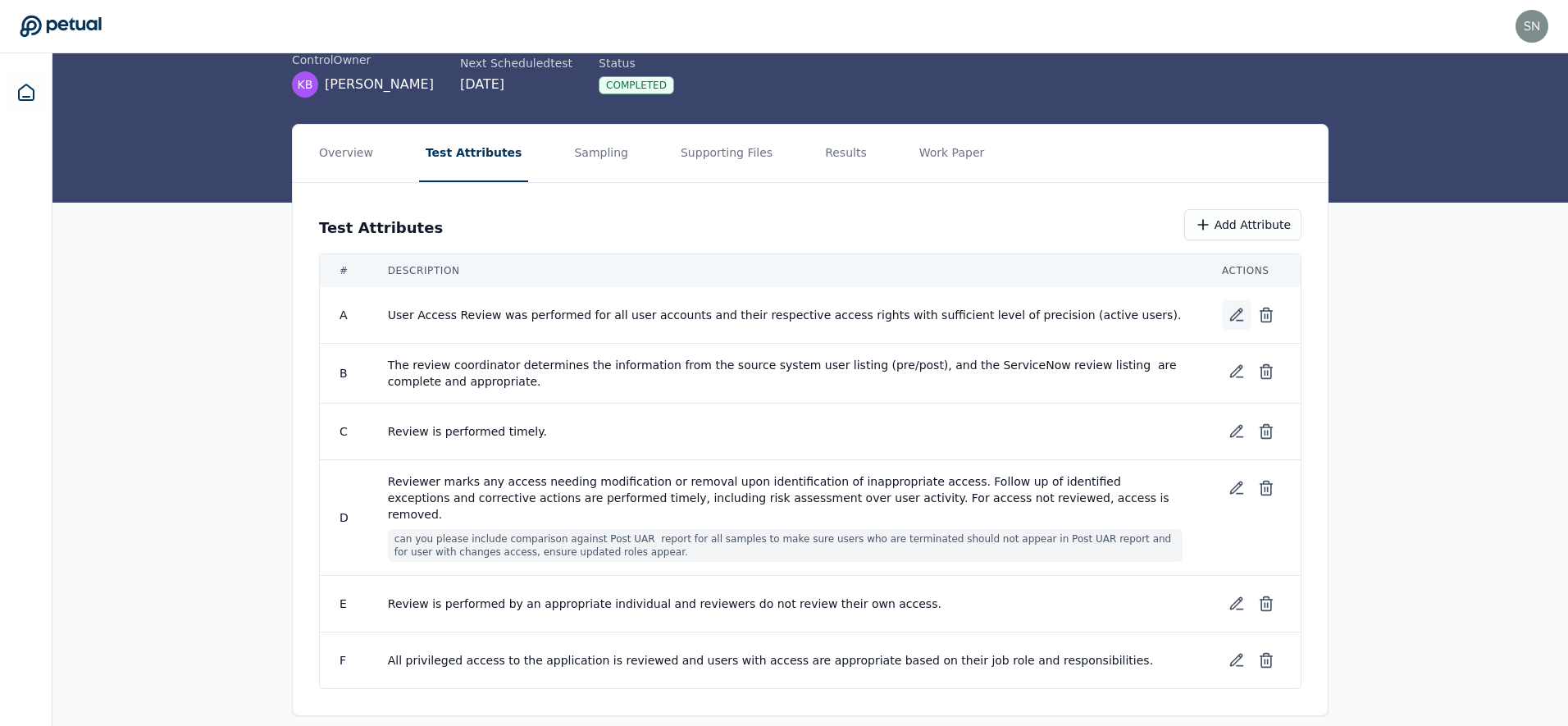
click at [1237, 318] on icon at bounding box center [1236, 315] width 16 height 16
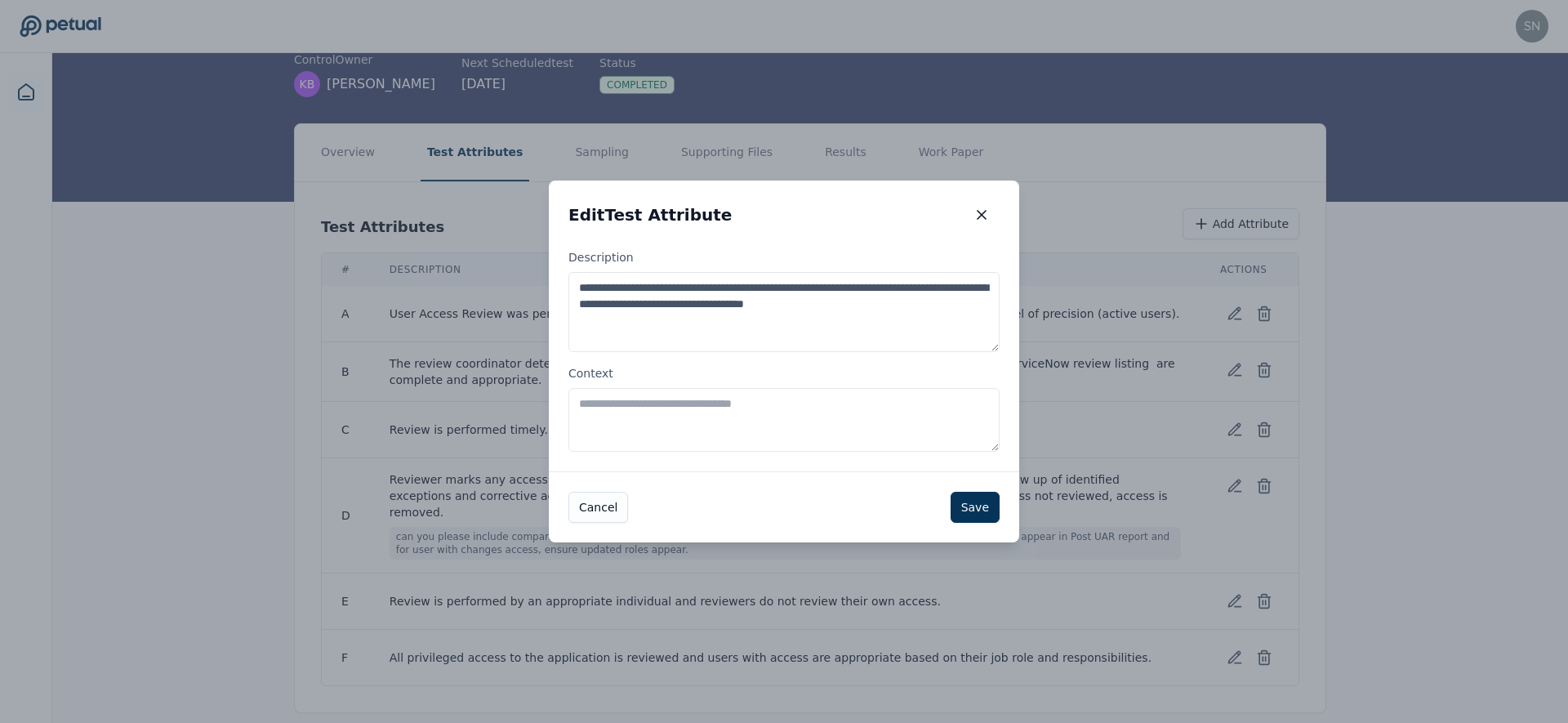
click at [628, 417] on textarea "Context" at bounding box center [784, 419] width 431 height 64
paste textarea "**********"
type textarea "**********"
click at [984, 510] on button "Save" at bounding box center [975, 507] width 49 height 31
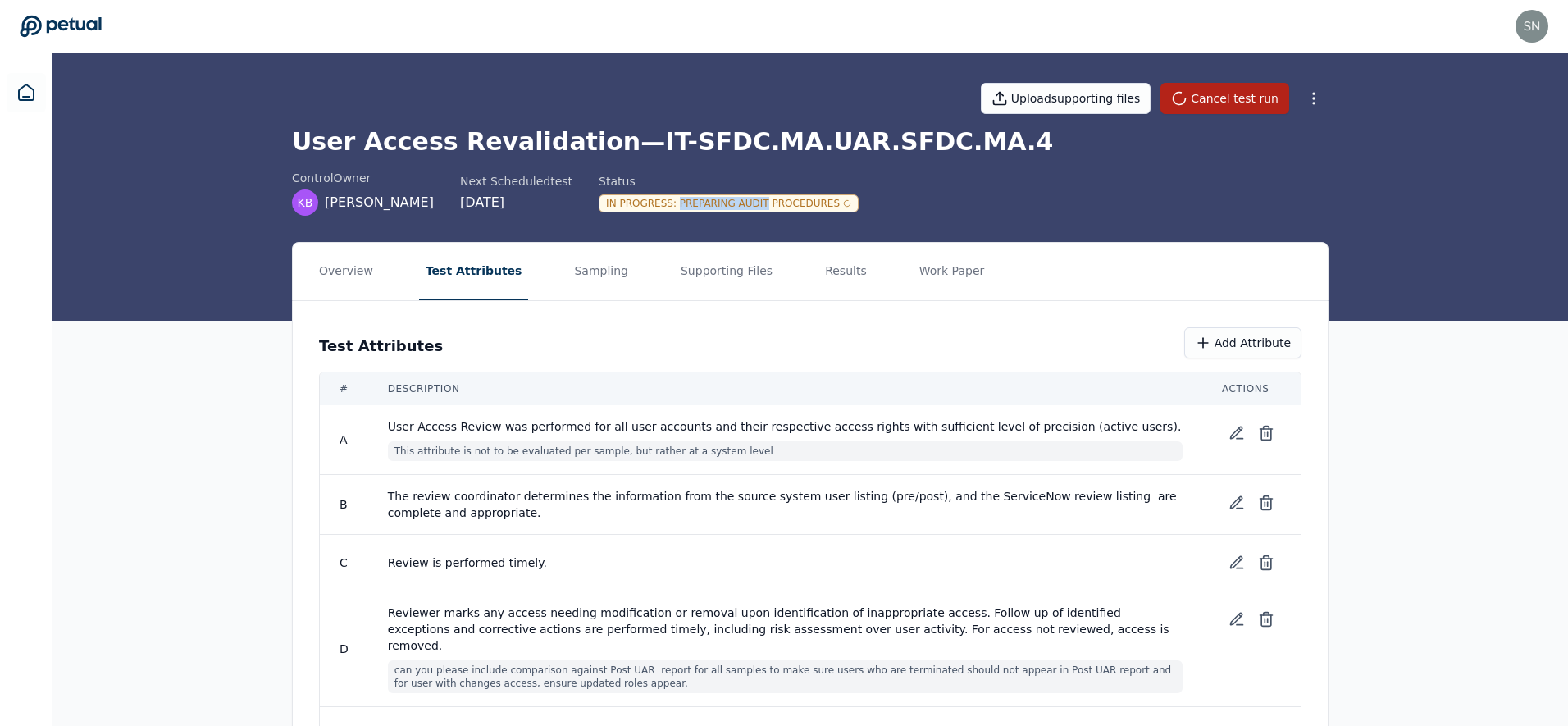
drag, startPoint x: 667, startPoint y: 205, endPoint x: 786, endPoint y: 208, distance: 119.0
click at [786, 208] on div "In Progress : Preparing Audit Procedures" at bounding box center [729, 204] width 260 height 18
click at [165, 593] on div "Overview Test Attributes Sampling Supporting Files Results Work Paper Test Attr…" at bounding box center [810, 557] width 1516 height 631
click at [683, 202] on div "In Progress : Testing Control (0/108)" at bounding box center [715, 204] width 233 height 18
drag, startPoint x: 666, startPoint y: 202, endPoint x: 793, endPoint y: 210, distance: 127.3
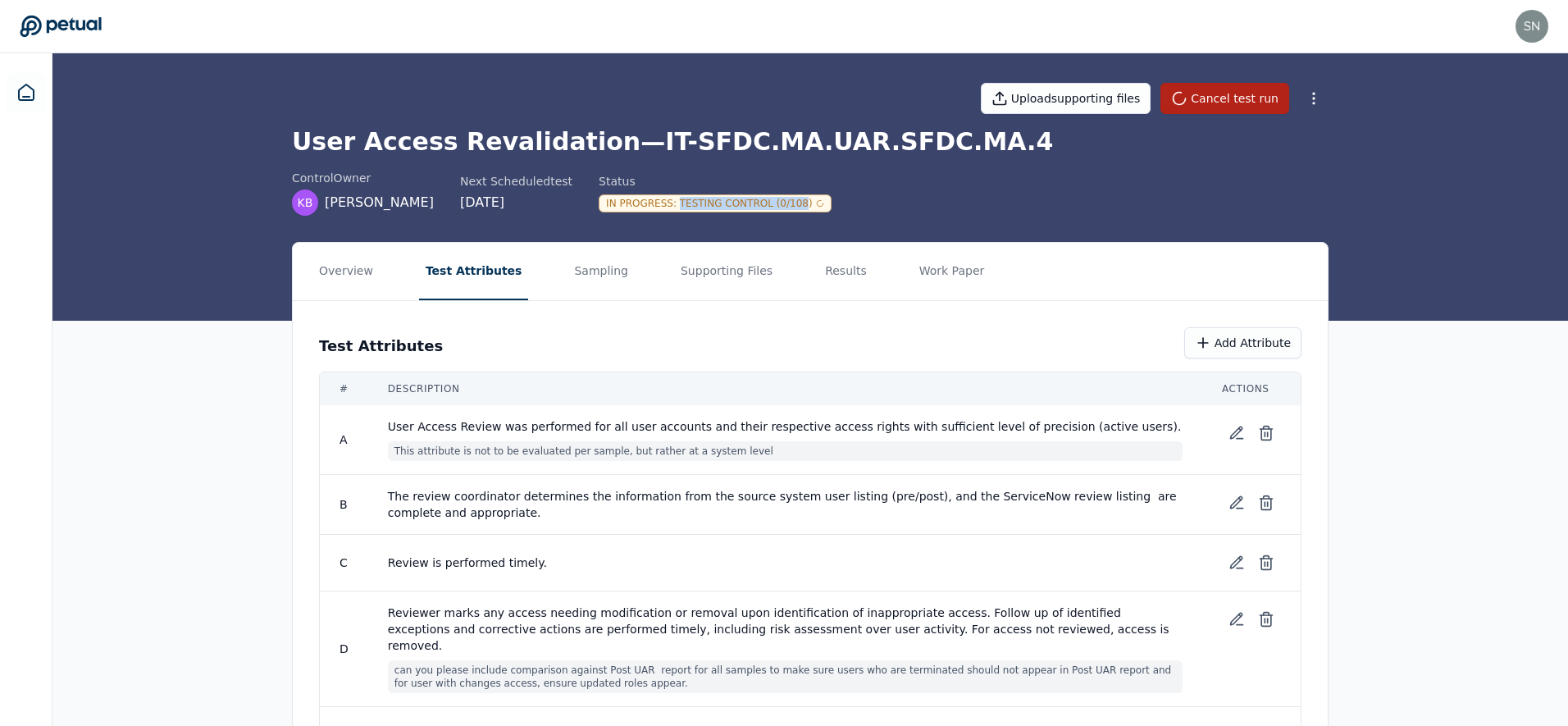
click at [796, 203] on div "In Progress : Testing Control (0/108)" at bounding box center [715, 204] width 233 height 18
click at [692, 208] on div "In Progress : Testing Control (0/108)" at bounding box center [715, 204] width 233 height 18
drag, startPoint x: 672, startPoint y: 203, endPoint x: 811, endPoint y: 205, distance: 139.0
click at [811, 205] on div "In Progress : Testing Control (0/108)" at bounding box center [715, 204] width 233 height 18
click at [788, 207] on div "In Progress : Testing Control (0/108)" at bounding box center [715, 204] width 233 height 18
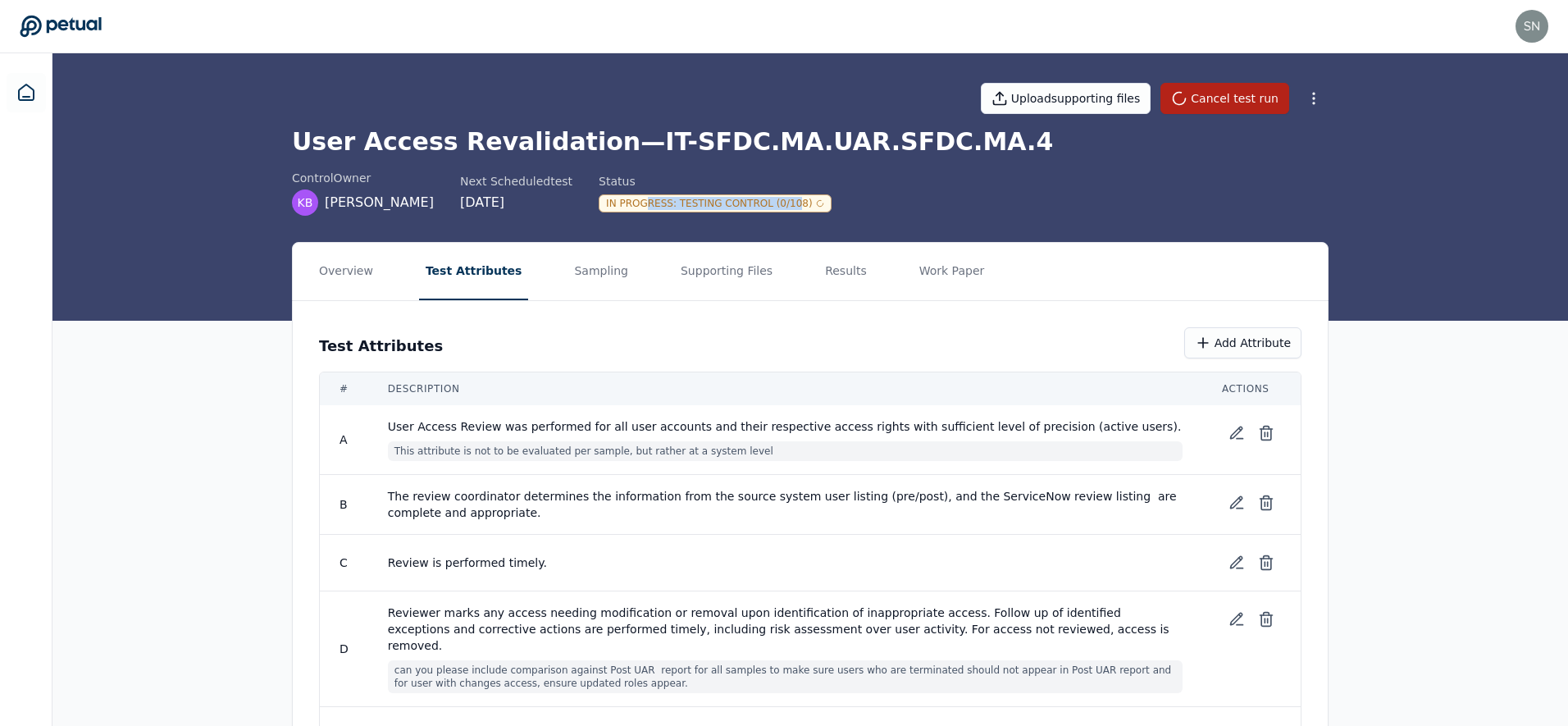
drag, startPoint x: 790, startPoint y: 204, endPoint x: 635, endPoint y: 203, distance: 155.0
click at [635, 203] on div "In Progress : Testing Control (0/108)" at bounding box center [715, 204] width 233 height 18
click at [830, 272] on button "Results" at bounding box center [846, 271] width 55 height 58
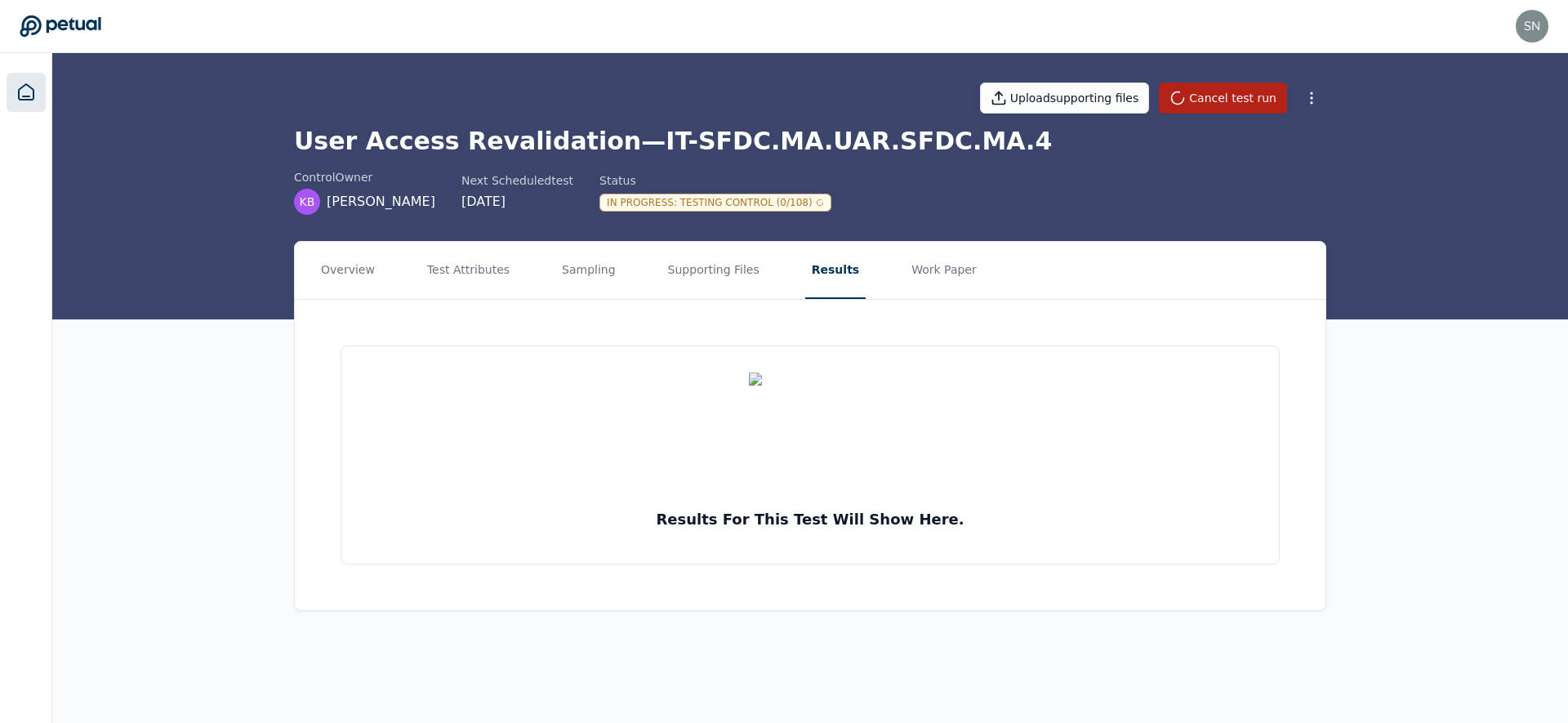
click at [19, 98] on icon at bounding box center [26, 92] width 14 height 15
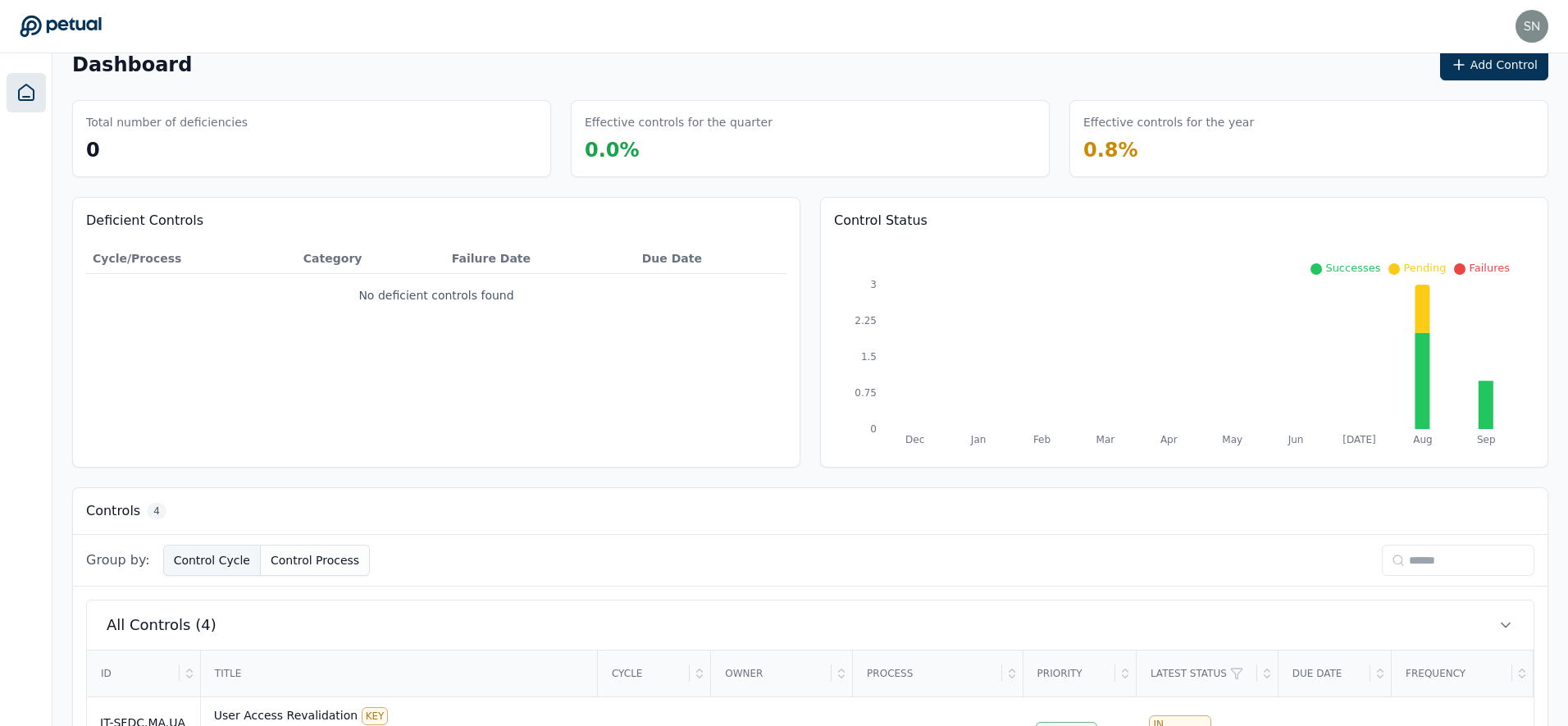
scroll to position [319, 0]
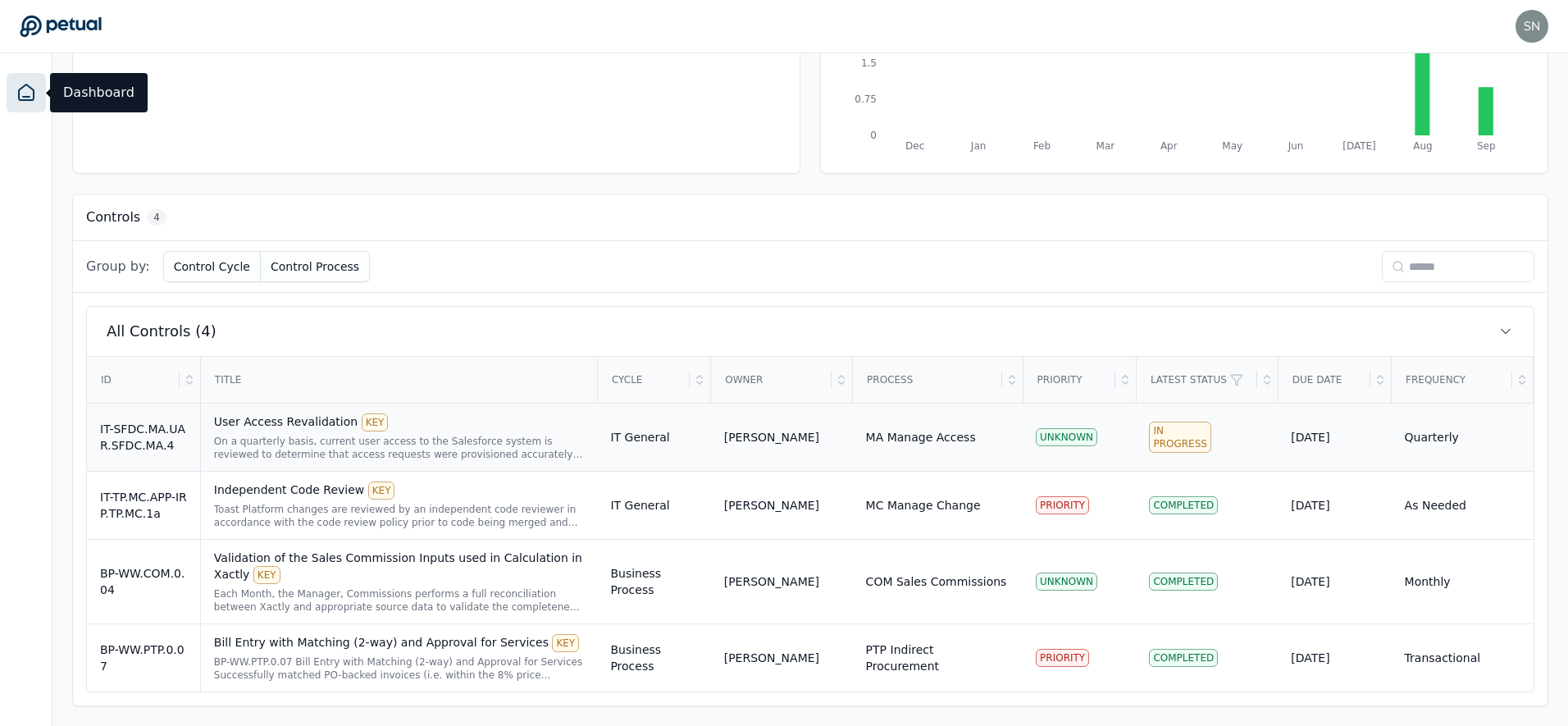
click at [440, 439] on div "On a quarterly basis, current user access to the Salesforce system is reviewed …" at bounding box center [399, 447] width 371 height 26
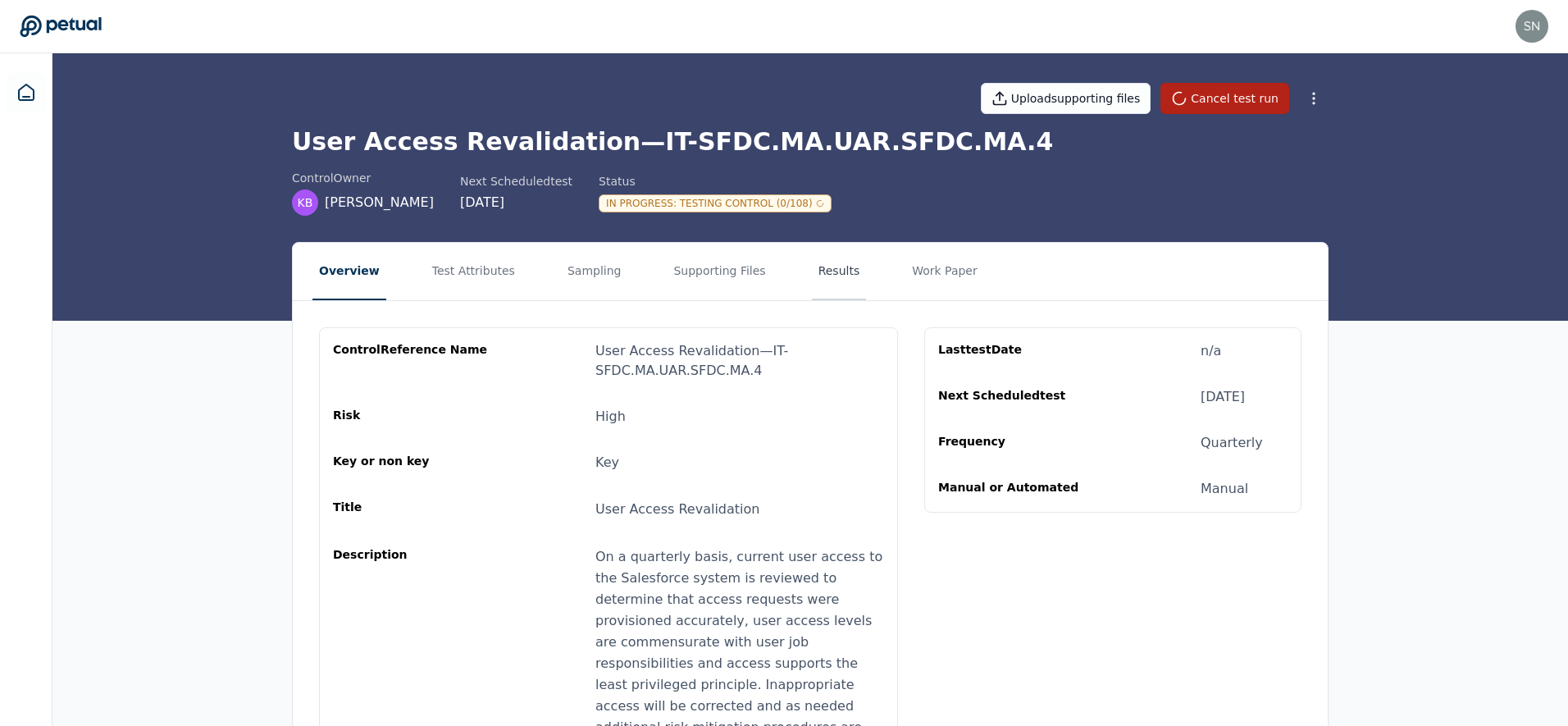
click at [812, 277] on button "Results" at bounding box center [839, 271] width 55 height 58
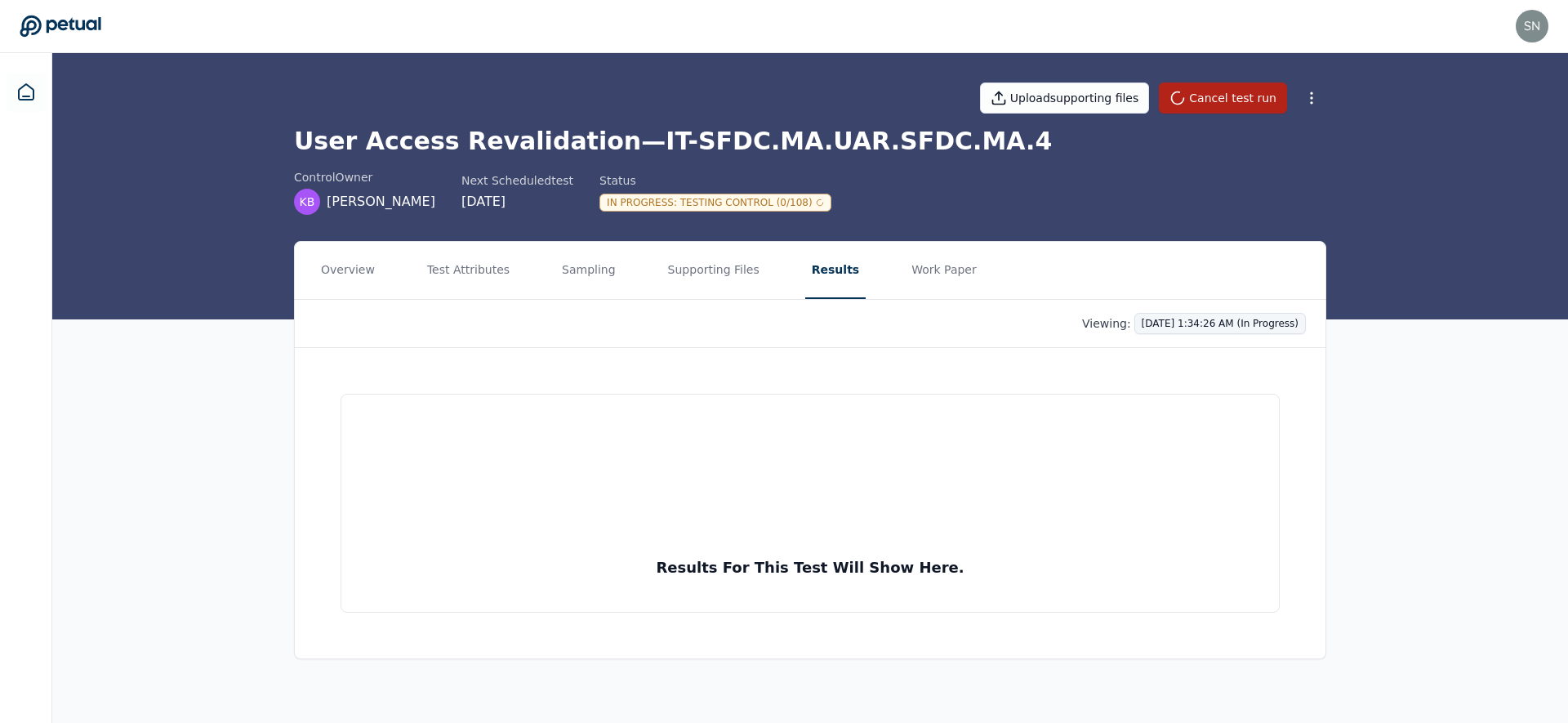
click at [1208, 328] on html "[EMAIL_ADDRESS] [EMAIL_ADDRESS] Sign out Upload supporting files Cancel test ru…" at bounding box center [784, 361] width 1568 height 723
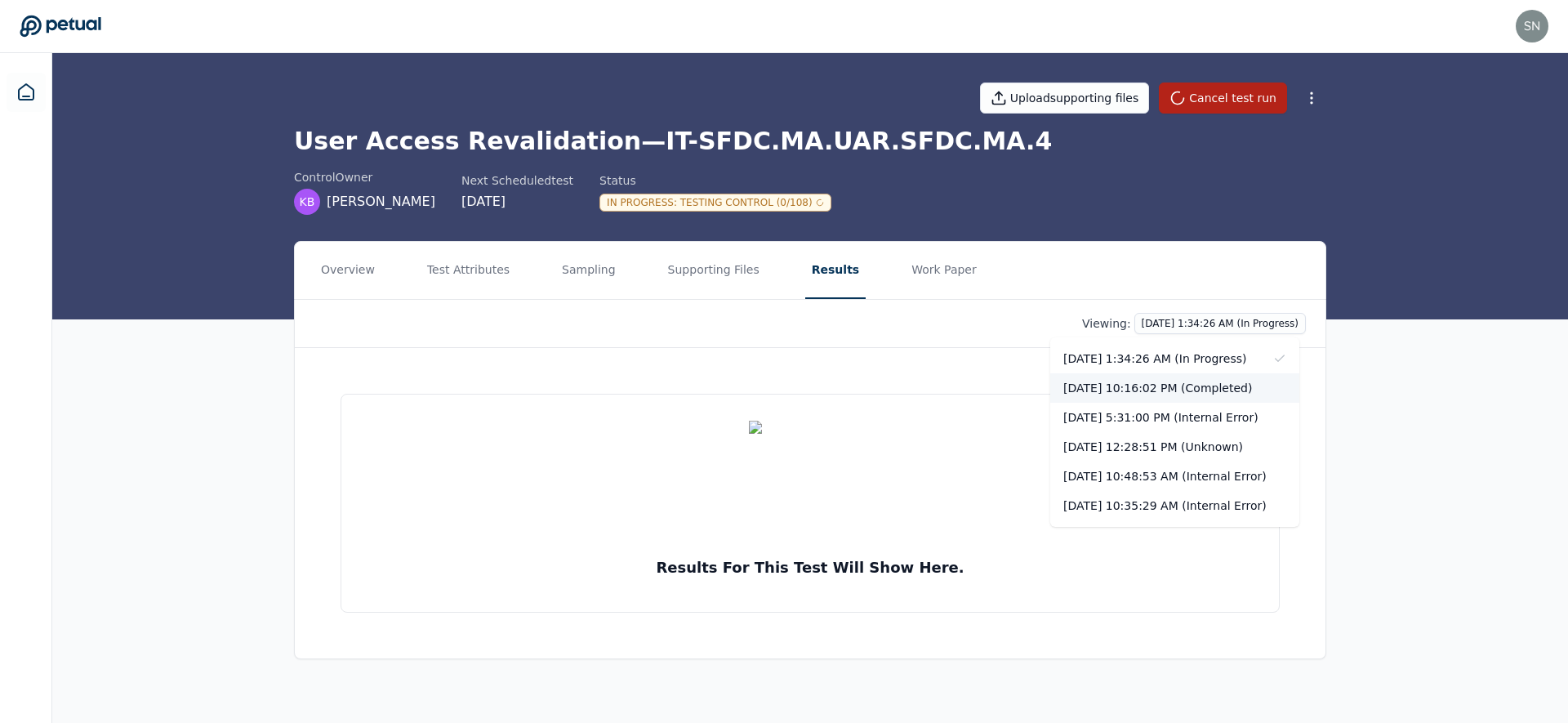
click at [1191, 384] on div "[DATE] 10:16:02 PM (Completed)" at bounding box center [1175, 388] width 249 height 30
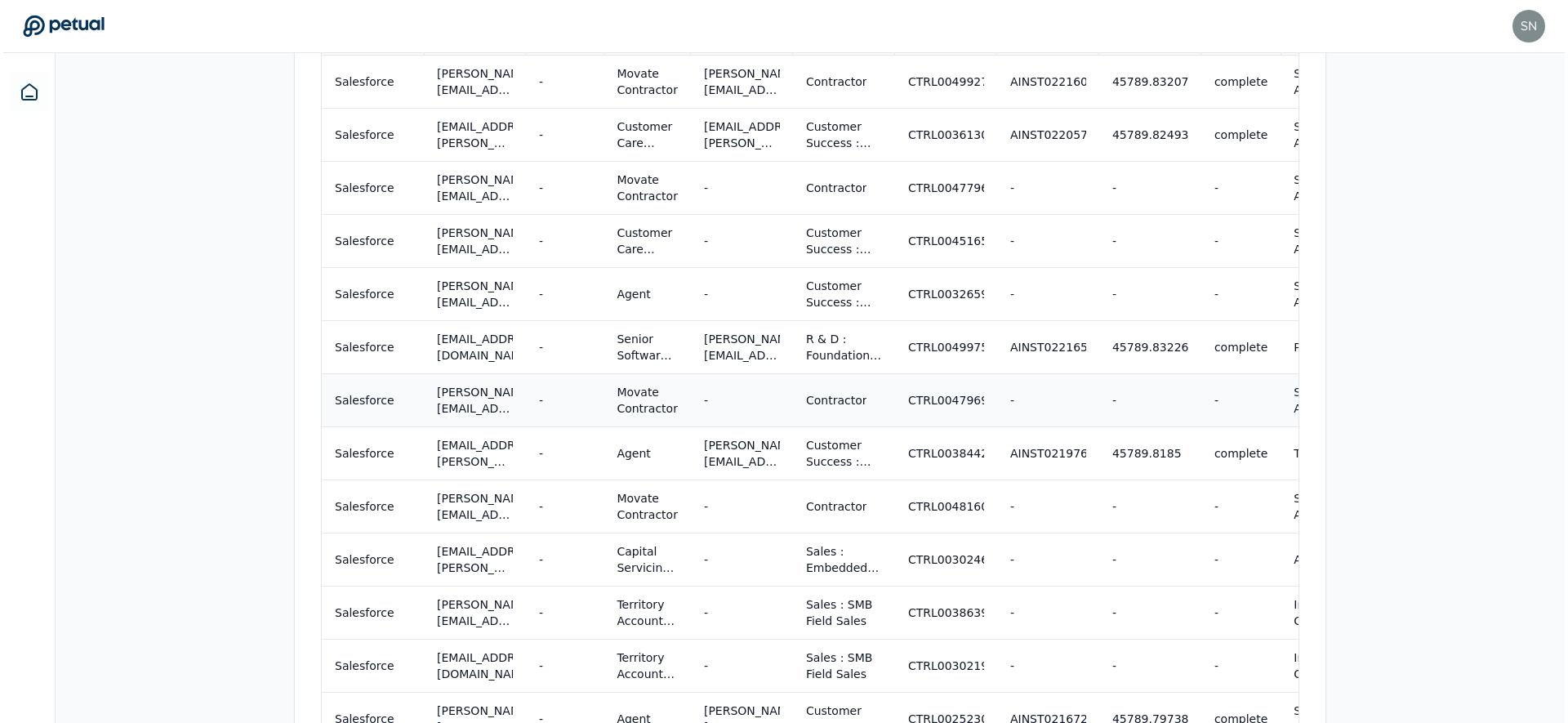
scroll to position [912, 0]
click at [1136, 565] on div "-" at bounding box center [1147, 557] width 76 height 16
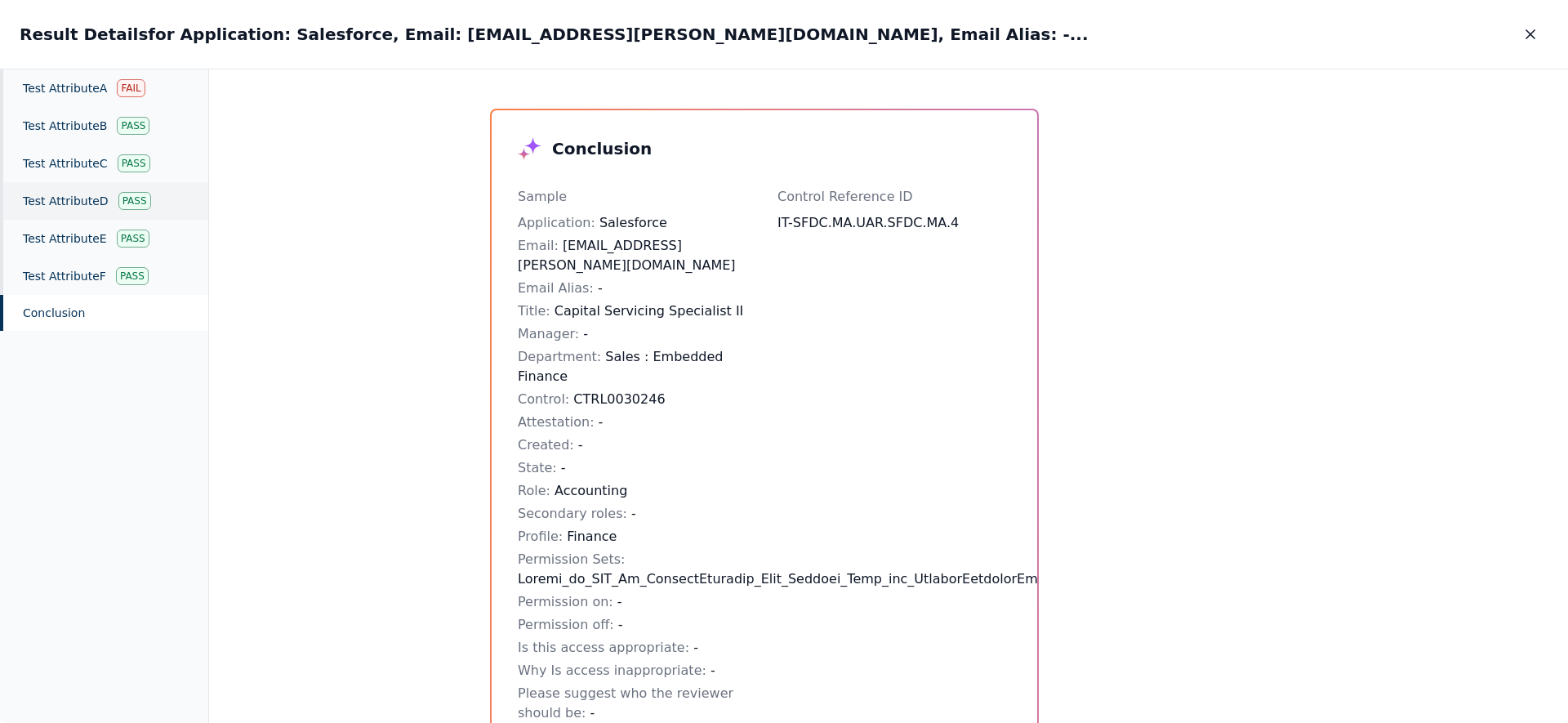
click at [100, 210] on div "Test Attribute D Pass" at bounding box center [104, 201] width 208 height 38
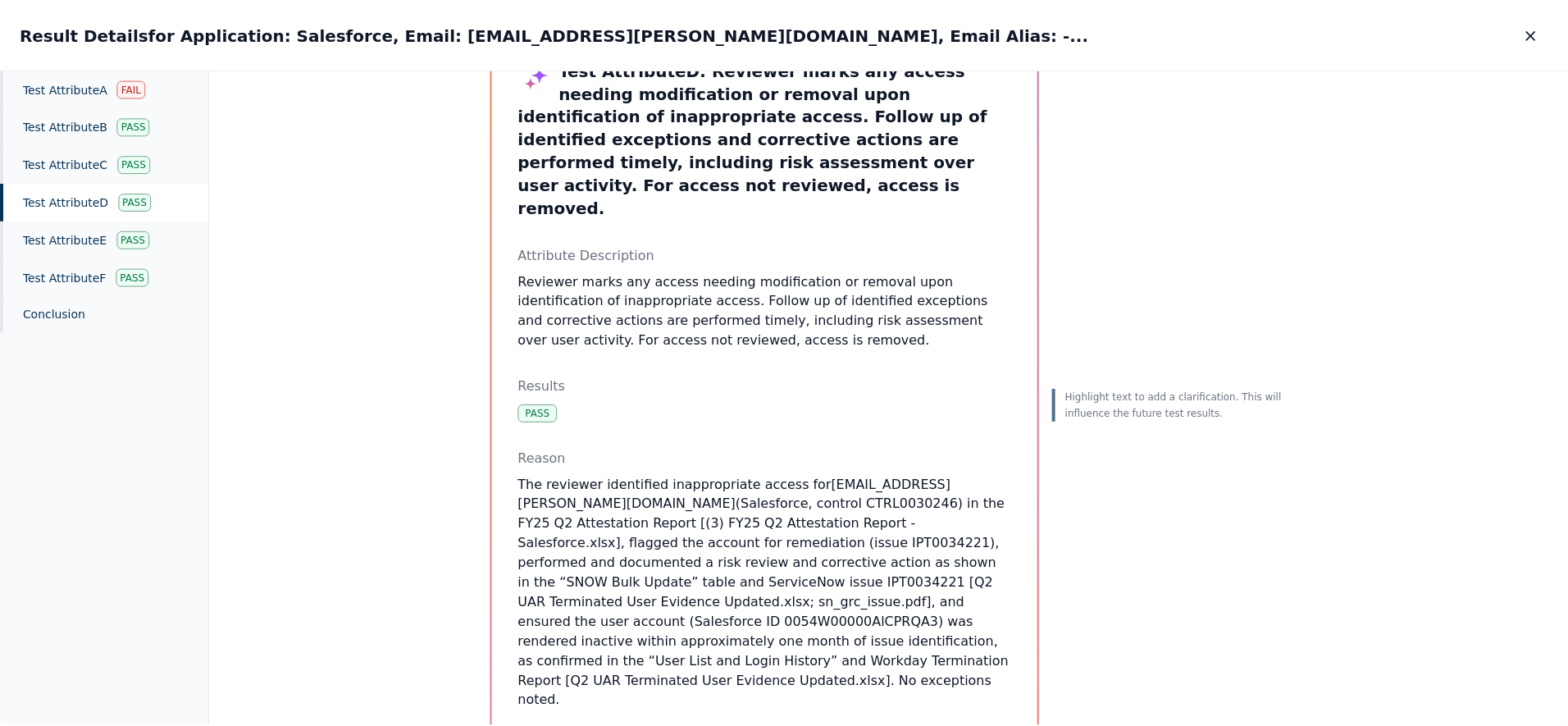
scroll to position [105, 0]
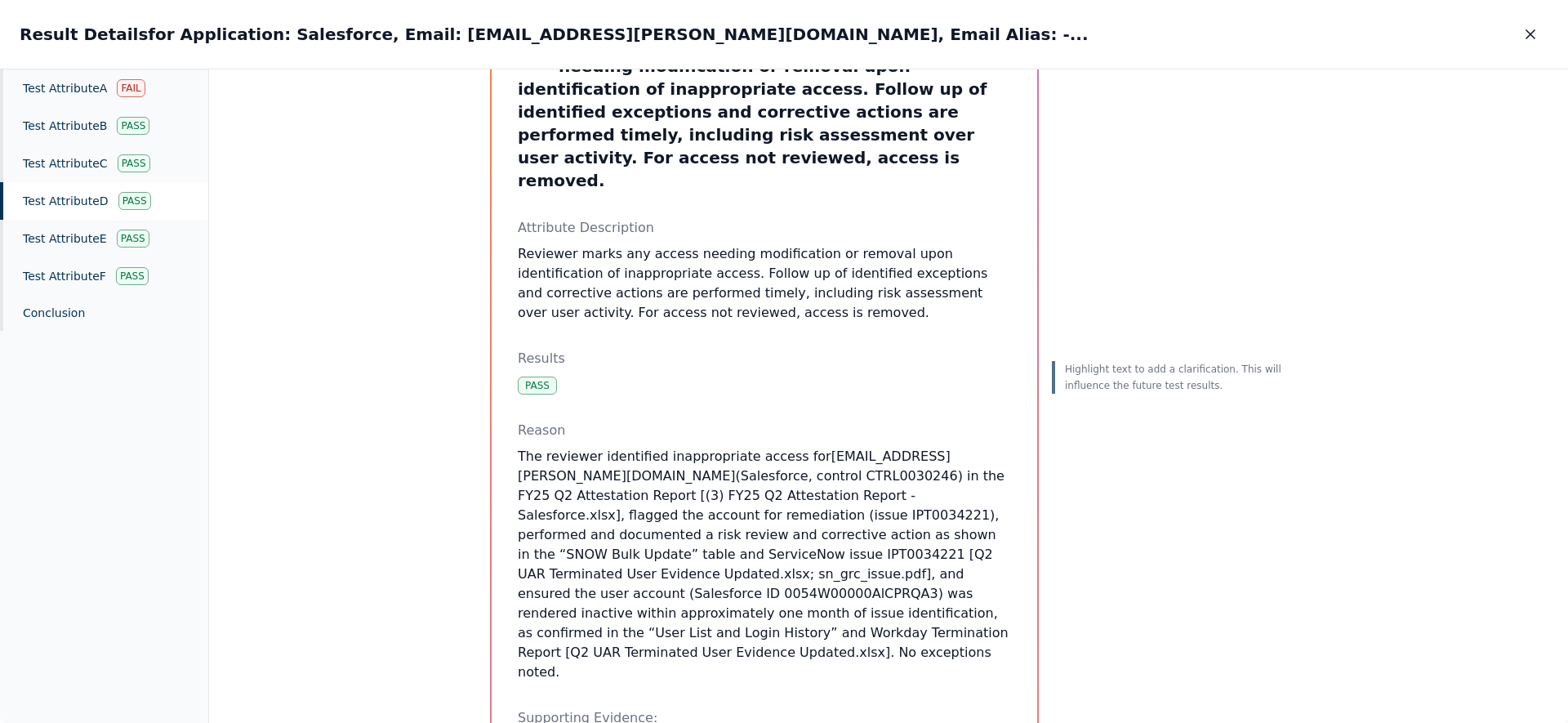
drag, startPoint x: 709, startPoint y: 381, endPoint x: 907, endPoint y: 585, distance: 284.3
click at [908, 586] on div "Reason The reviewer identified inappropriate access for den.damico@toasttab.com…" at bounding box center [764, 551] width 493 height 261
click at [907, 585] on p "The reviewer identified inappropriate access for den.damico@toasttab.com (Sales…" at bounding box center [764, 565] width 493 height 235
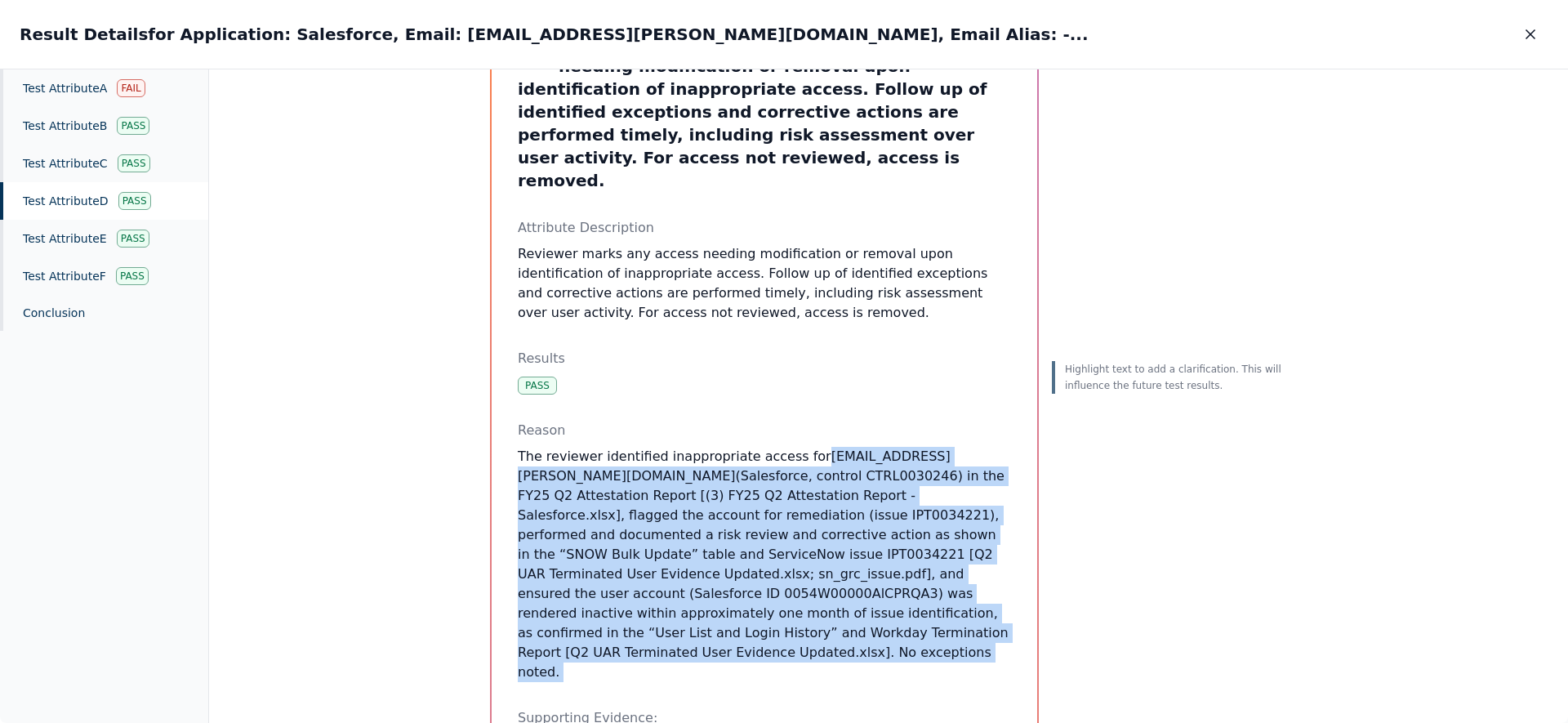
drag, startPoint x: 890, startPoint y: 573, endPoint x: 802, endPoint y: 415, distance: 180.9
click at [802, 447] on p "The reviewer identified inappropriate access for den.damico@toasttab.com (Sales…" at bounding box center [764, 565] width 493 height 235
click at [1528, 33] on icon "button" at bounding box center [1530, 34] width 16 height 16
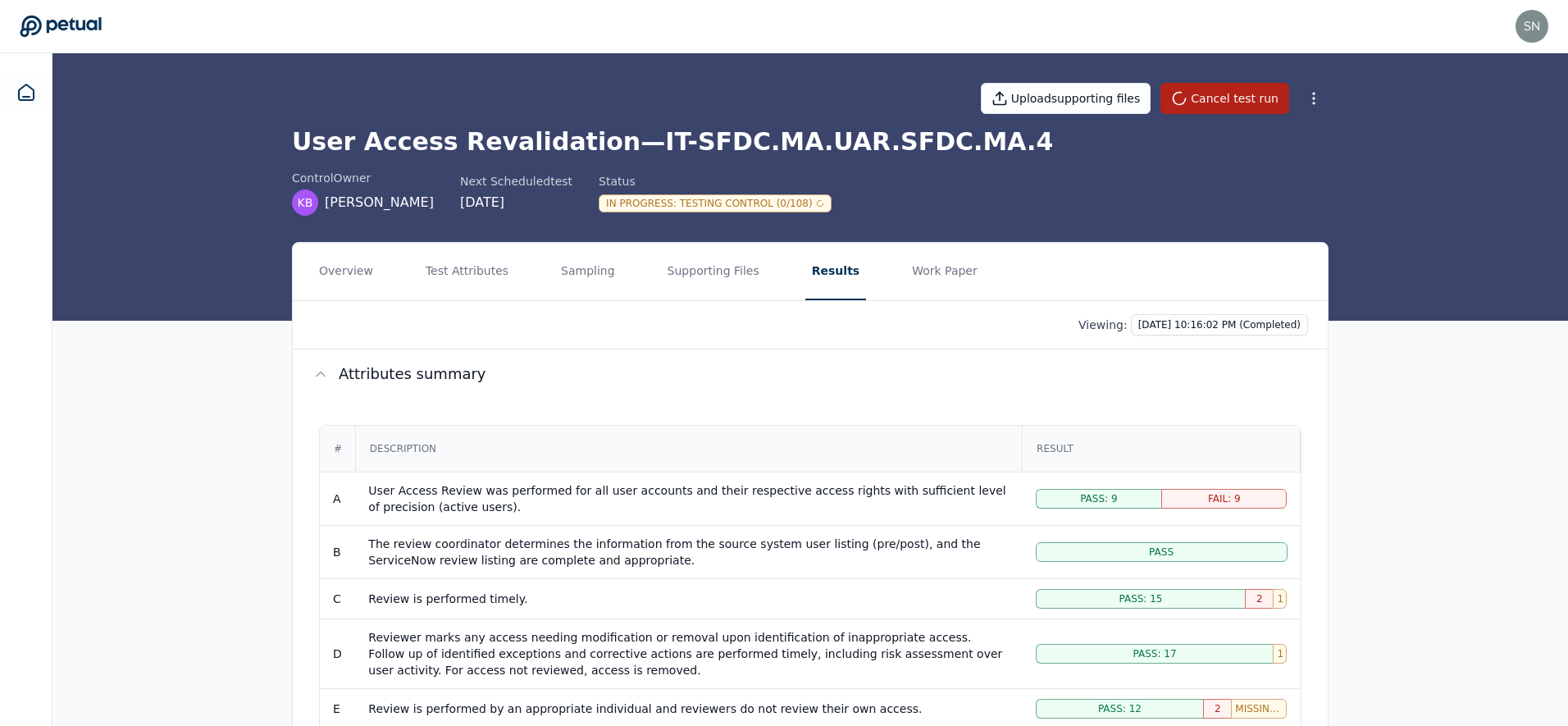
click at [816, 273] on button "Results" at bounding box center [835, 271] width 60 height 58
click at [816, 268] on button "Results" at bounding box center [835, 271] width 60 height 58
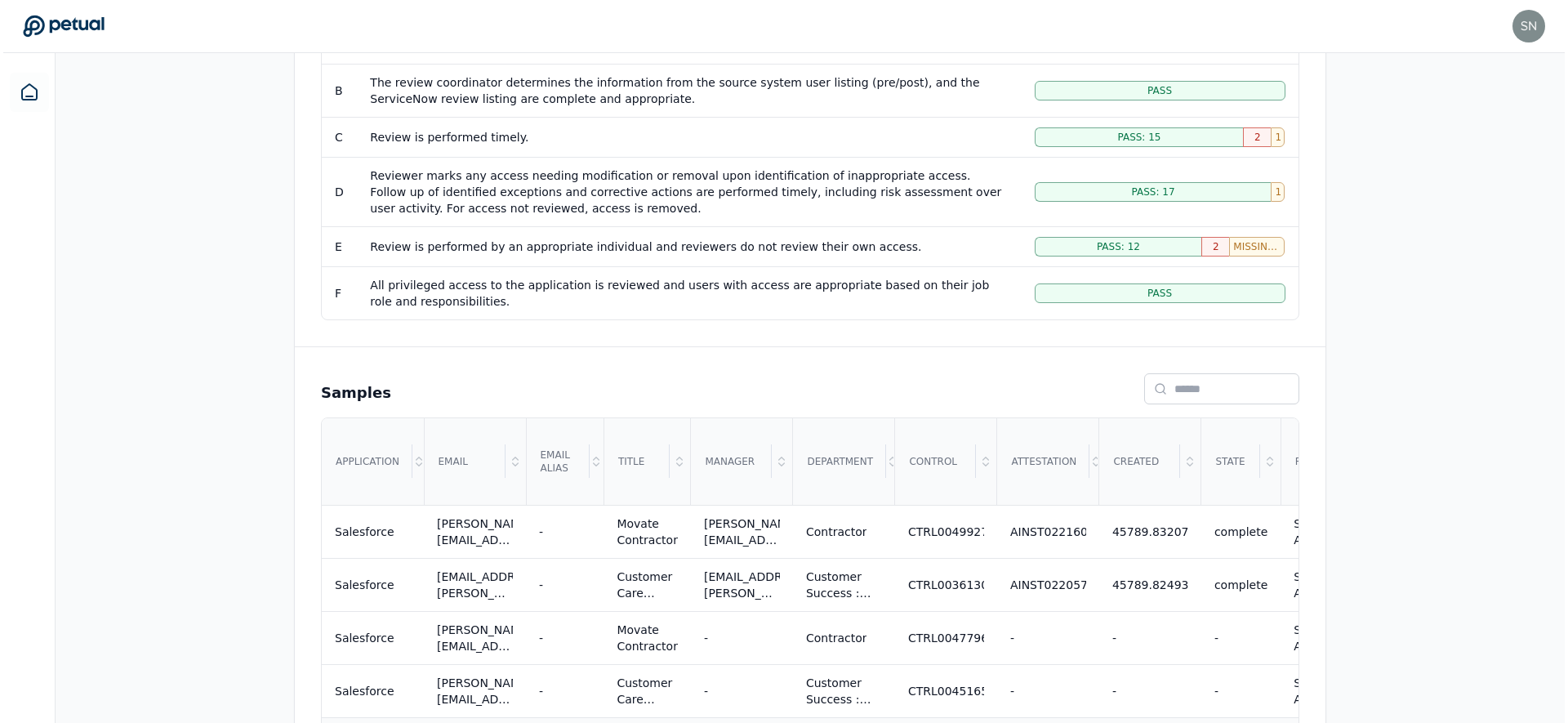
scroll to position [790, 0]
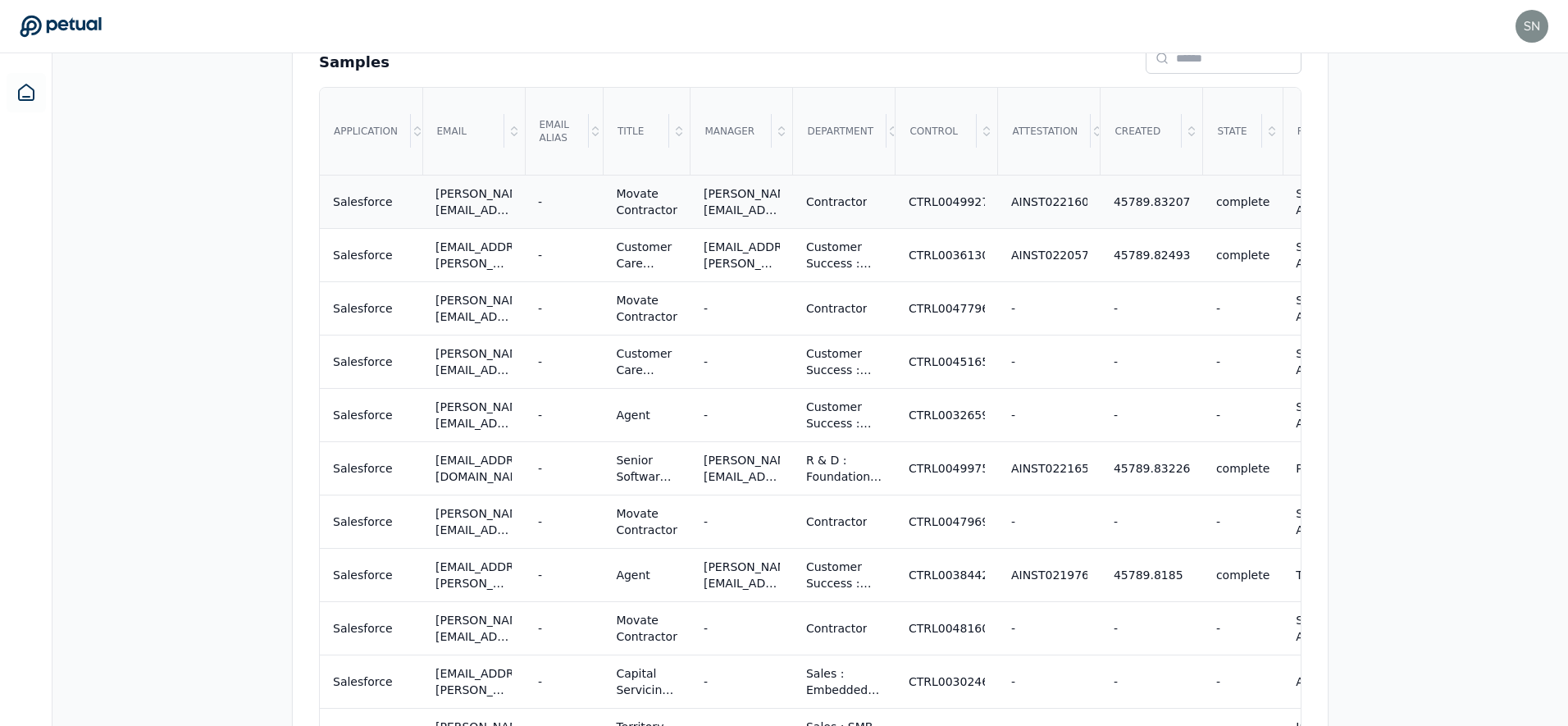
click at [544, 210] on div "-" at bounding box center [564, 202] width 51 height 16
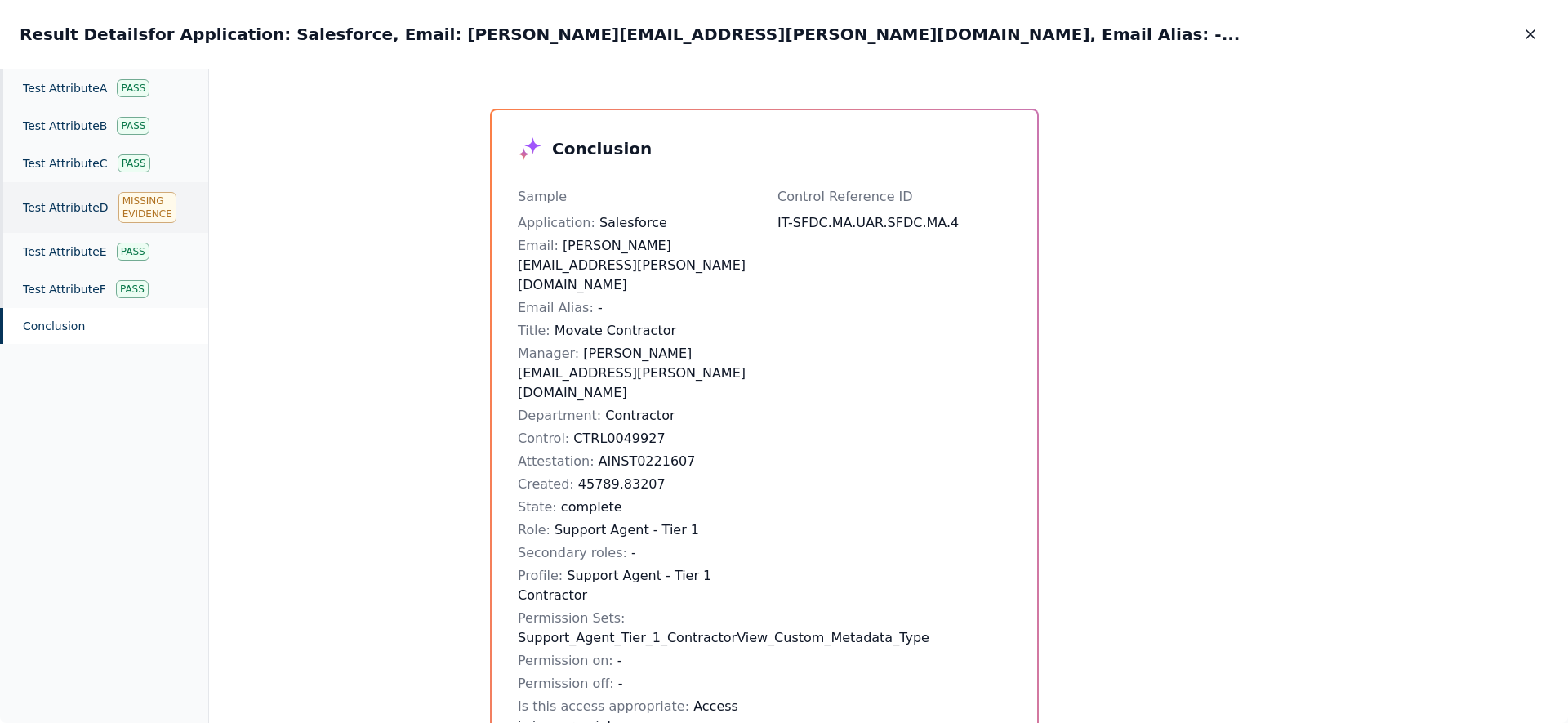
click at [82, 212] on div "Test Attribute D Missing Evidence" at bounding box center [104, 207] width 208 height 50
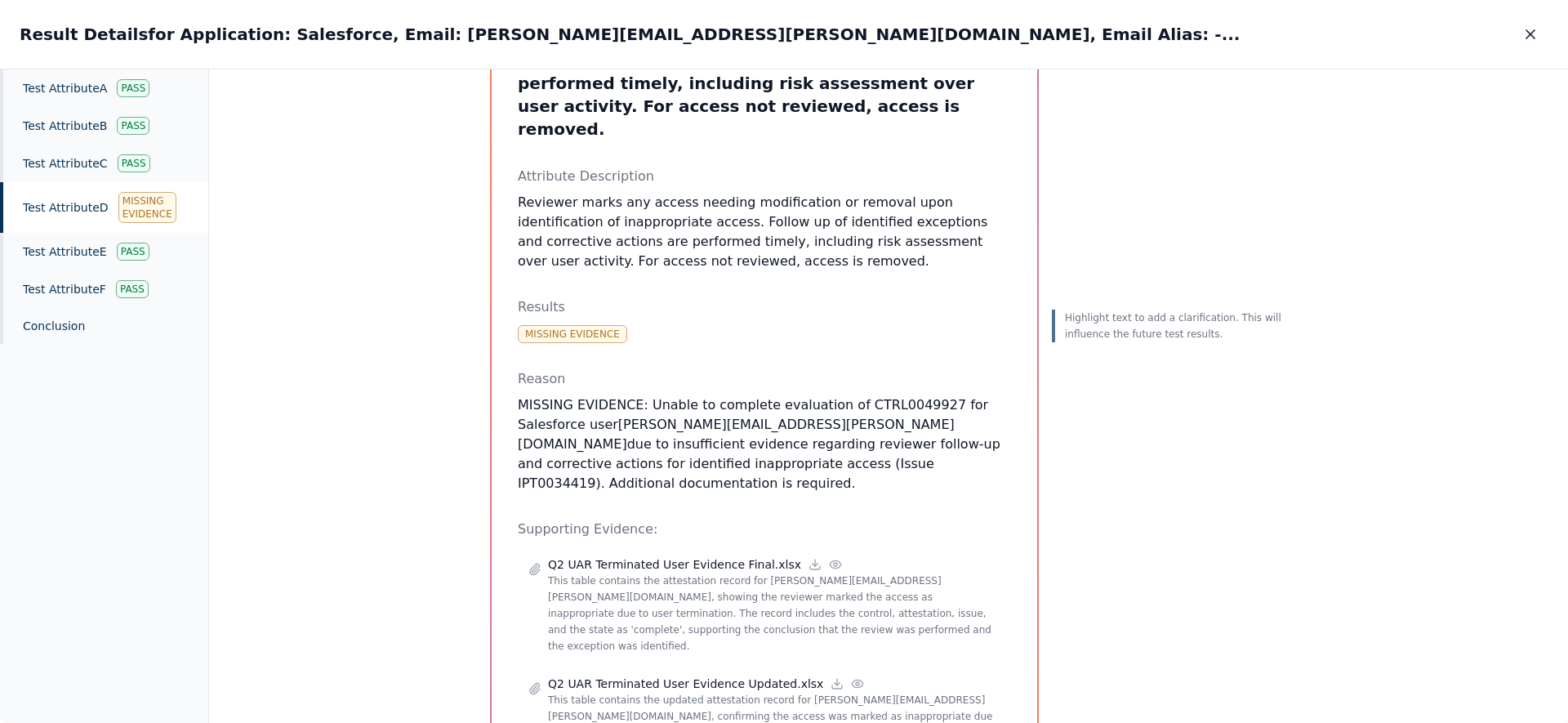
scroll to position [312, 0]
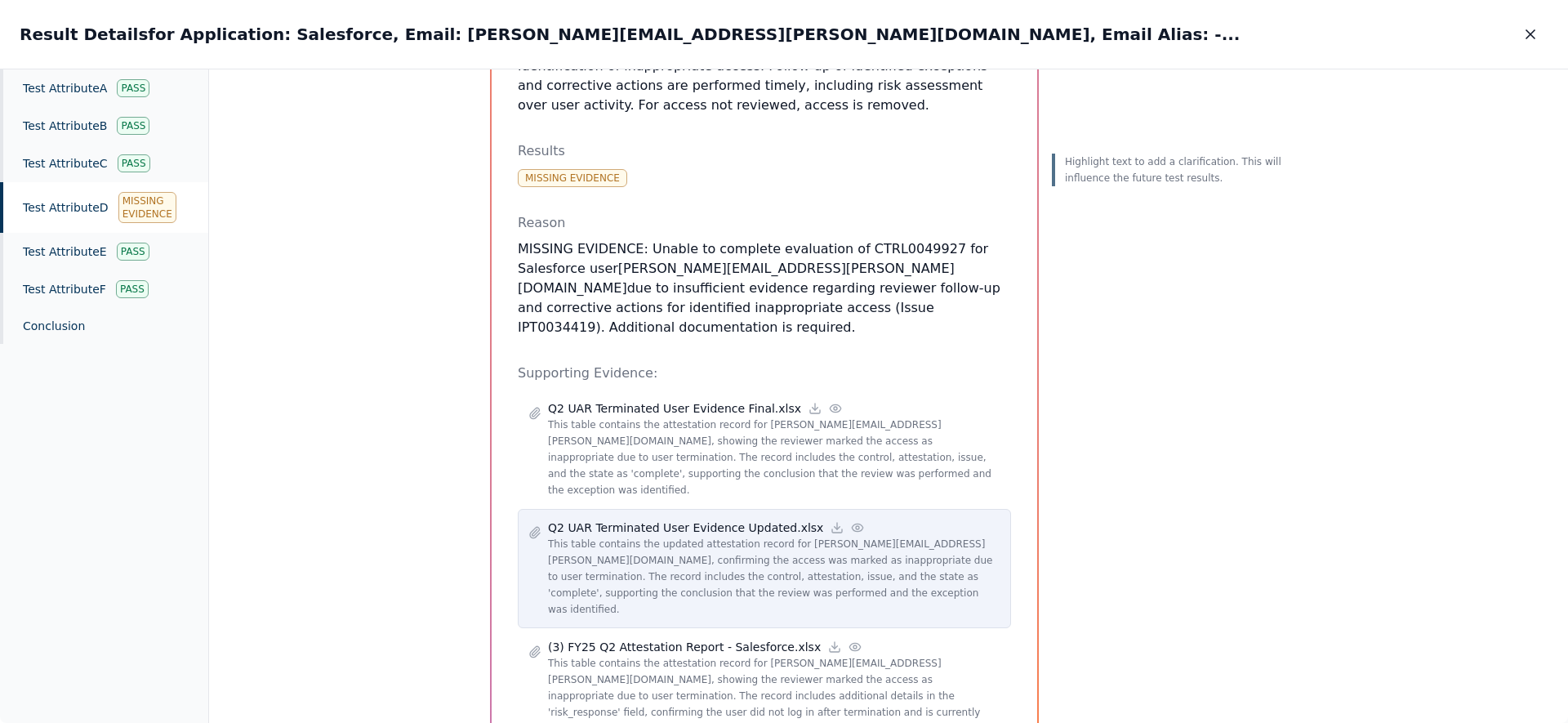
click at [851, 521] on icon at bounding box center [858, 527] width 13 height 13
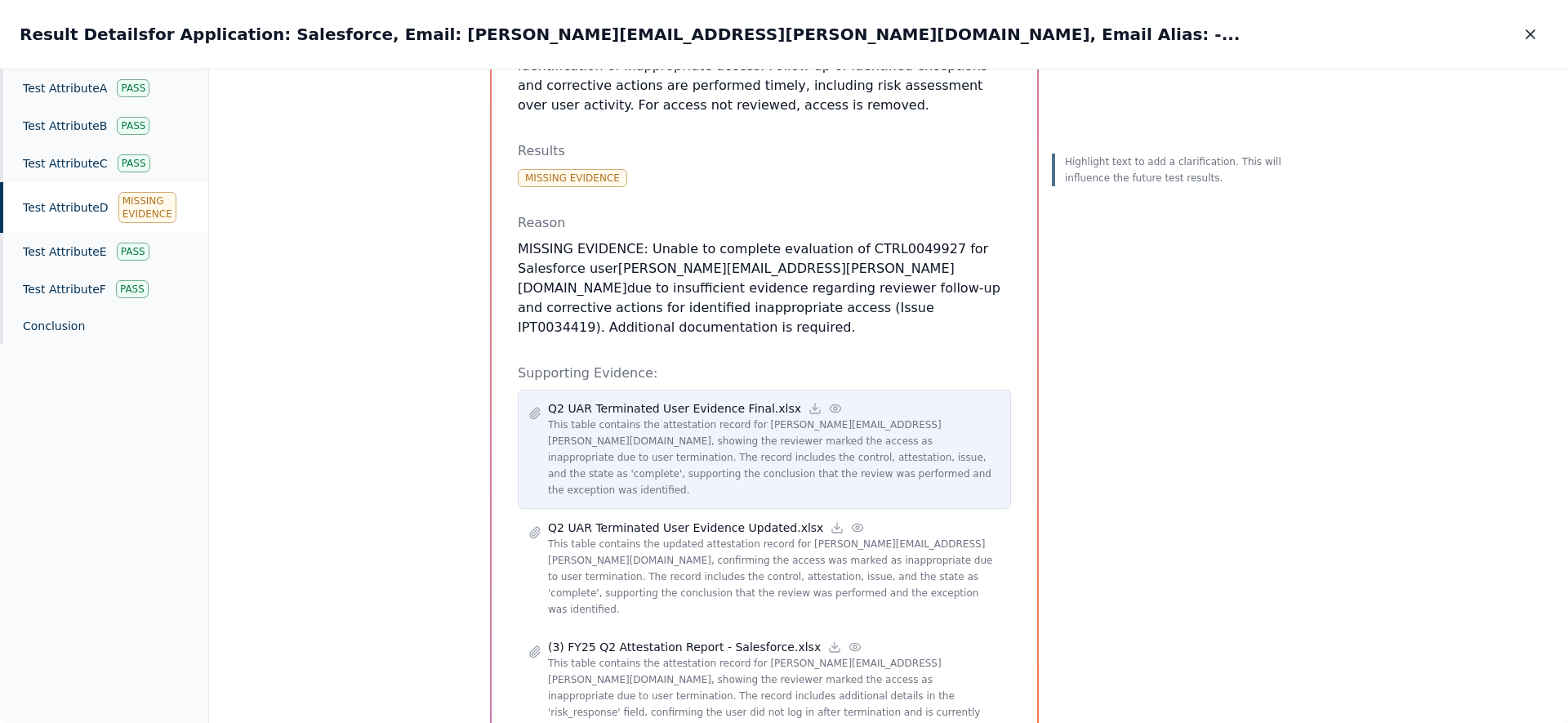
click at [829, 401] on icon at bounding box center [835, 408] width 13 height 13
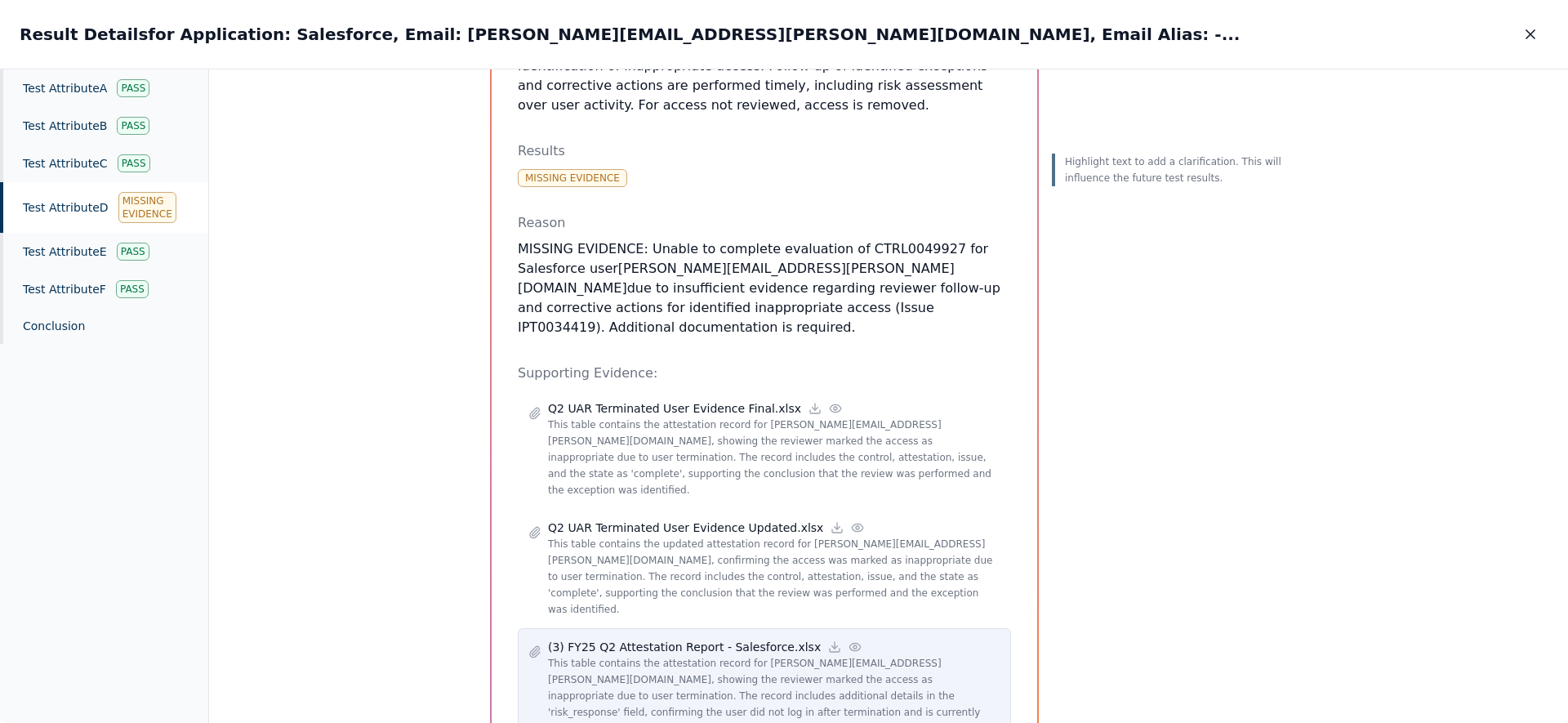
click at [849, 640] on icon at bounding box center [855, 647] width 13 height 13
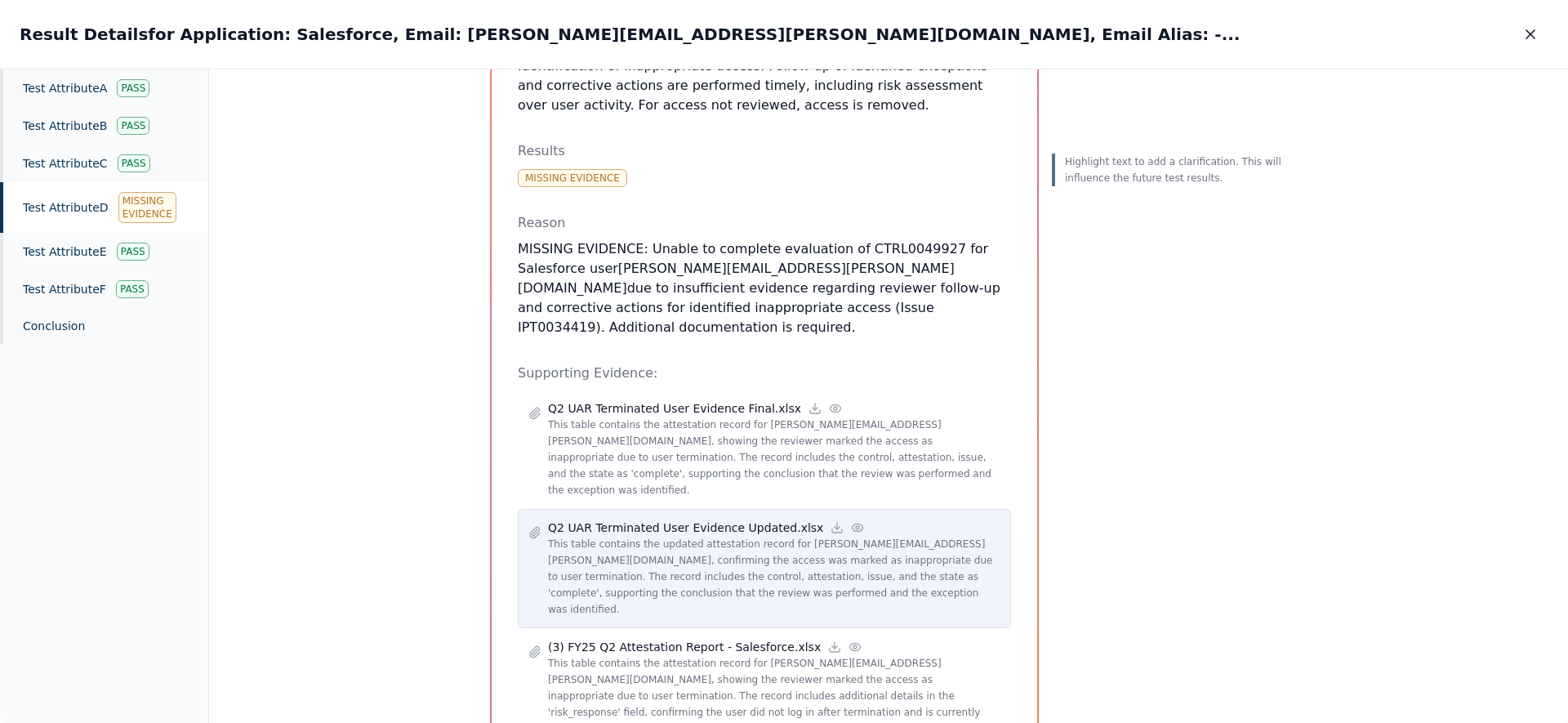
click at [856, 526] on circle at bounding box center [858, 528] width 4 height 4
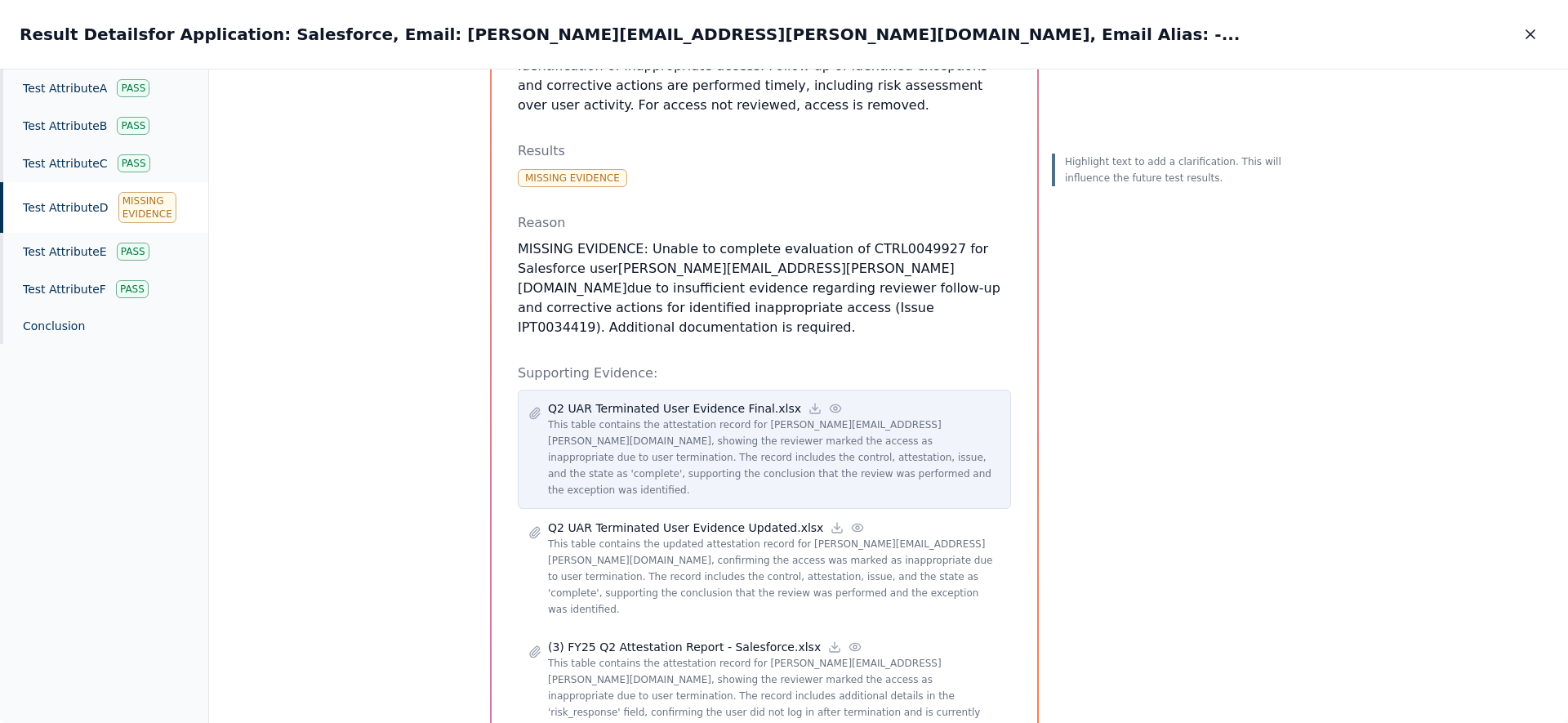
click at [830, 404] on icon at bounding box center [835, 408] width 11 height 7
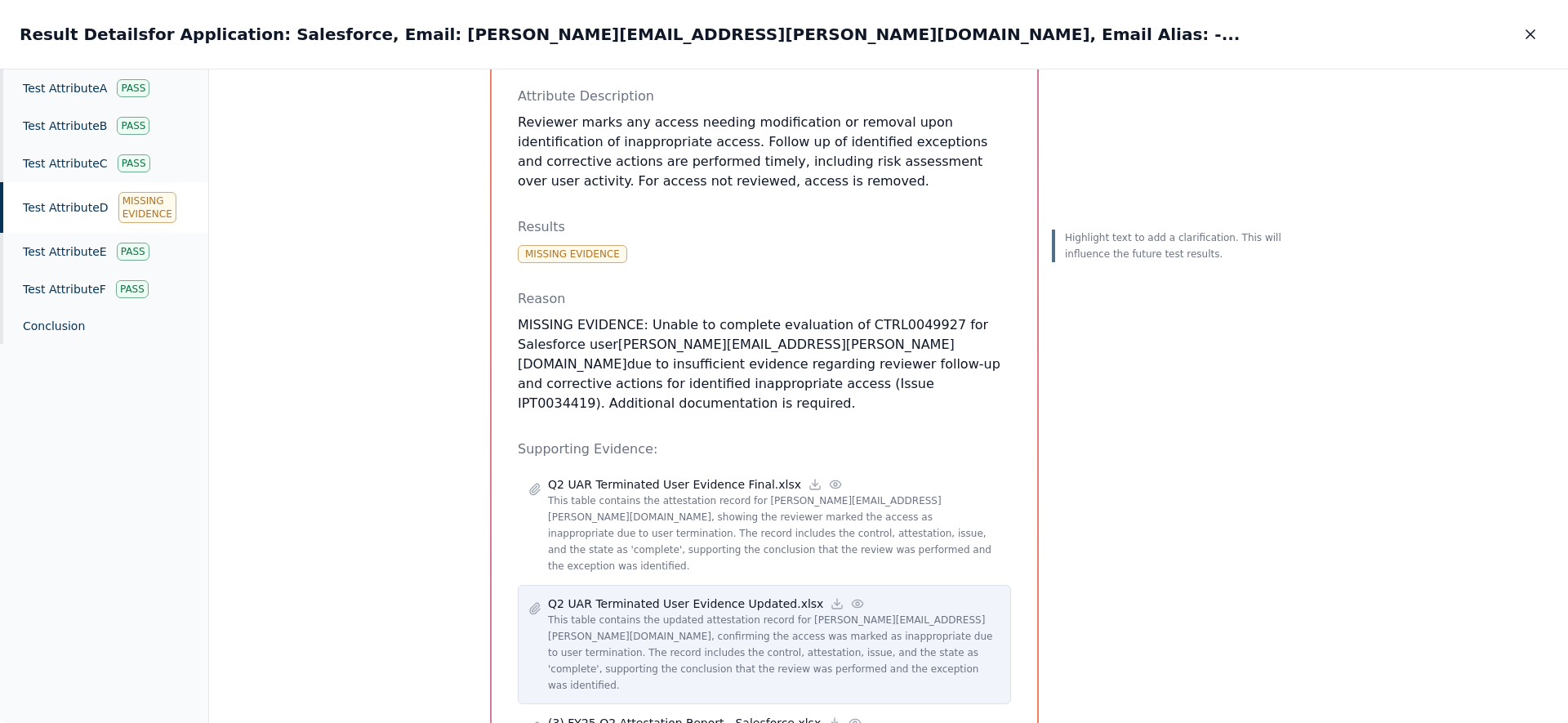
scroll to position [232, 0]
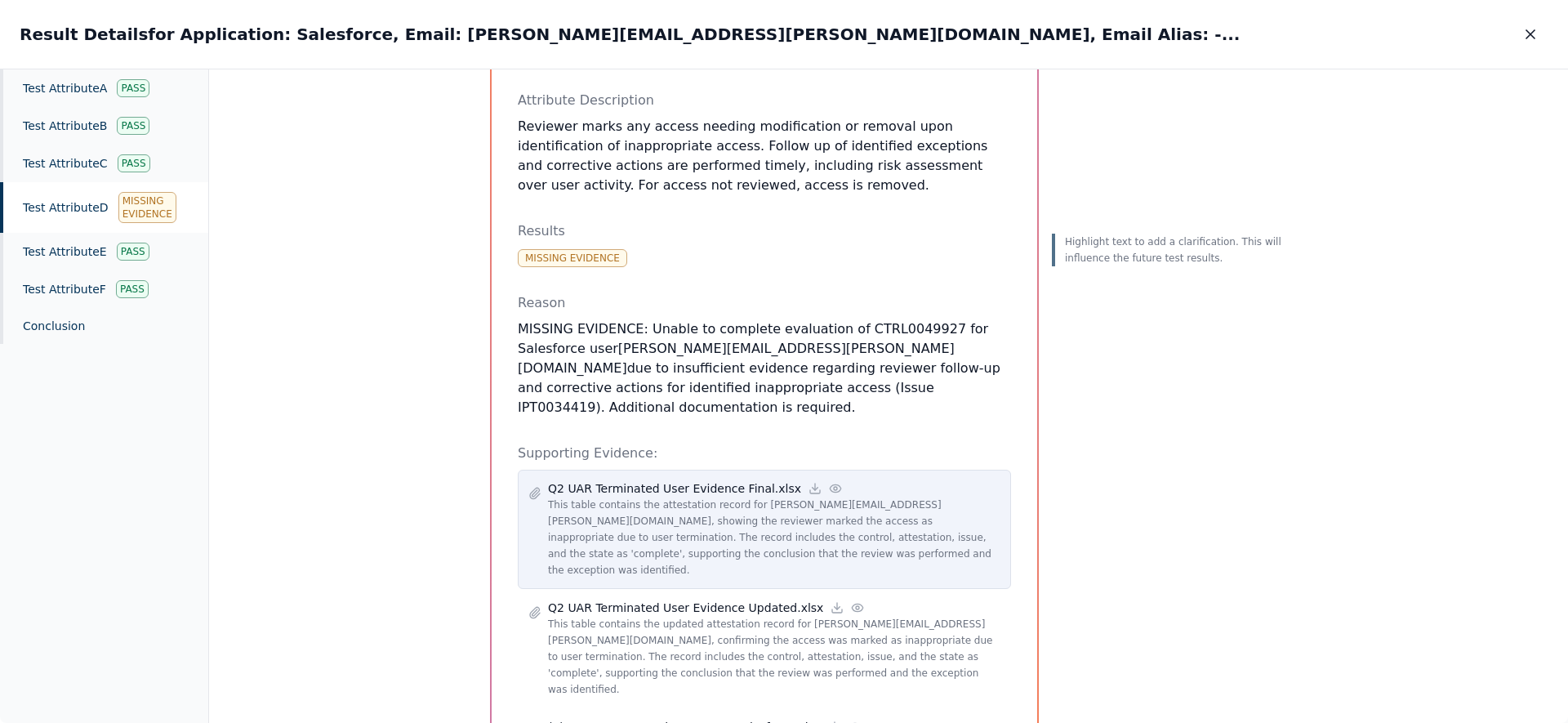
click at [829, 482] on icon at bounding box center [835, 489] width 13 height 13
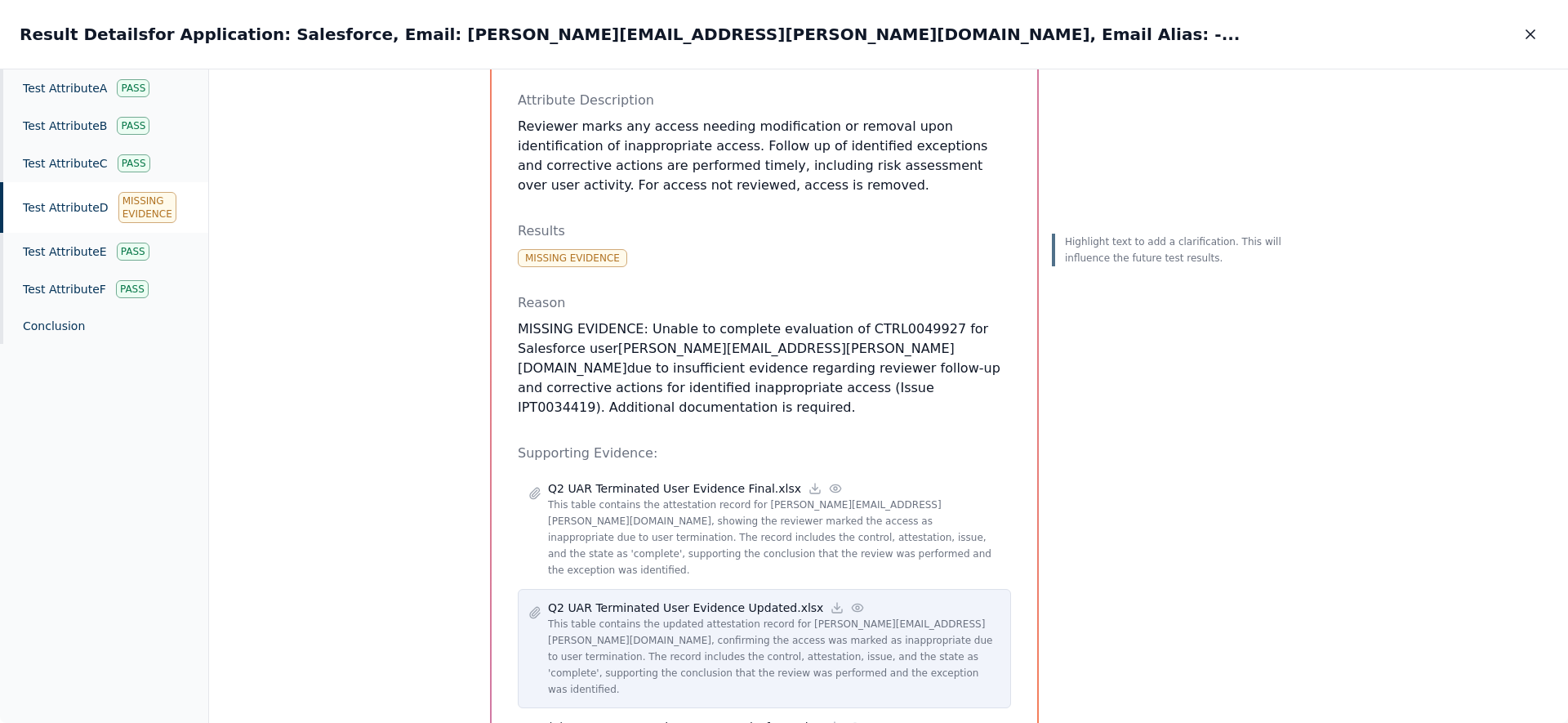
click at [851, 601] on icon at bounding box center [858, 607] width 13 height 13
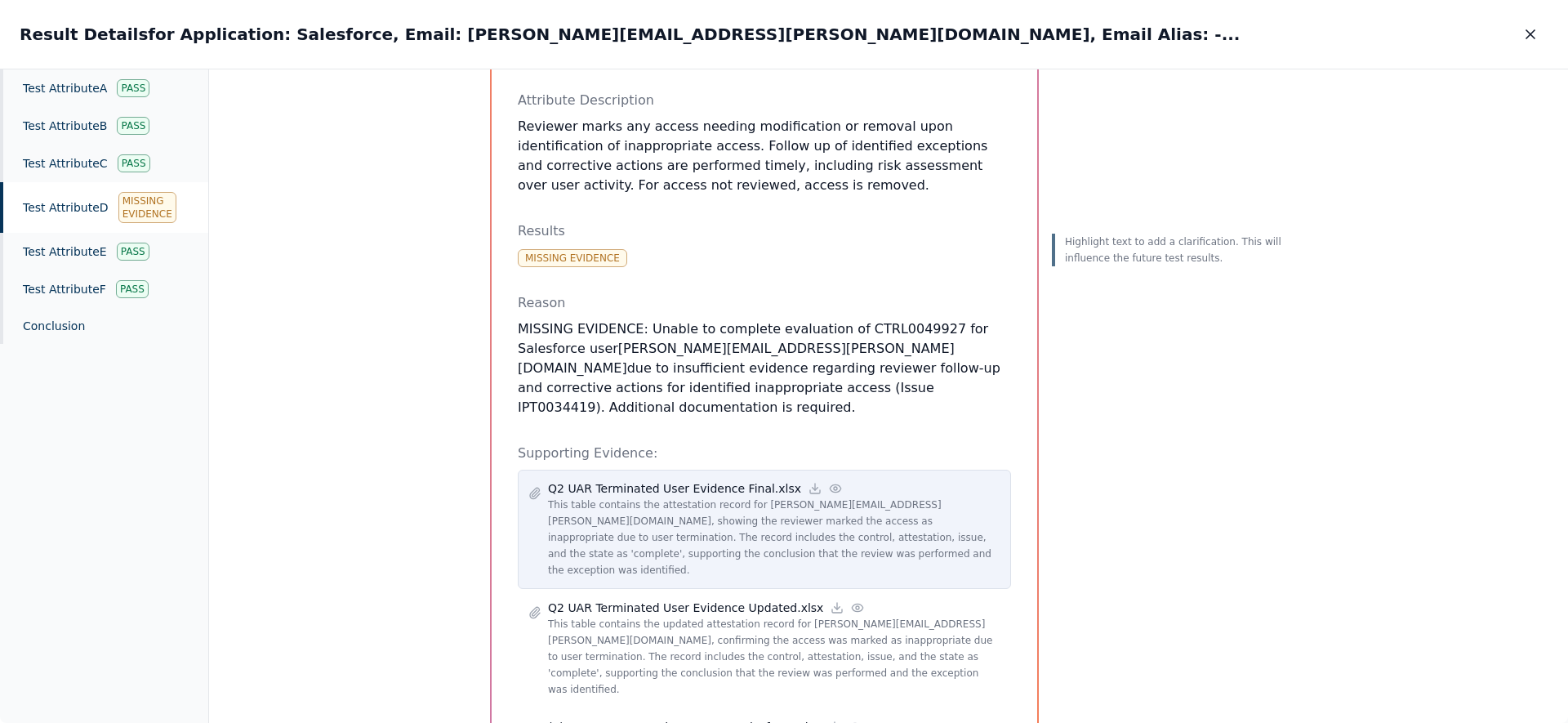
click at [709, 481] on p "Q2 UAR Terminated User Evidence Final.xlsx" at bounding box center [674, 489] width 253 height 16
click at [808, 482] on icon at bounding box center [815, 489] width 13 height 13
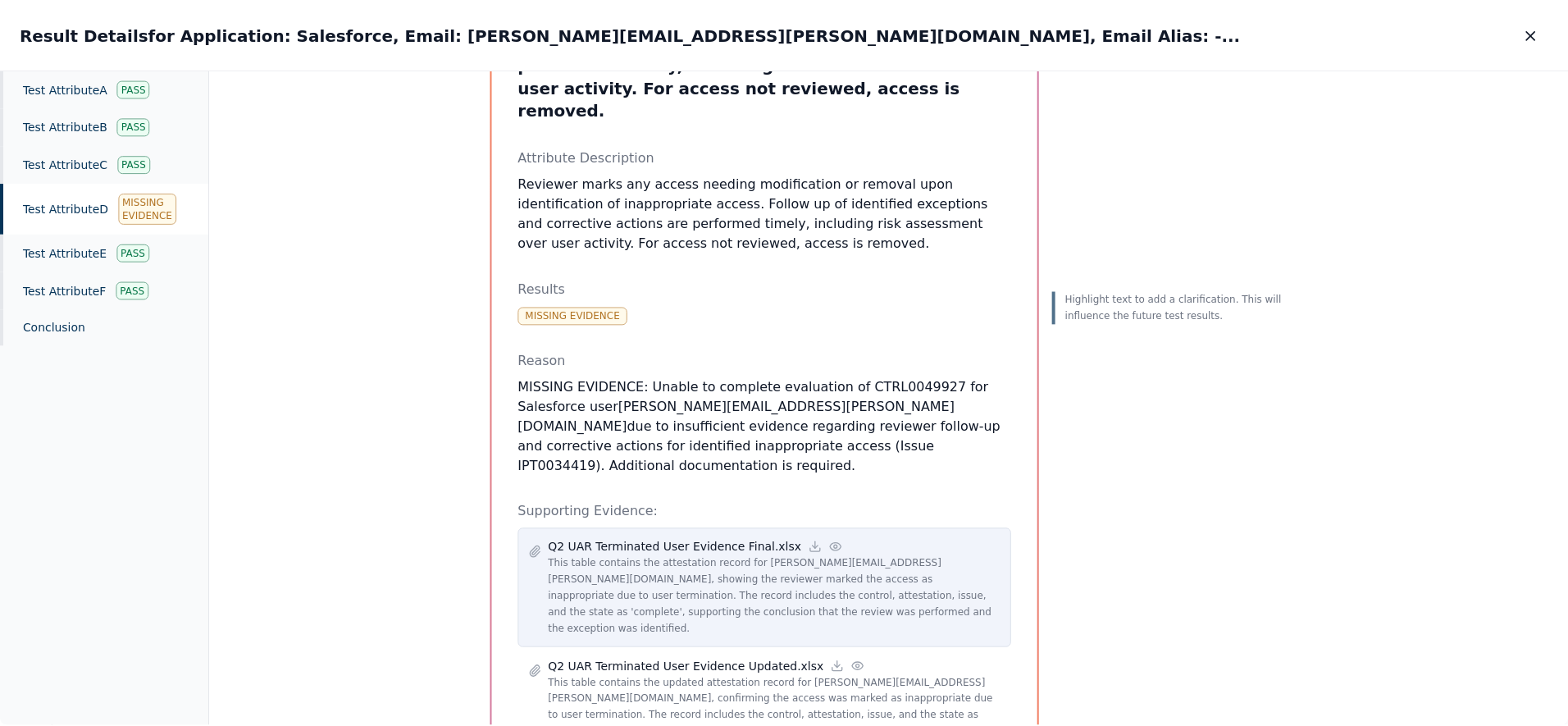
scroll to position [98, 0]
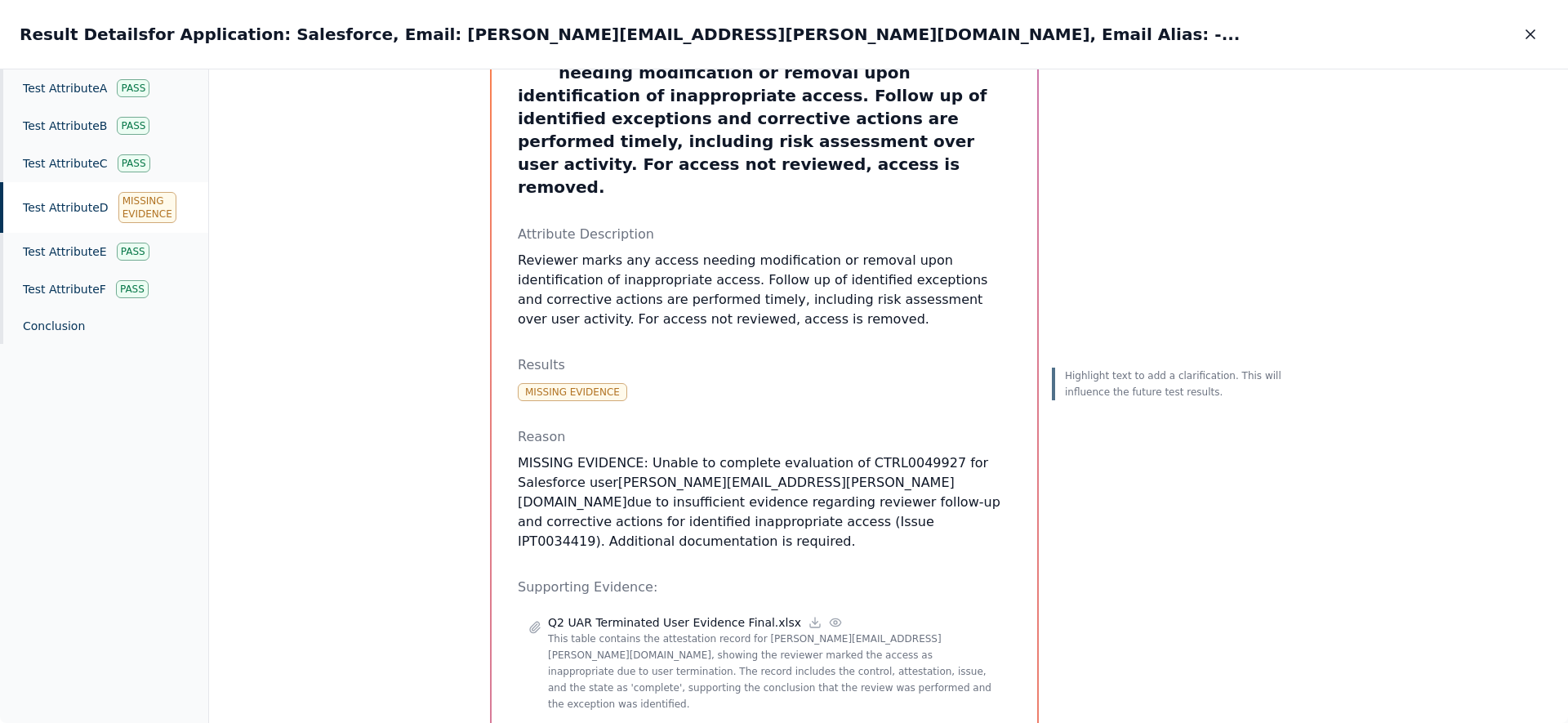
drag, startPoint x: 610, startPoint y: 440, endPoint x: 713, endPoint y: 439, distance: 103.0
drag, startPoint x: 835, startPoint y: 467, endPoint x: 508, endPoint y: 412, distance: 331.6
click at [508, 412] on div "Test Attribute D : Reviewer marks any access needing modification or removal up…" at bounding box center [765, 500] width 546 height 975
click at [507, 412] on div "Test Attribute D : Reviewer marks any access needing modification or removal up…" at bounding box center [765, 500] width 546 height 975
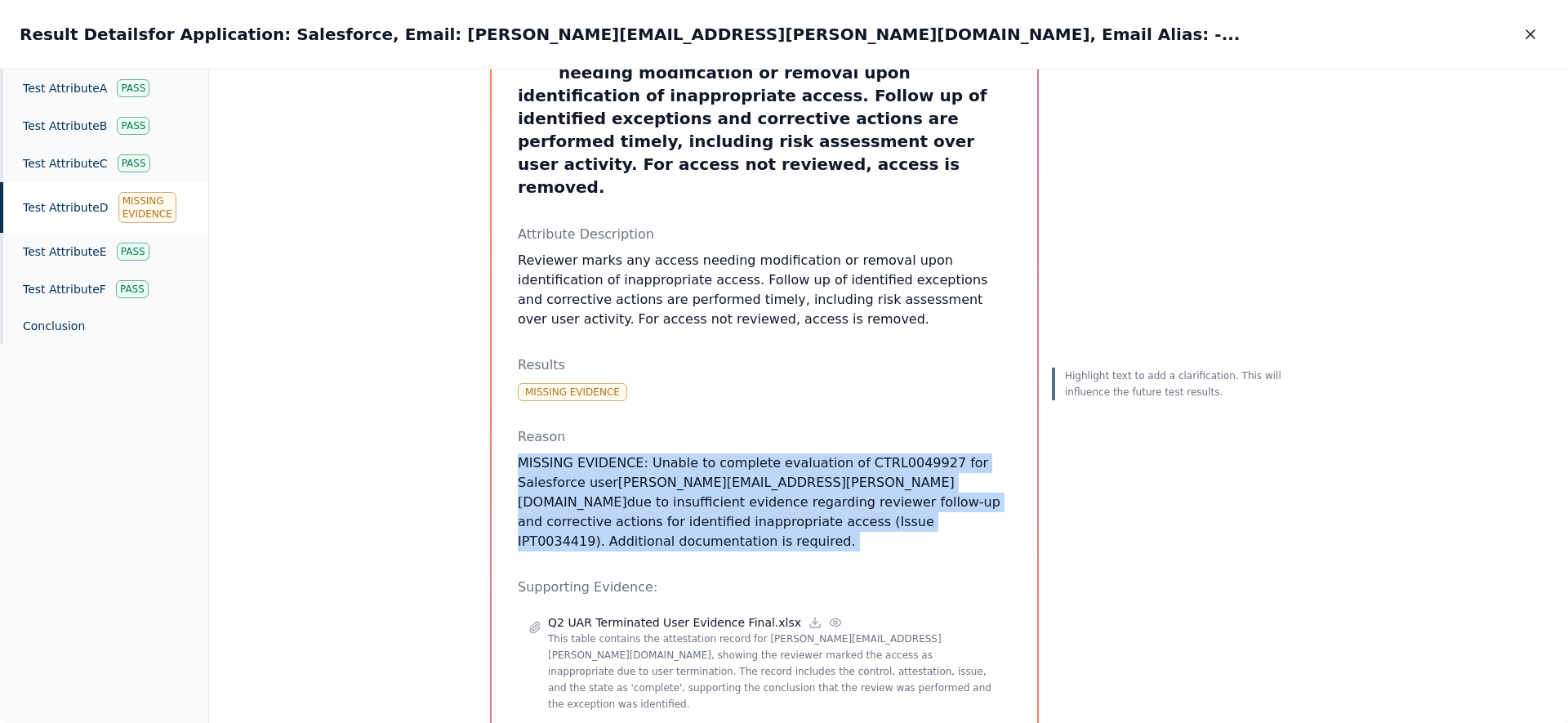
drag, startPoint x: 507, startPoint y: 412, endPoint x: 882, endPoint y: 486, distance: 382.2
click at [882, 486] on div "Test Attribute D : Reviewer marks any access needing modification or removal up…" at bounding box center [765, 500] width 546 height 975
click at [882, 486] on p "MISSING EVIDENCE: Unable to complete evaluation of CTRL0049927 for Salesforce u…" at bounding box center [764, 502] width 493 height 98
drag, startPoint x: 859, startPoint y: 481, endPoint x: 602, endPoint y: 401, distance: 269.2
click at [602, 428] on div "Reason MISSING EVIDENCE: Unable to complete evaluation of CTRL0049927 for Sales…" at bounding box center [764, 489] width 493 height 124
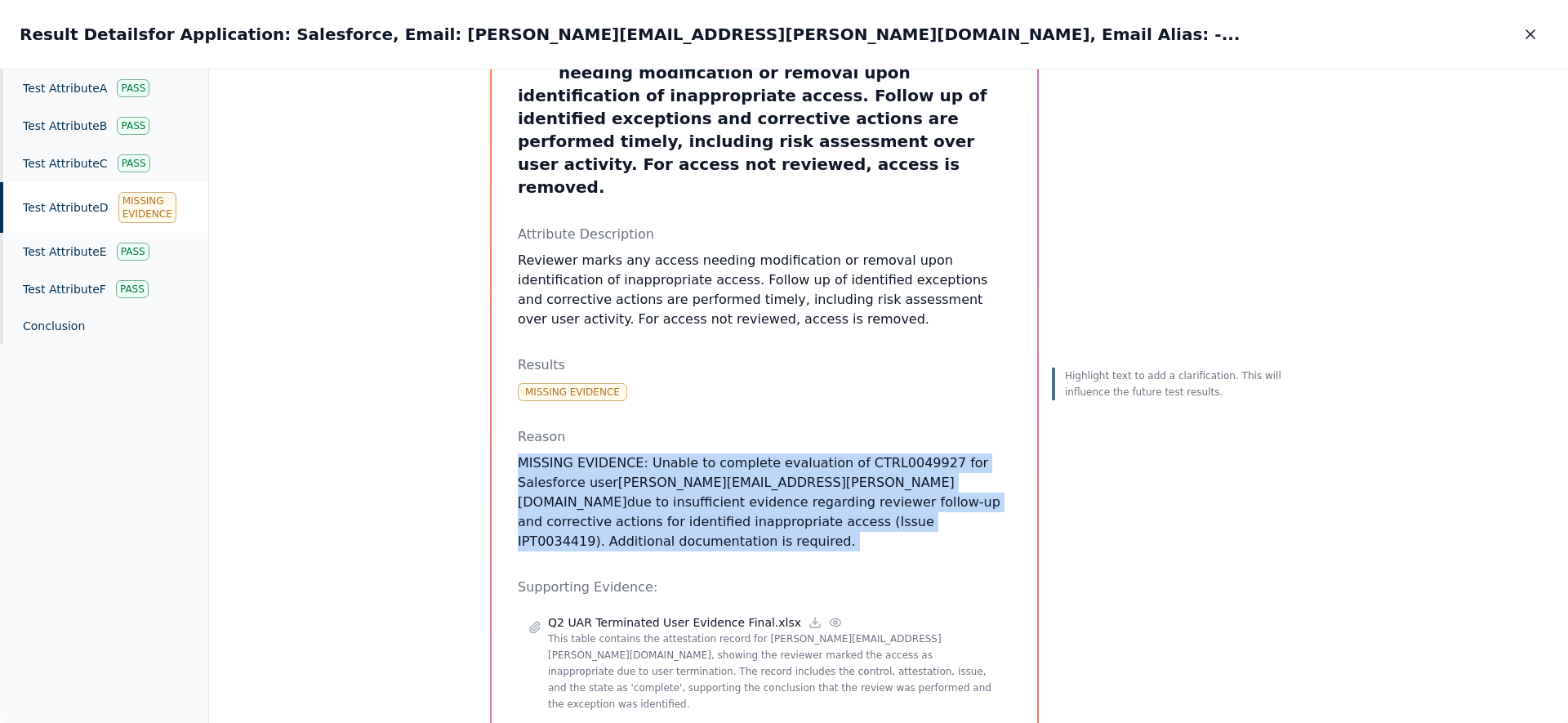
click at [602, 428] on p "Reason" at bounding box center [764, 437] width 493 height 20
drag, startPoint x: 602, startPoint y: 401, endPoint x: 887, endPoint y: 489, distance: 298.3
click at [887, 488] on div "Test Attribute D : Reviewer marks any access needing modification or removal up…" at bounding box center [764, 500] width 493 height 923
click at [887, 489] on div "Test Attribute D : Reviewer marks any access needing modification or removal up…" at bounding box center [764, 500] width 493 height 923
drag, startPoint x: 887, startPoint y: 489, endPoint x: 776, endPoint y: 384, distance: 152.8
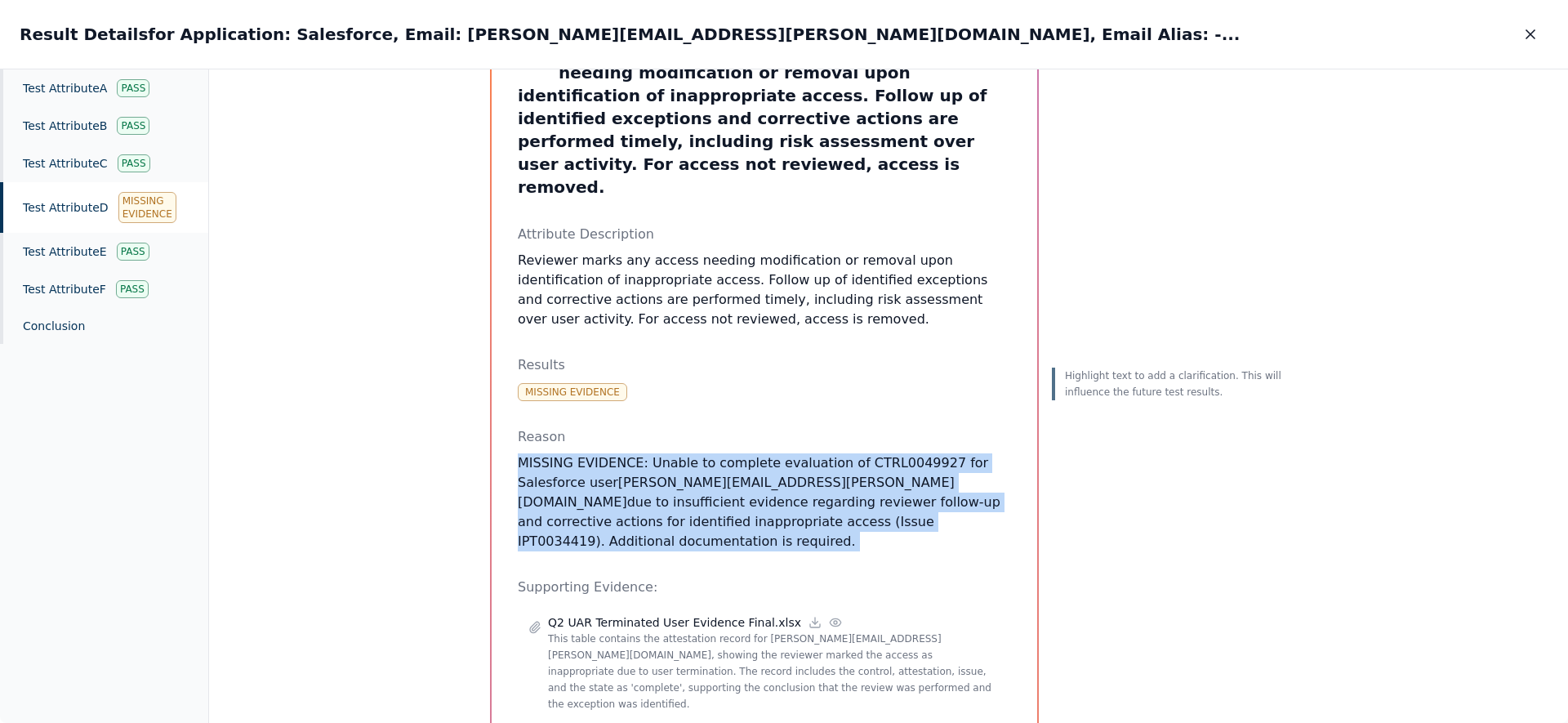
click at [779, 387] on div "Test Attribute D : Reviewer marks any access needing modification or removal up…" at bounding box center [764, 500] width 493 height 923
click at [782, 428] on div "Reason MISSING EVIDENCE: Unable to complete evaluation of CTRL0049927 for Sales…" at bounding box center [764, 489] width 493 height 124
drag, startPoint x: 782, startPoint y: 407, endPoint x: 898, endPoint y: 483, distance: 138.7
click at [898, 483] on div "Reason MISSING EVIDENCE: Unable to complete evaluation of CTRL0049927 for Sales…" at bounding box center [764, 489] width 493 height 124
click at [898, 483] on p "MISSING EVIDENCE: Unable to complete evaluation of CTRL0049927 for Salesforce u…" at bounding box center [764, 502] width 493 height 98
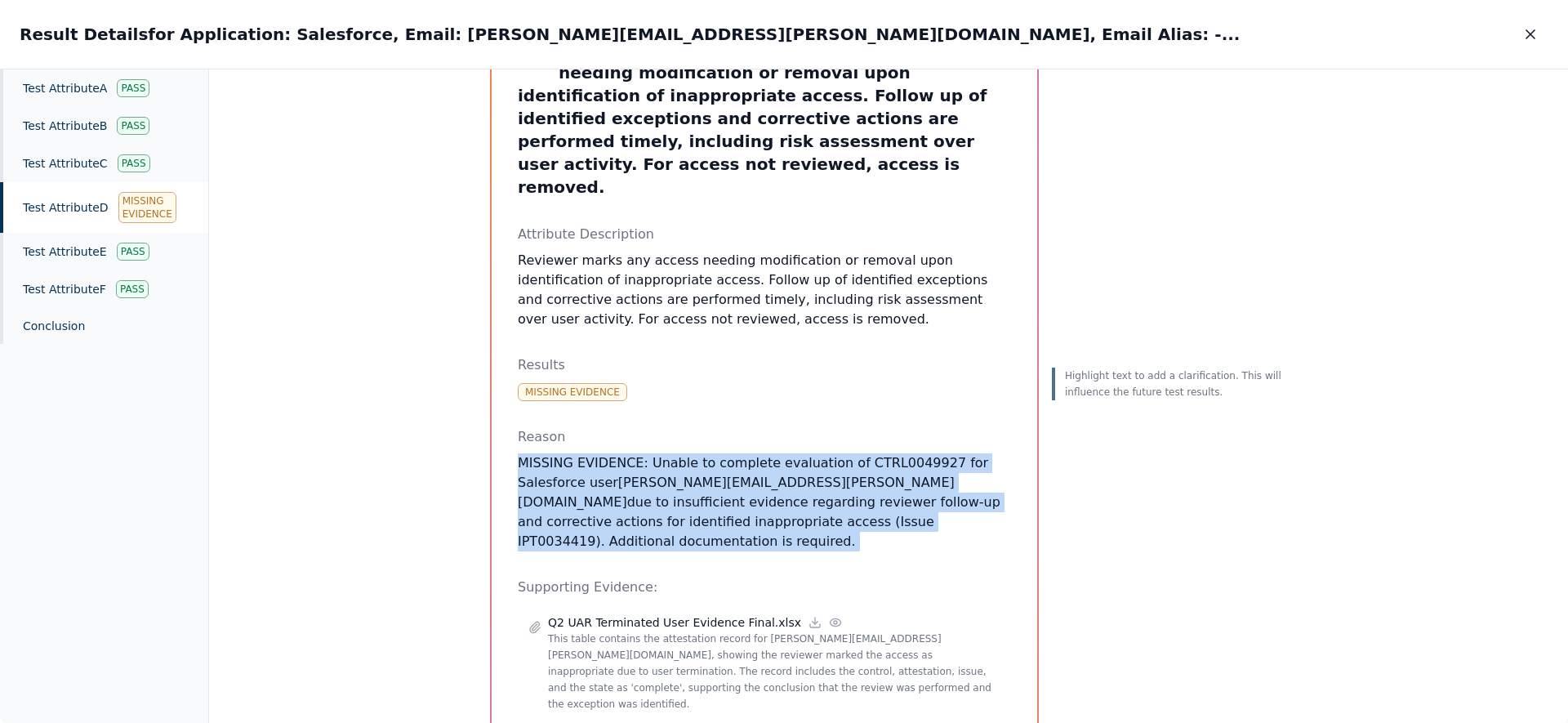
drag, startPoint x: 898, startPoint y: 483, endPoint x: 832, endPoint y: 401, distance: 105.3
click at [832, 428] on div "Reason MISSING EVIDENCE: Unable to complete evaluation of CTRL0049927 for Sales…" at bounding box center [764, 489] width 493 height 124
click at [835, 471] on p "MISSING EVIDENCE: Unable to complete evaluation of CTRL0049927 for Salesforce u…" at bounding box center [764, 502] width 493 height 98
drag, startPoint x: 832, startPoint y: 474, endPoint x: 510, endPoint y: 410, distance: 328.3
click at [510, 410] on div "Test Attribute D : Reviewer marks any access needing modification or removal up…" at bounding box center [765, 500] width 546 height 975
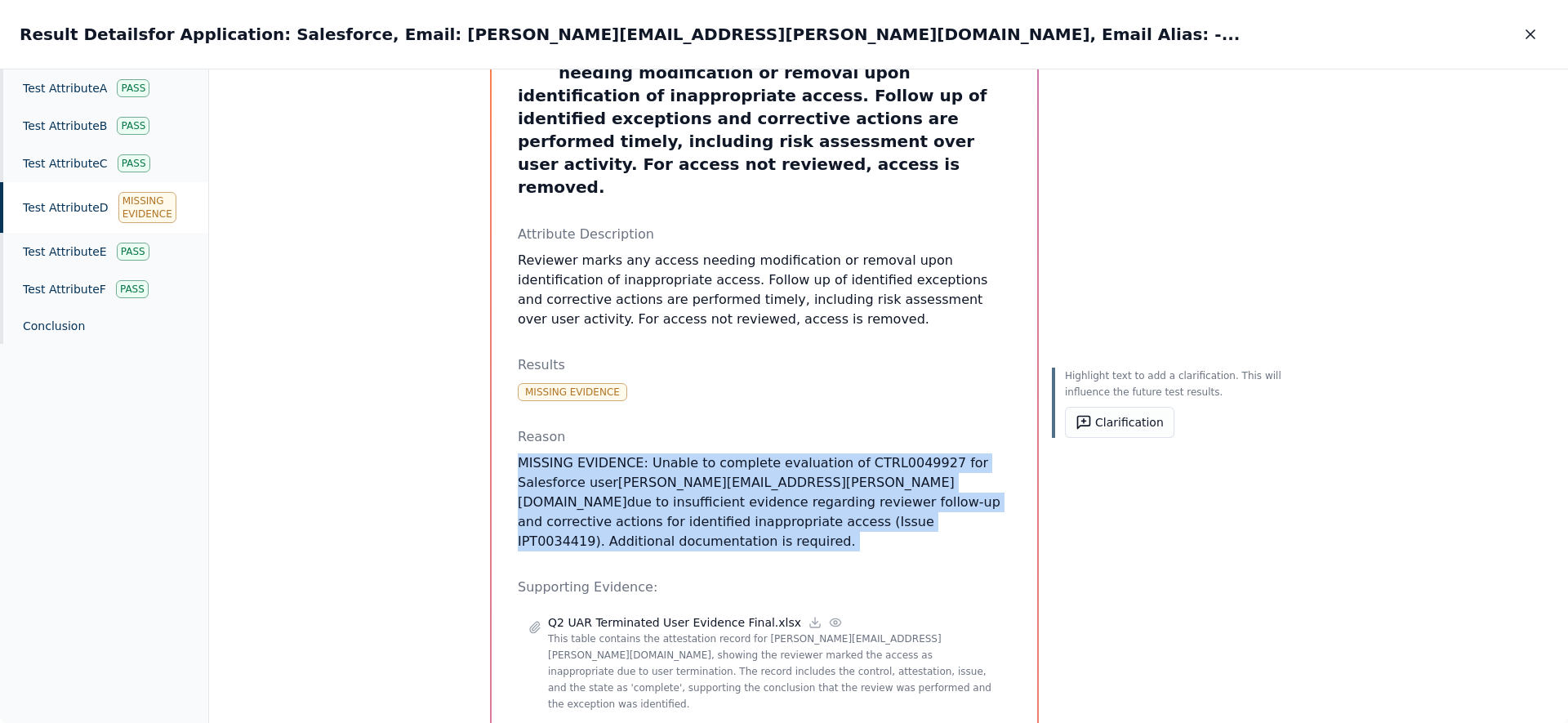
click at [420, 402] on div "Test Attribute D : Reviewer marks any access needing modification or removal up…" at bounding box center [888, 396] width 1359 height 655
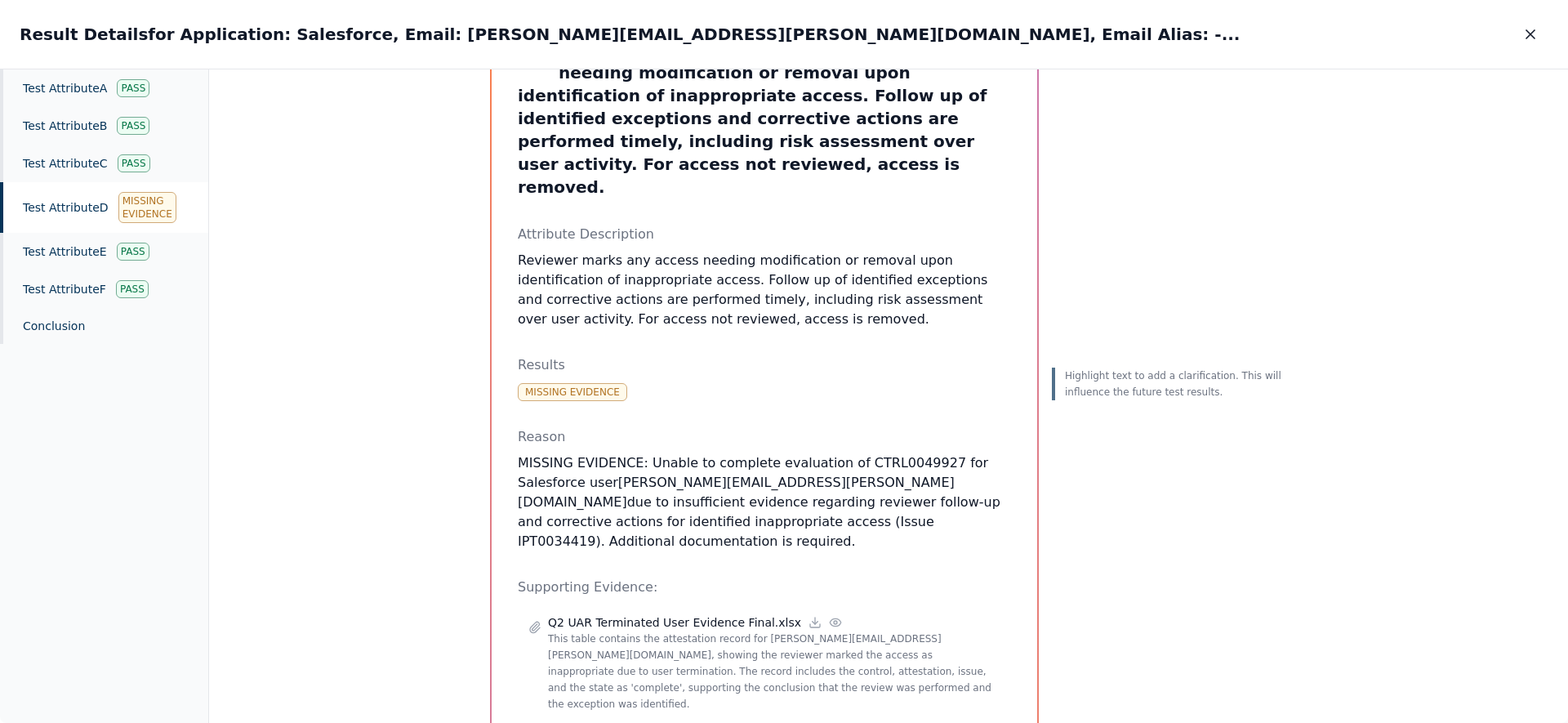
drag, startPoint x: 422, startPoint y: 289, endPoint x: 806, endPoint y: 260, distance: 385.1
click at [422, 289] on div "Test Attribute D : Reviewer marks any access needing modification or removal up…" at bounding box center [888, 396] width 1359 height 655
click at [1532, 35] on icon "button" at bounding box center [1530, 34] width 16 height 16
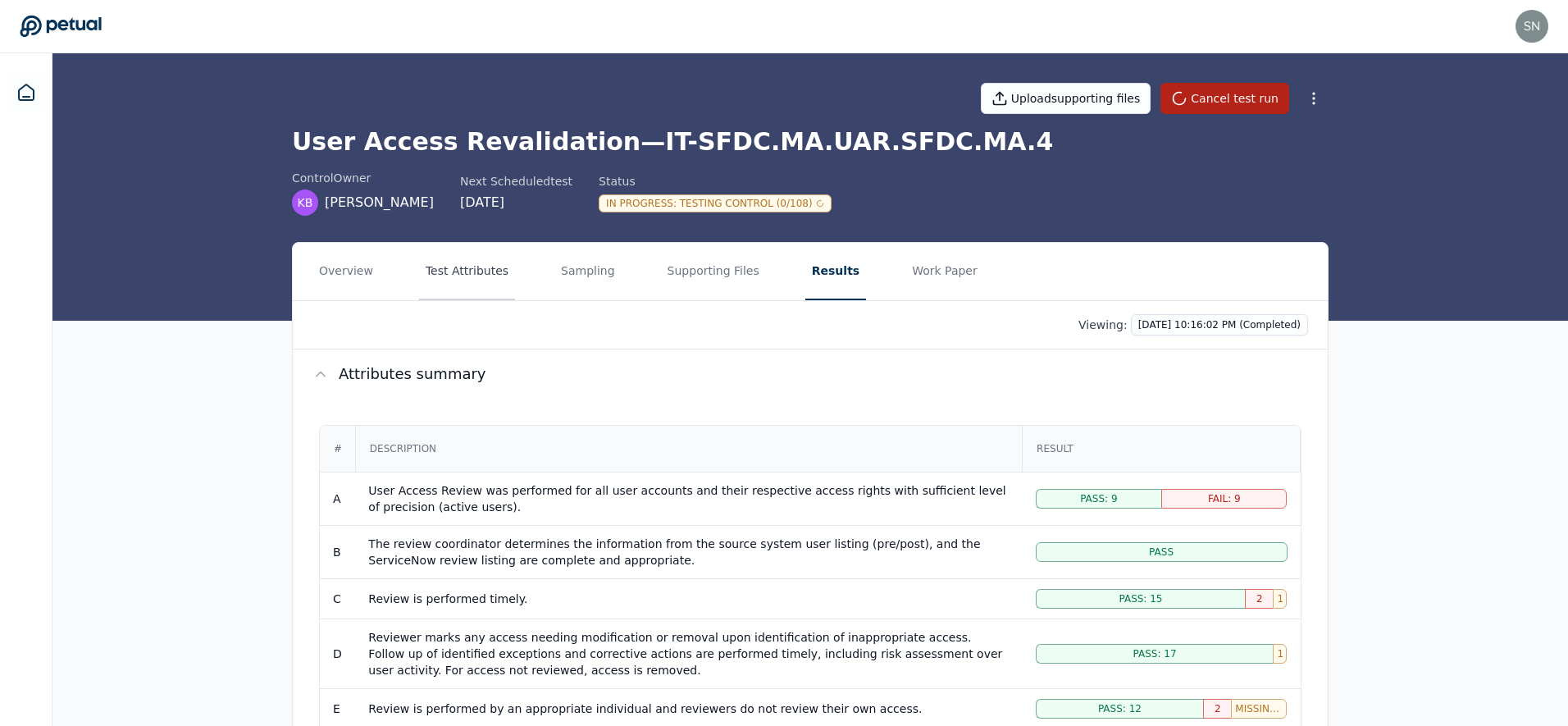
click at [476, 268] on button "Test Attributes" at bounding box center [467, 271] width 96 height 58
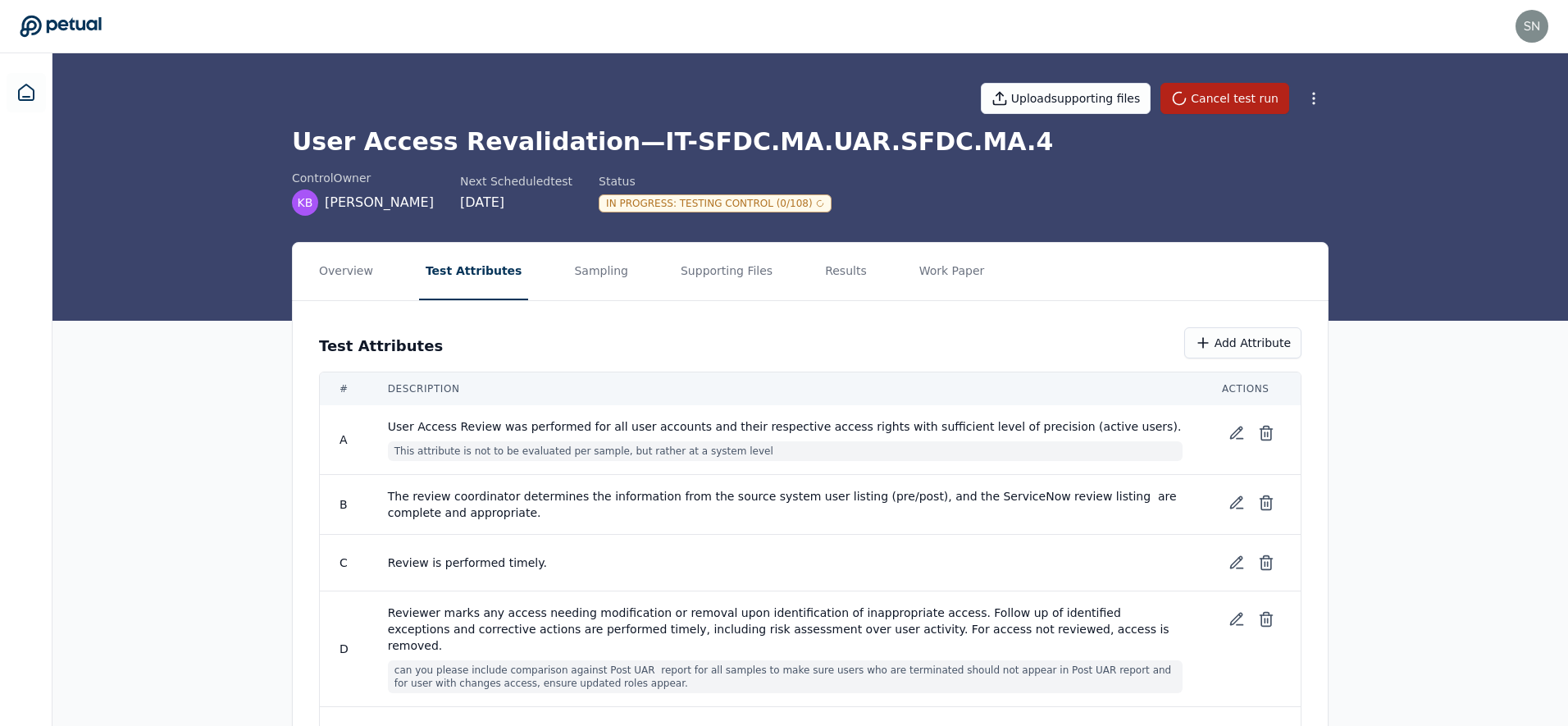
scroll to position [28, 0]
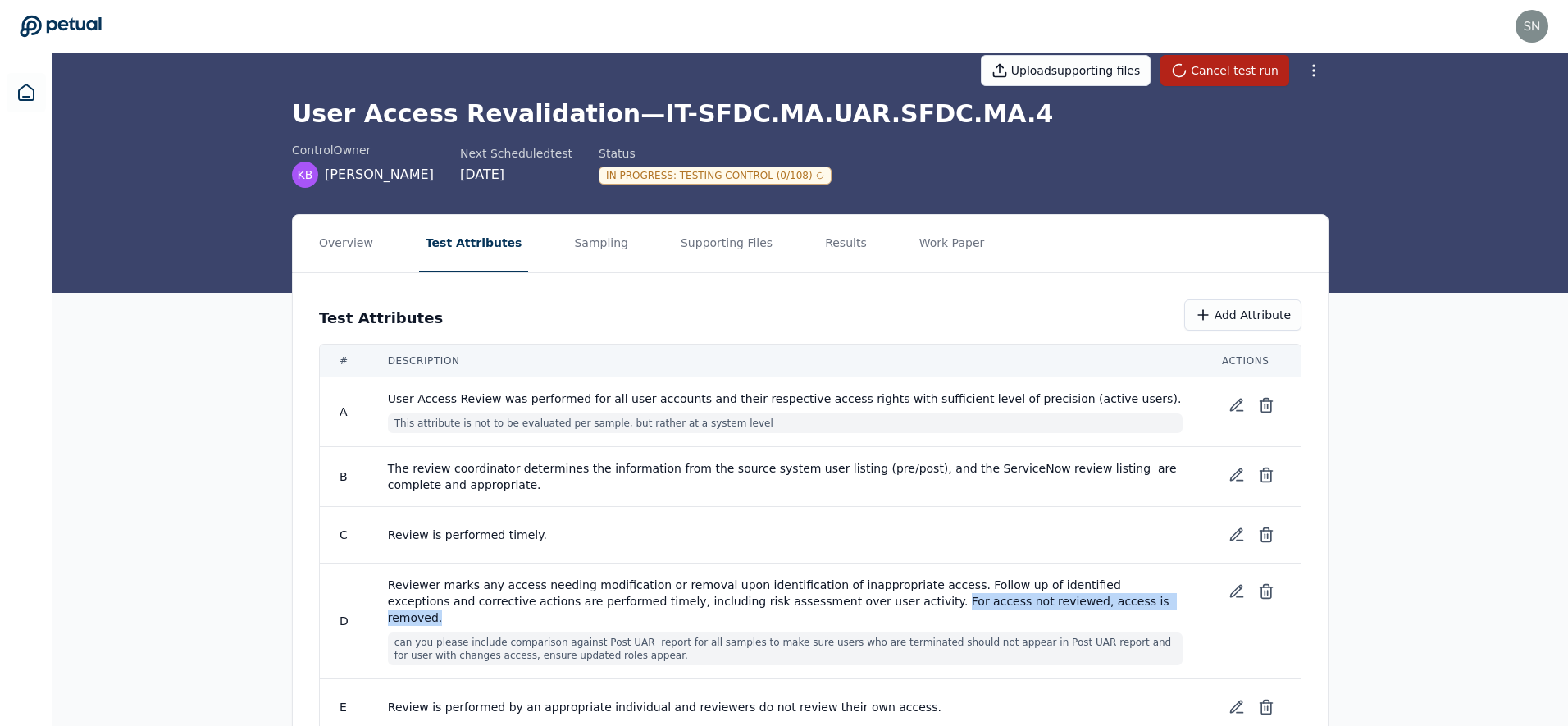
drag, startPoint x: 846, startPoint y: 597, endPoint x: 1123, endPoint y: 596, distance: 277.0
click at [1123, 596] on span "Reviewer marks any access needing modification or removal upon identification o…" at bounding box center [784, 601] width 794 height 50
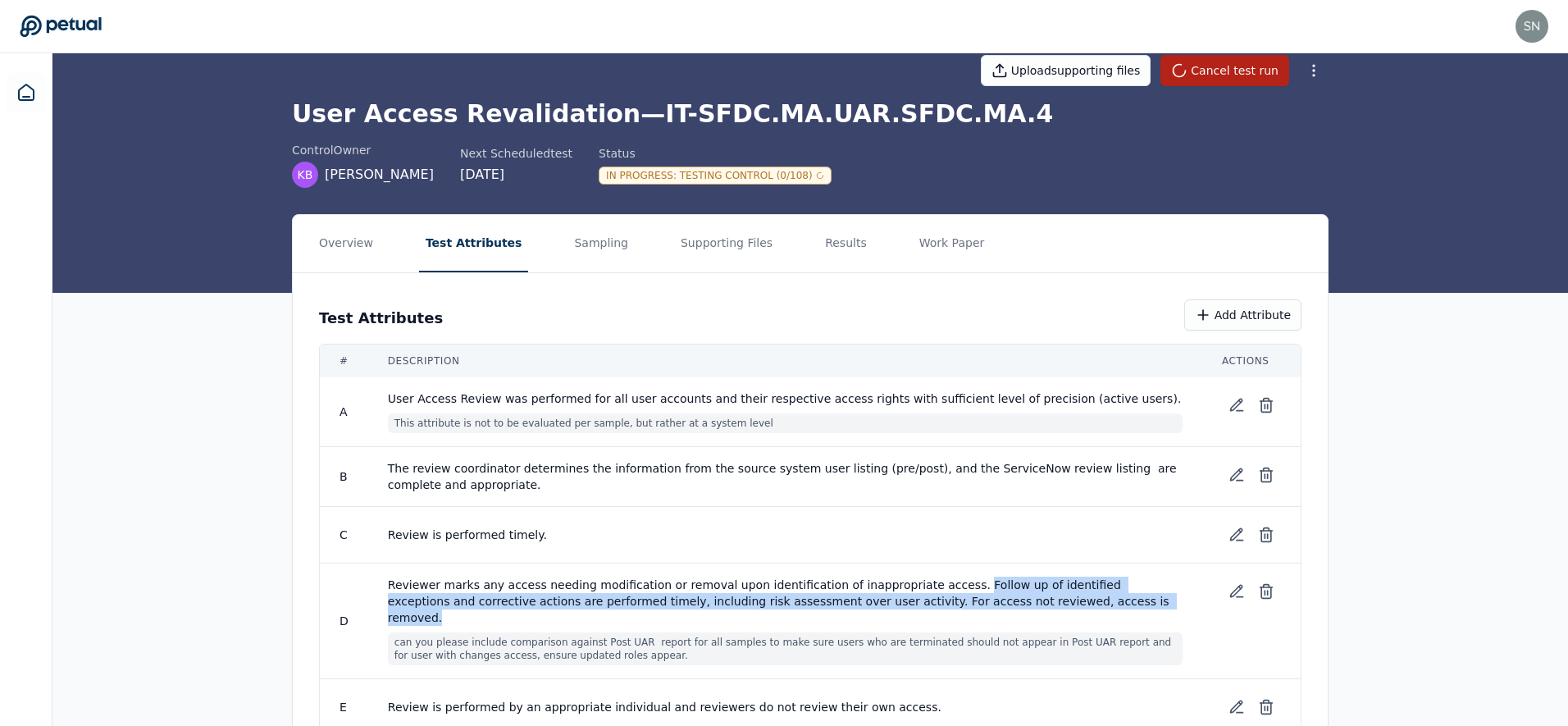
drag, startPoint x: 1105, startPoint y: 598, endPoint x: 940, endPoint y: 584, distance: 165.6
click at [940, 584] on span "Reviewer marks any access needing modification or removal upon identification o…" at bounding box center [784, 601] width 794 height 50
drag, startPoint x: 940, startPoint y: 584, endPoint x: 887, endPoint y: 598, distance: 54.8
click at [887, 598] on span "Reviewer marks any access needing modification or removal upon identification o…" at bounding box center [784, 601] width 794 height 50
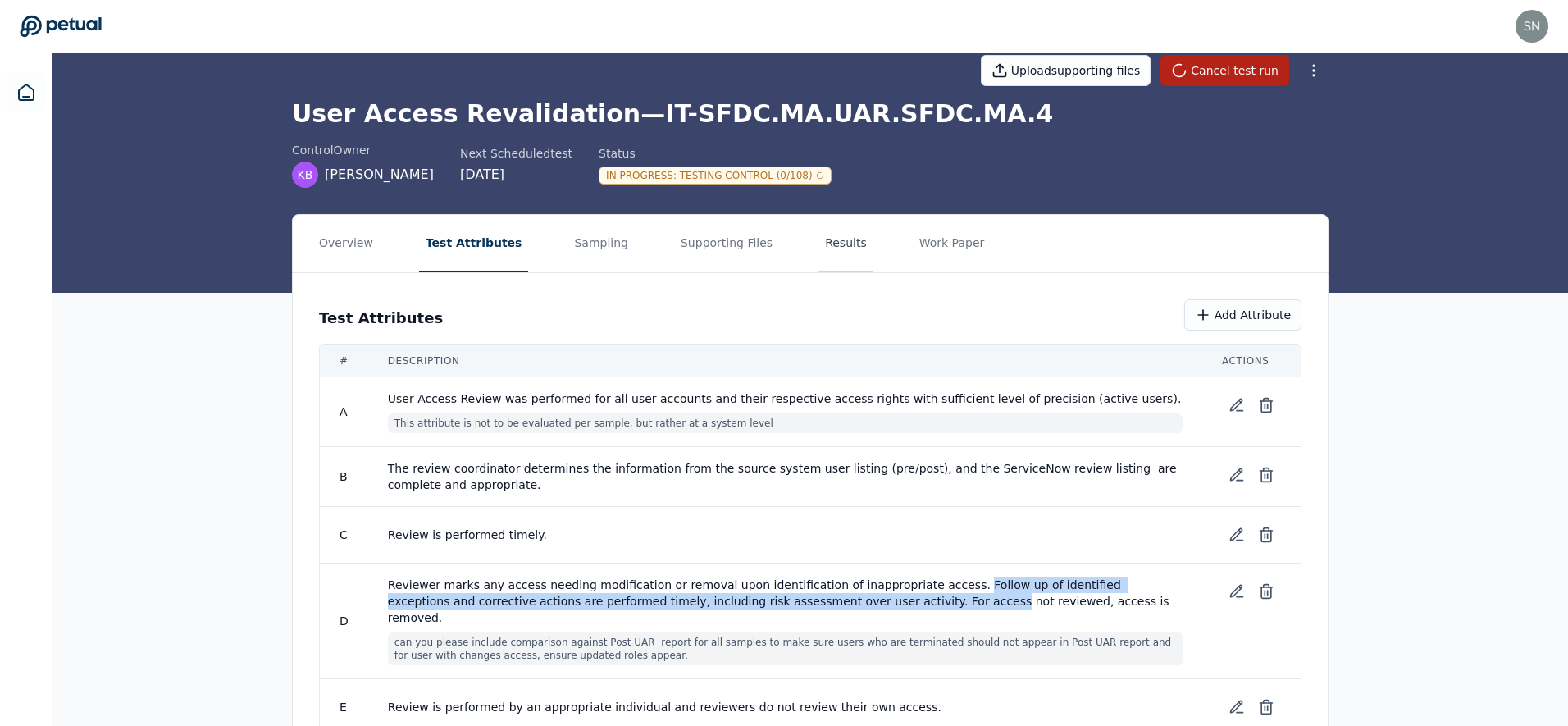
click at [836, 245] on button "Results" at bounding box center [846, 244] width 55 height 58
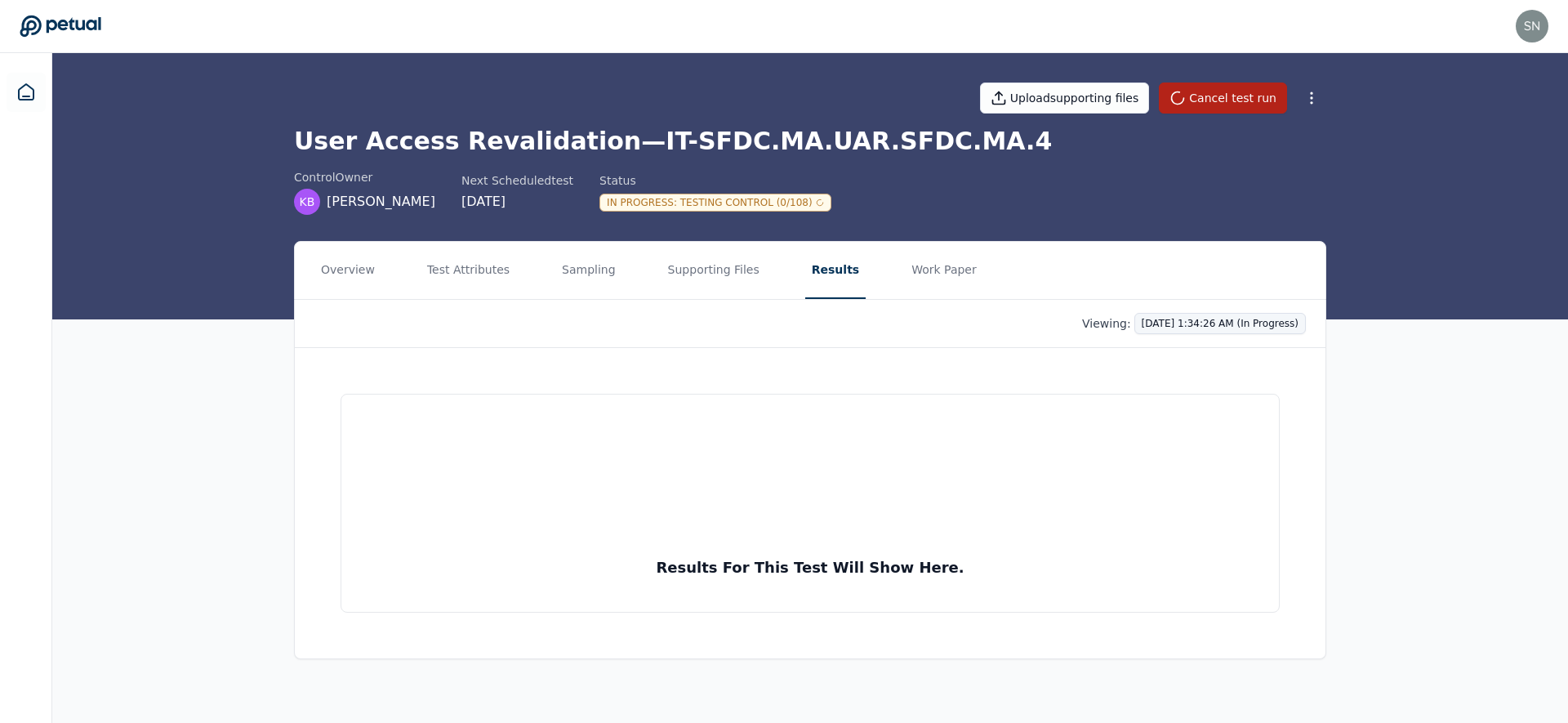
click at [1185, 325] on html "snir@petual.ai snir@petual.ai Sign out Upload supporting files Cancel test run …" at bounding box center [784, 361] width 1568 height 723
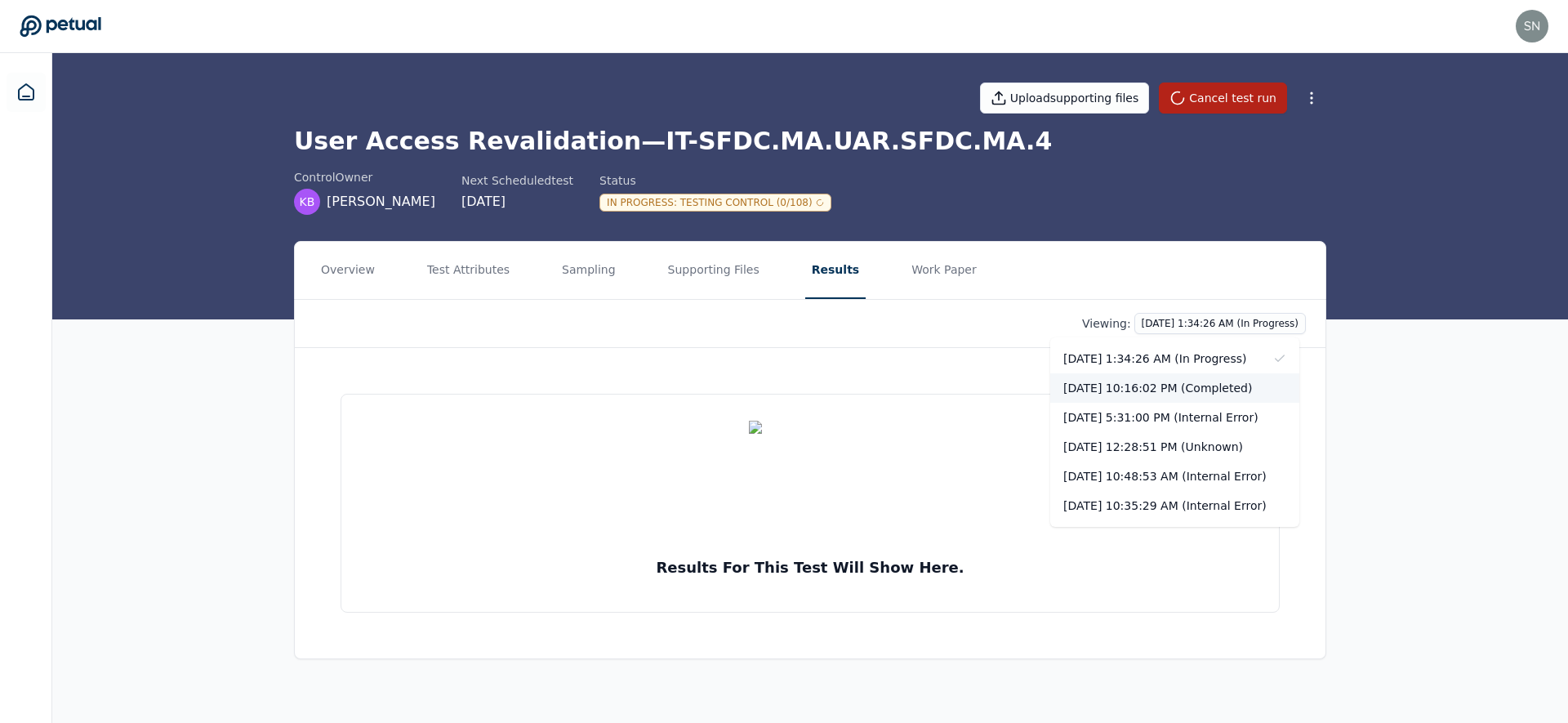
click at [1177, 381] on div "9/29/2025, 10:16:02 PM (Completed)" at bounding box center [1175, 388] width 249 height 30
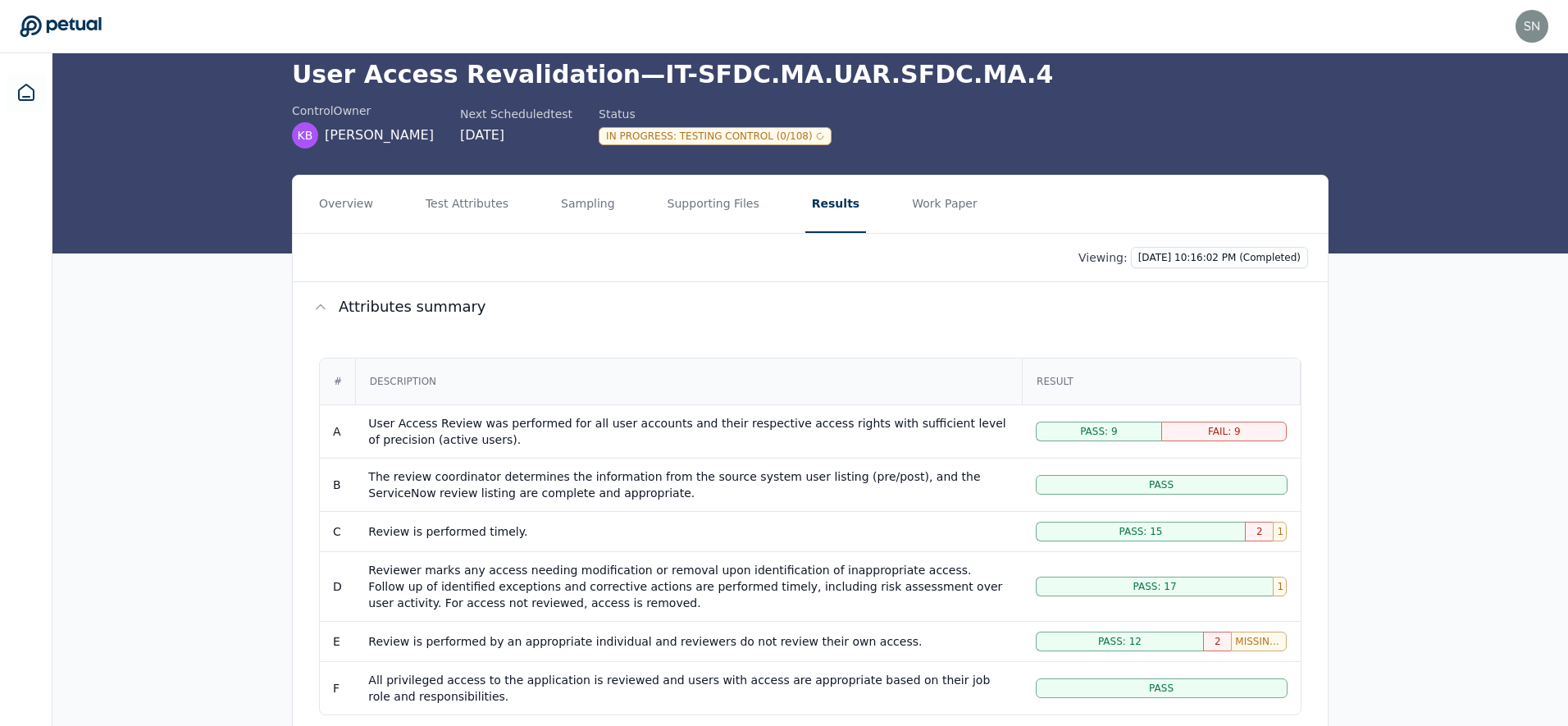
scroll to position [147, 0]
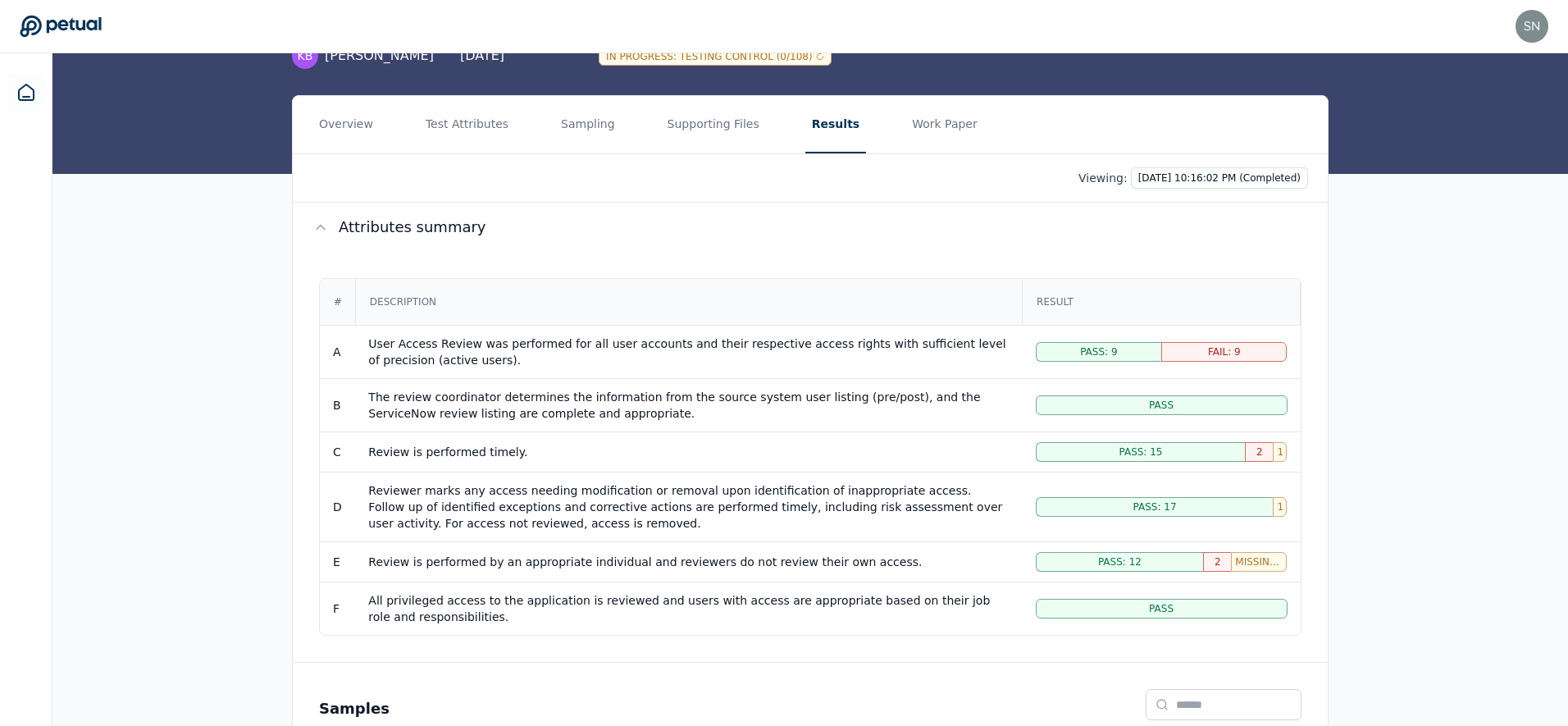
click at [562, 501] on div "Reviewer marks any access needing modification or removal upon identification o…" at bounding box center [688, 507] width 640 height 50
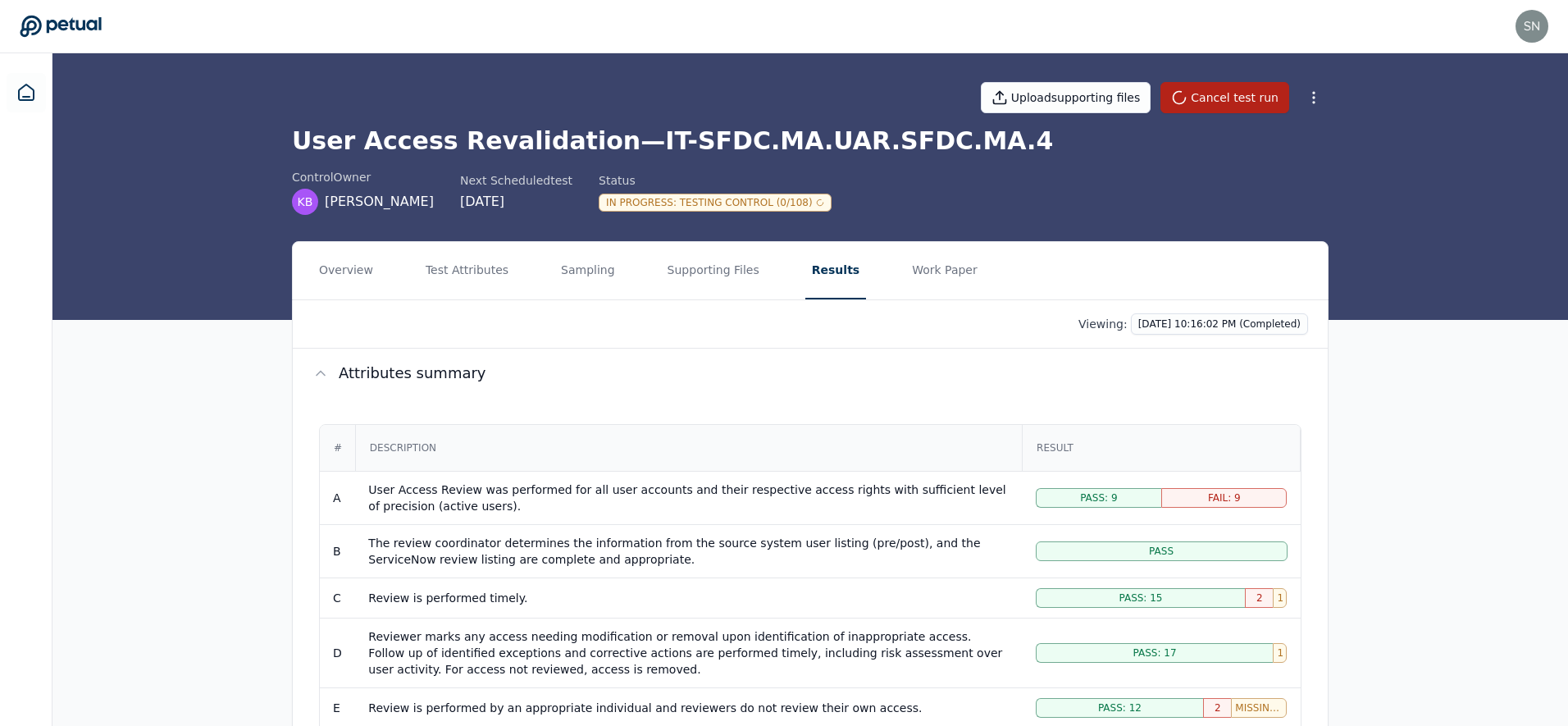
scroll to position [0, 0]
click at [492, 271] on button "Test Attributes" at bounding box center [467, 271] width 96 height 58
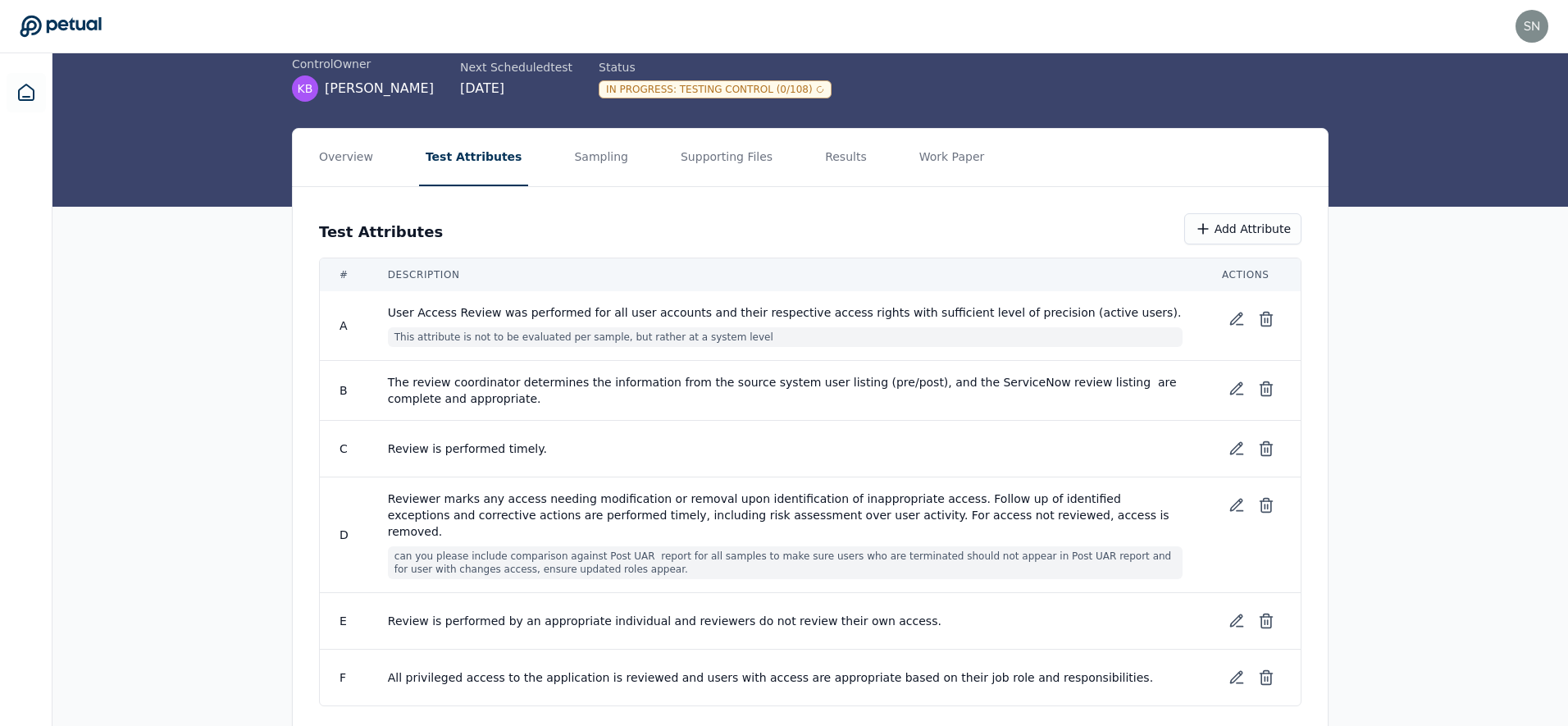
scroll to position [132, 0]
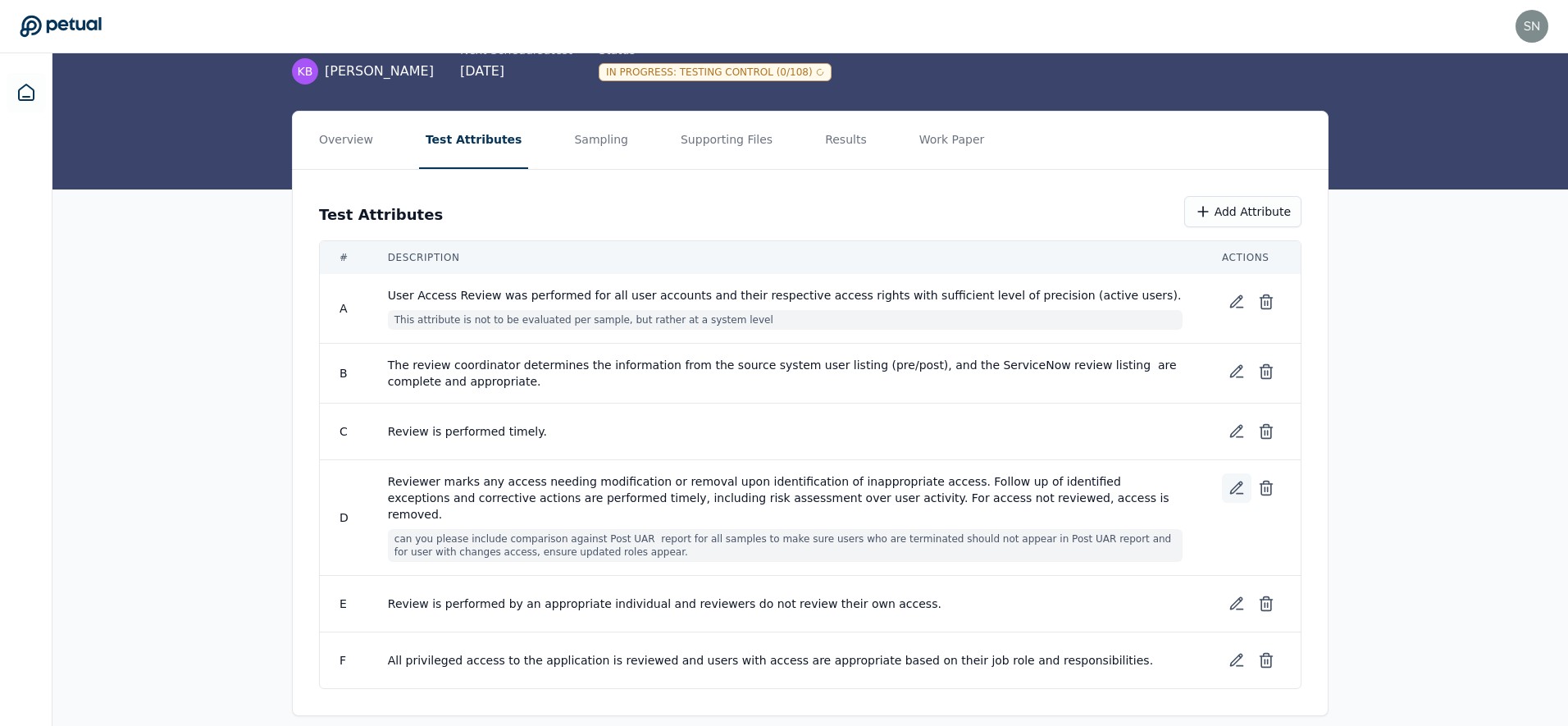
click at [1235, 487] on icon at bounding box center [1236, 488] width 16 height 16
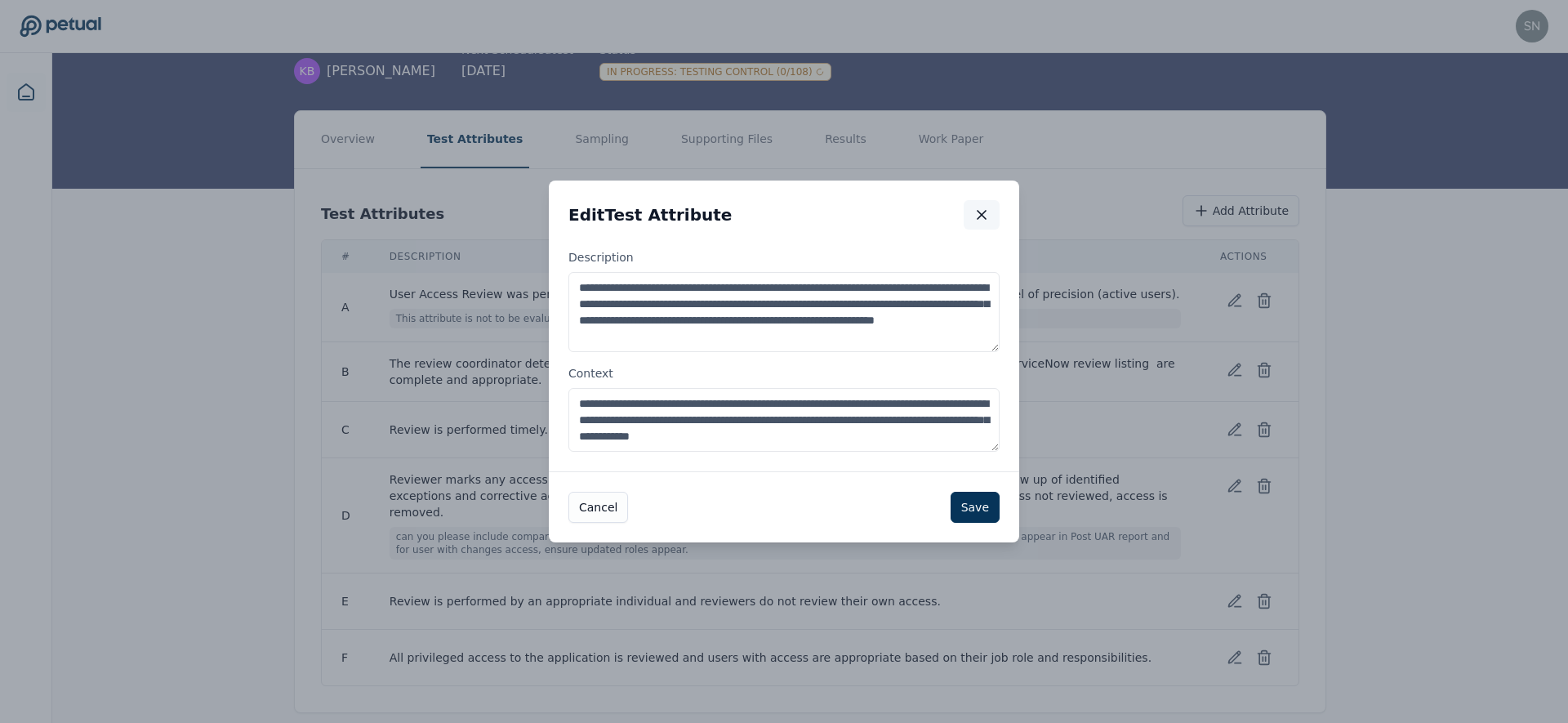
click at [980, 216] on icon "button" at bounding box center [982, 215] width 16 height 16
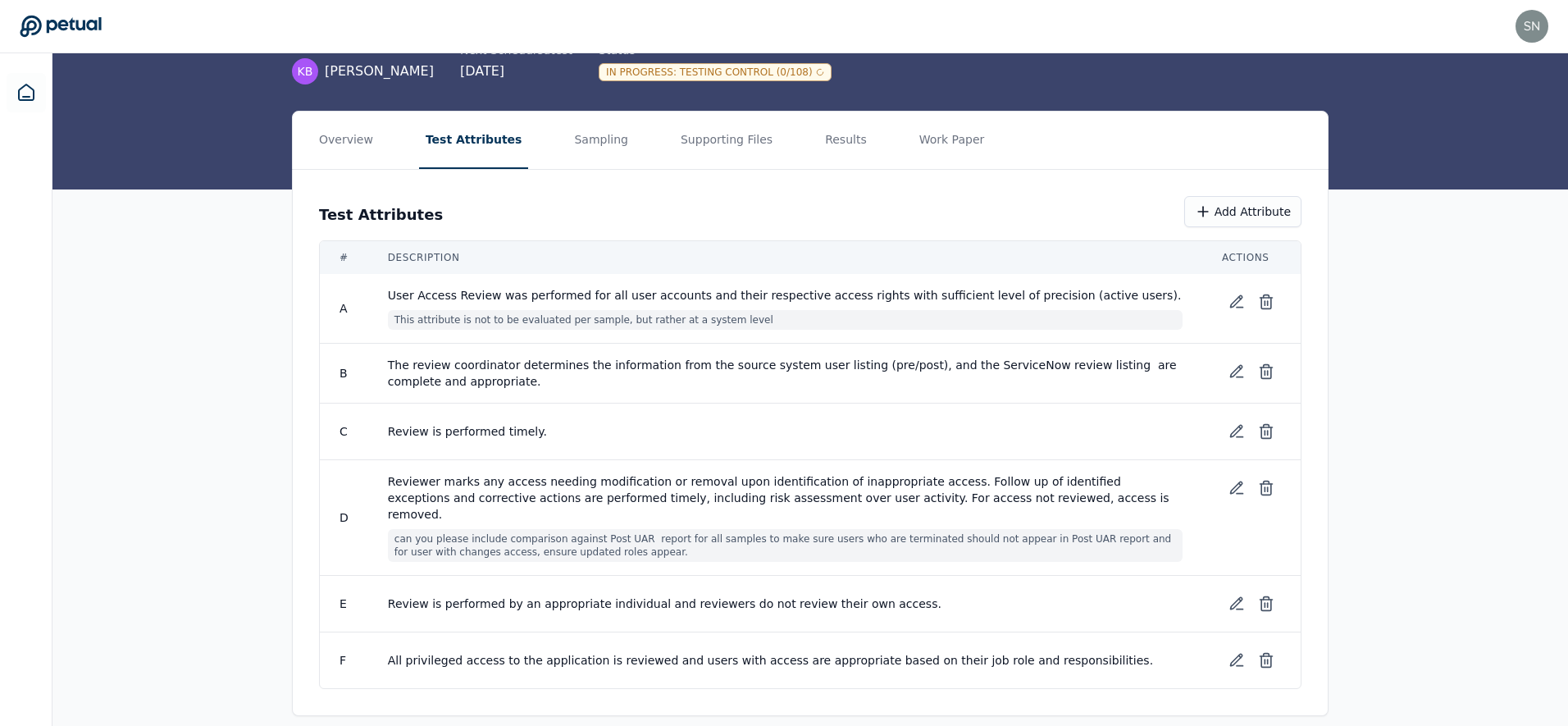
drag, startPoint x: 603, startPoint y: 497, endPoint x: 821, endPoint y: 498, distance: 218.0
click at [821, 498] on span "Reviewer marks any access needing modification or removal upon identification o…" at bounding box center [784, 498] width 794 height 50
drag, startPoint x: 822, startPoint y: 499, endPoint x: 621, endPoint y: 508, distance: 201.2
click at [601, 500] on span "Reviewer marks any access needing modification or removal upon identification o…" at bounding box center [784, 498] width 794 height 50
click at [1225, 486] on button at bounding box center [1236, 488] width 30 height 30
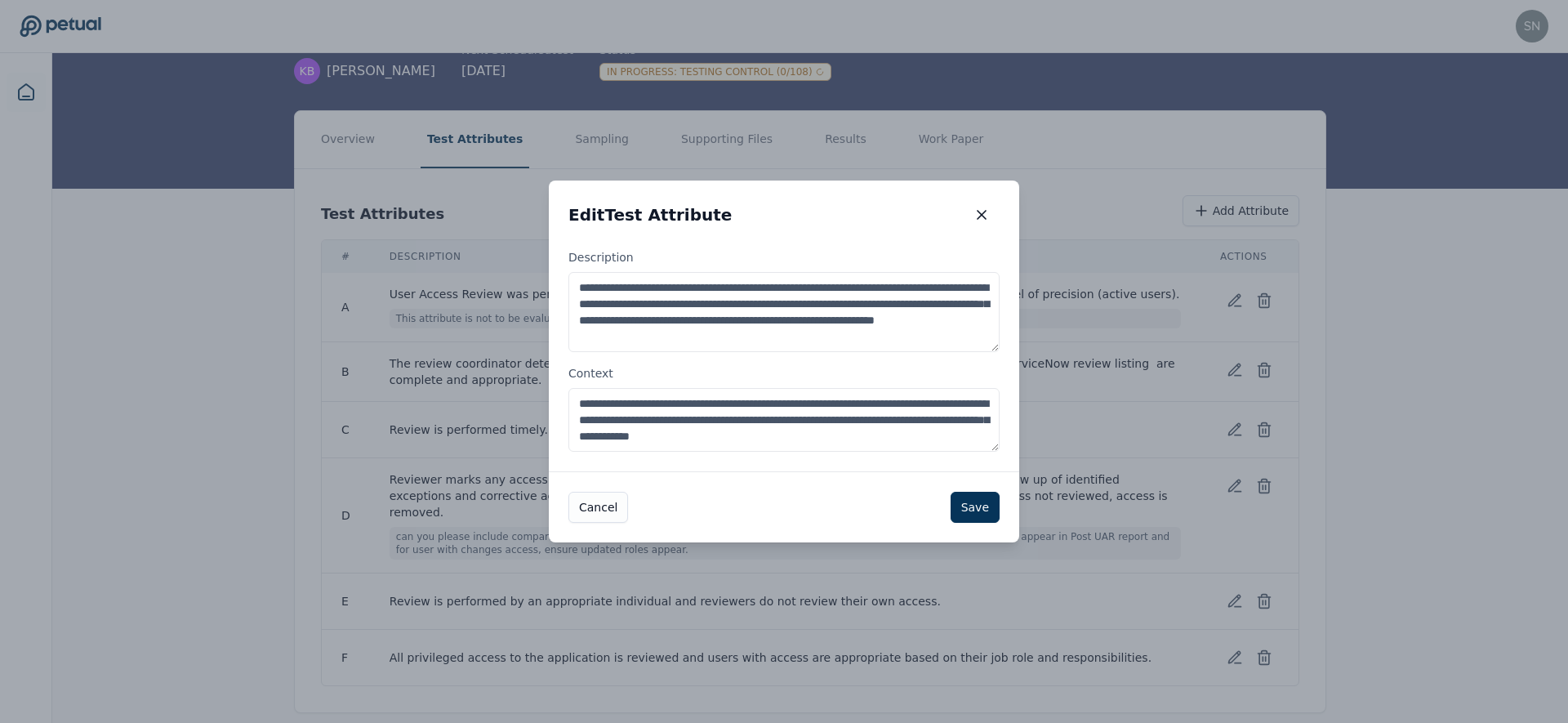
click at [983, 216] on icon "button" at bounding box center [982, 215] width 16 height 16
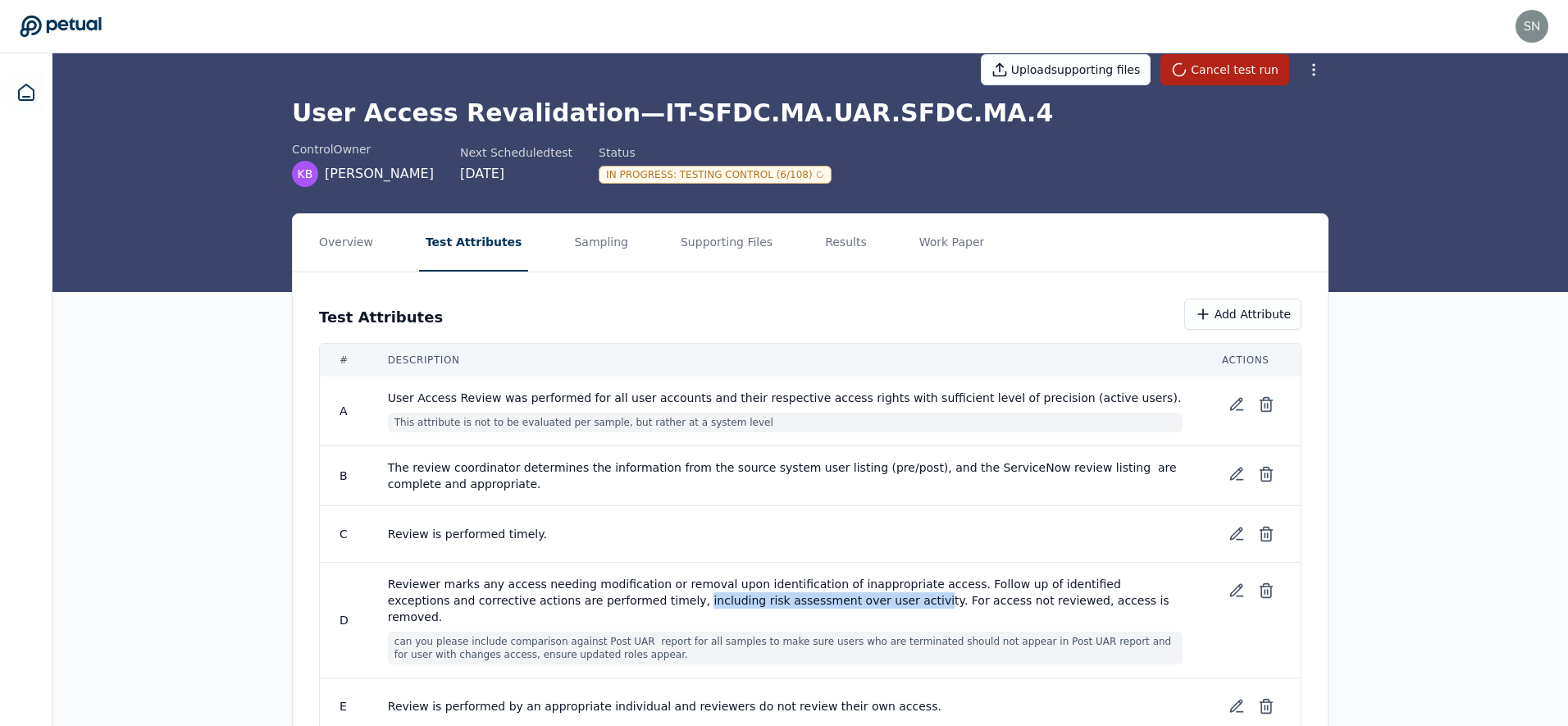
scroll to position [0, 0]
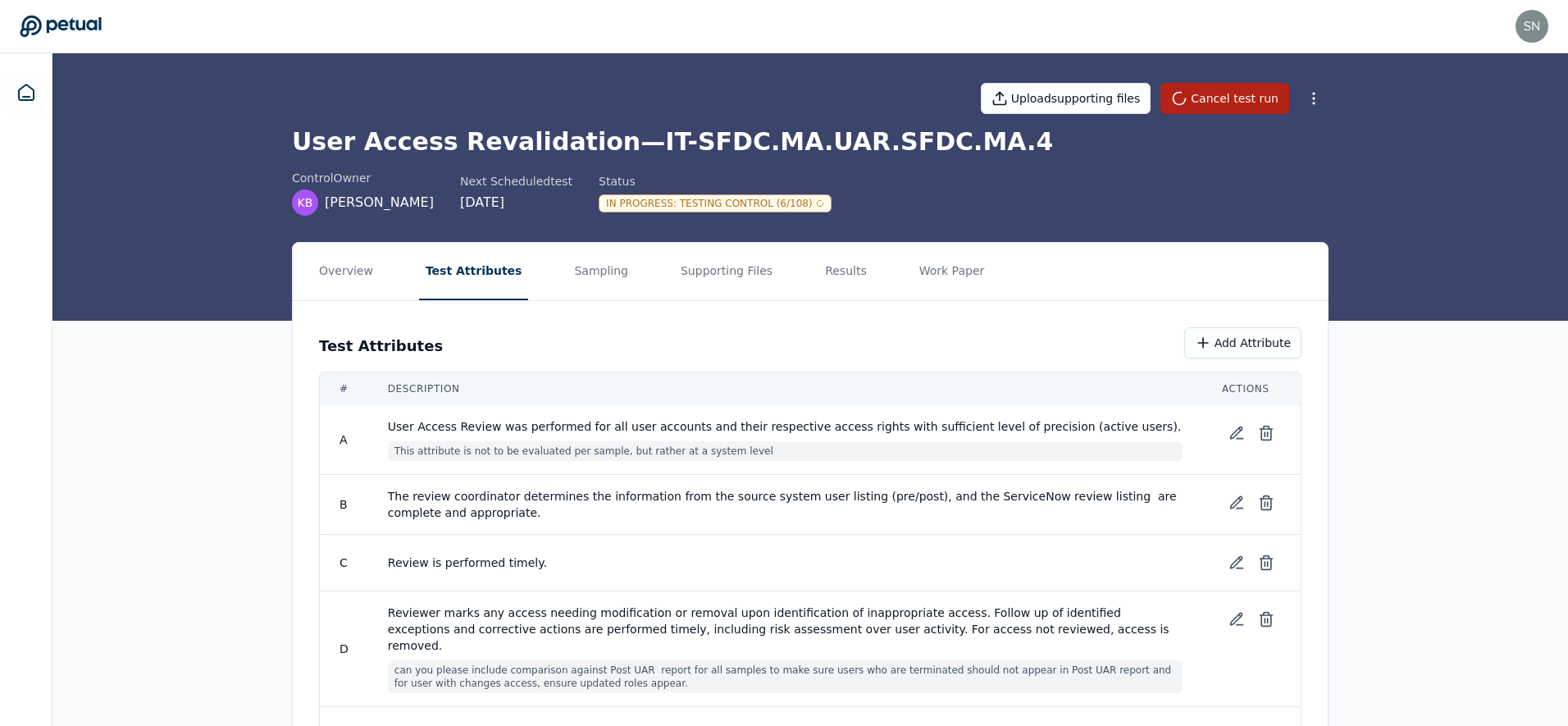
click at [737, 144] on h1 "User Access Revalidation — IT-SFDC.MA.UAR.SFDC.MA.4" at bounding box center [811, 142] width 1037 height 30
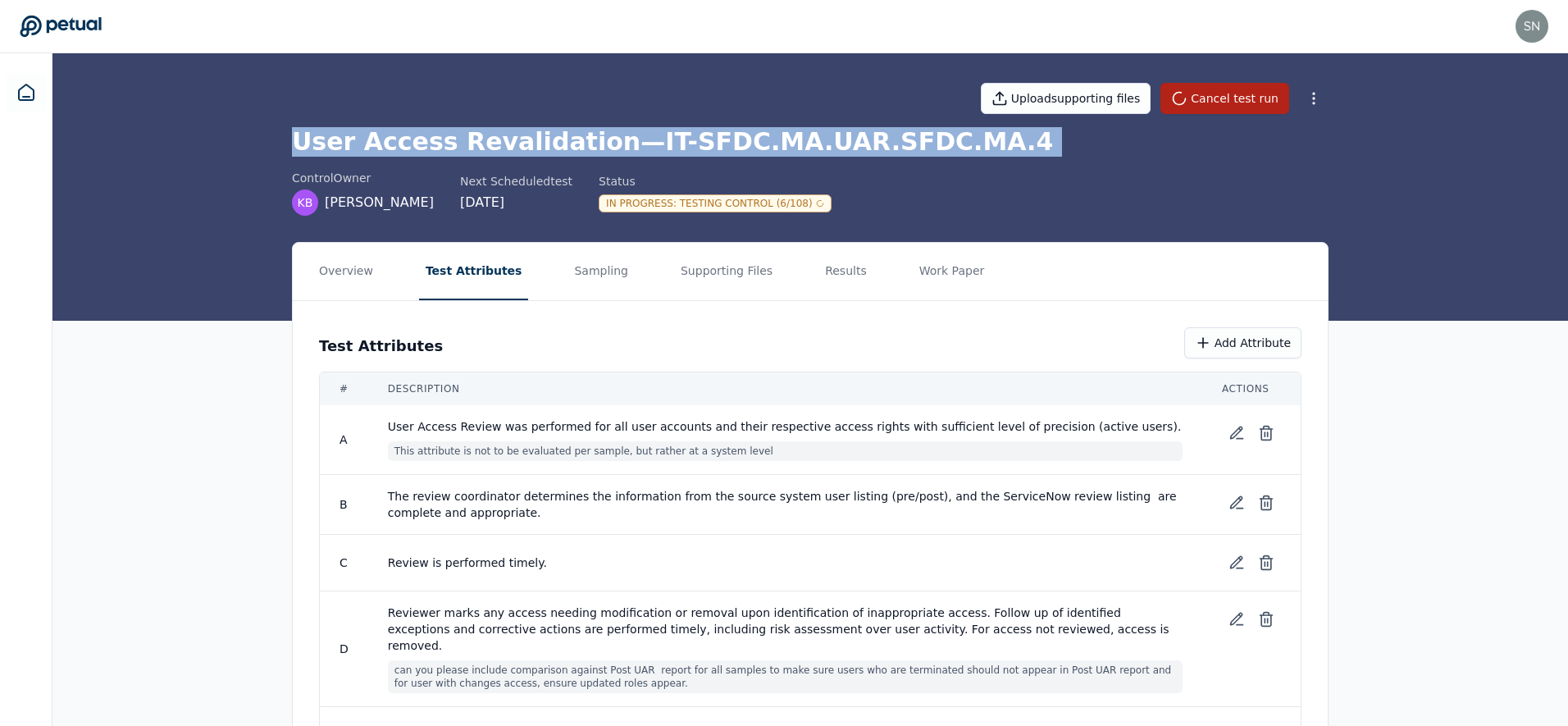
click at [737, 144] on h1 "User Access Revalidation — IT-SFDC.MA.UAR.SFDC.MA.4" at bounding box center [811, 142] width 1037 height 30
click at [769, 141] on h1 "User Access Revalidation — IT-SFDC.MA.UAR.SFDC.MA.4" at bounding box center [811, 142] width 1037 height 30
